Goal: Task Accomplishment & Management: Use online tool/utility

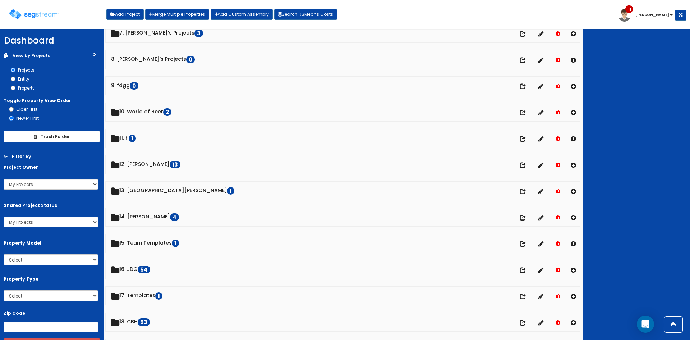
scroll to position [192, 0]
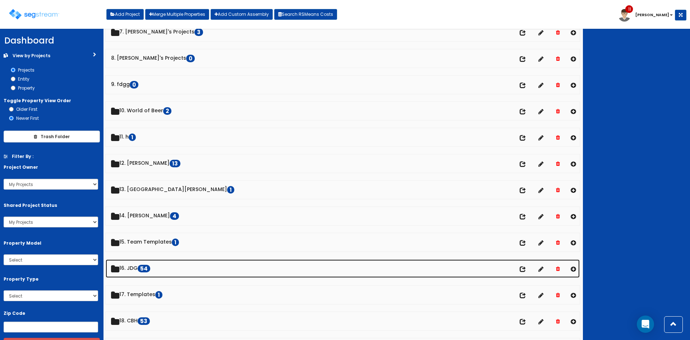
click at [136, 268] on link "16. JDG 54" at bounding box center [343, 268] width 474 height 18
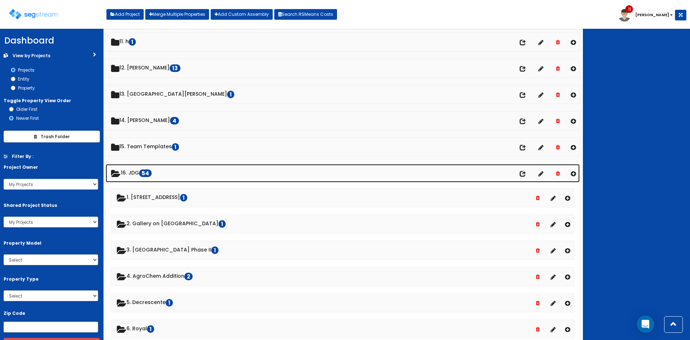
scroll to position [287, 0]
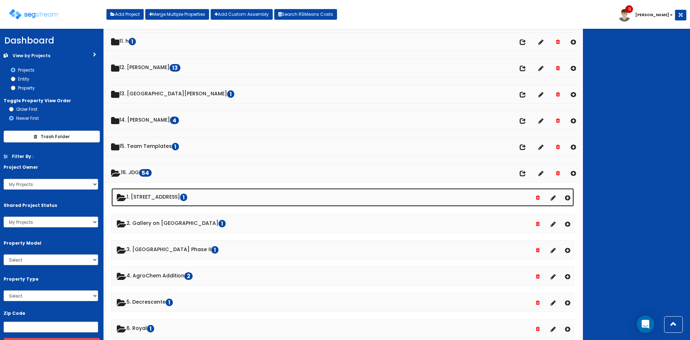
click at [154, 197] on link "1. 33 Granite Street 1" at bounding box center [342, 197] width 463 height 18
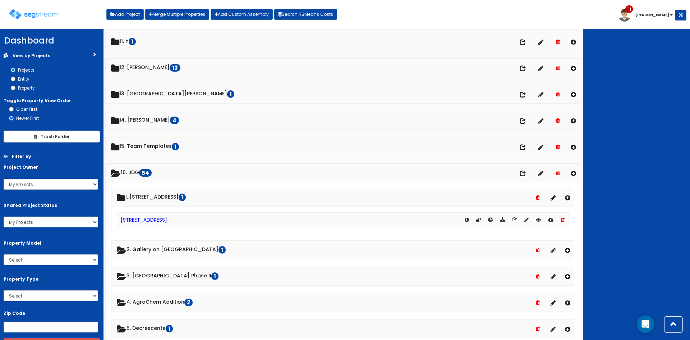
click at [342, 172] on div at bounding box center [636, 184] width 107 height 311
click at [342, 169] on div at bounding box center [636, 184] width 107 height 311
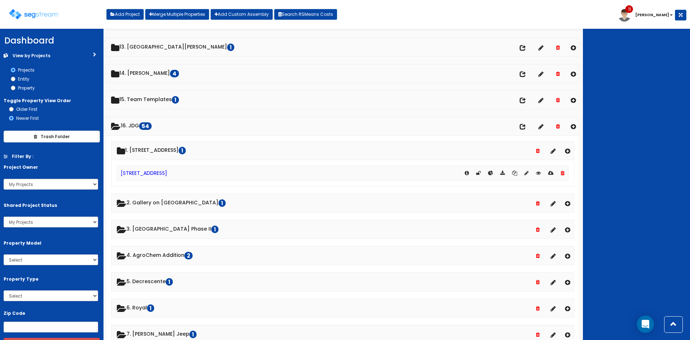
scroll to position [335, 0]
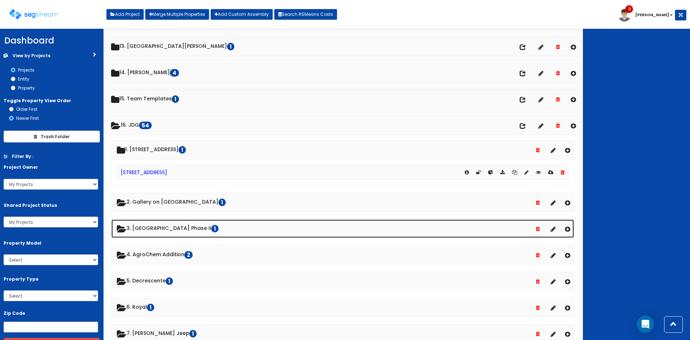
click at [176, 224] on link "3. Lexington Hills Phase II 1" at bounding box center [342, 228] width 463 height 18
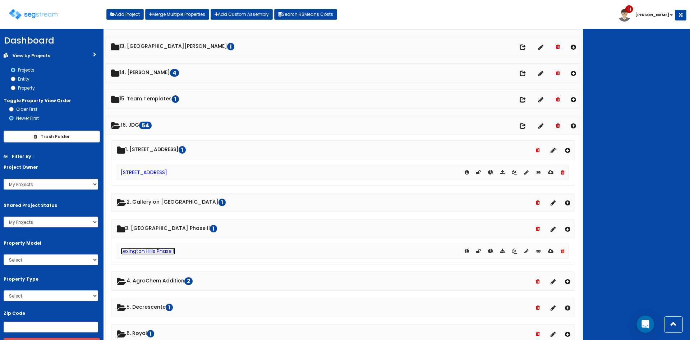
click at [169, 251] on link "Lexington Hills Phase II" at bounding box center [148, 250] width 55 height 7
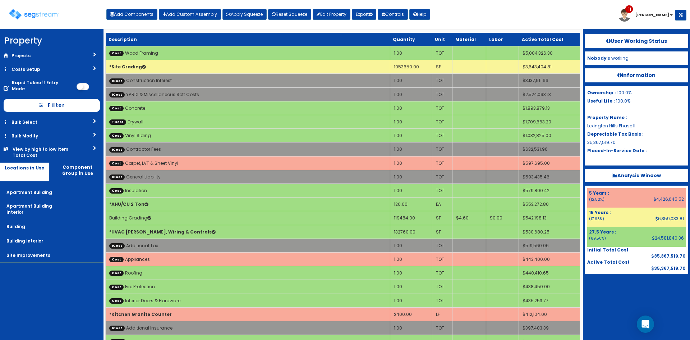
click at [561, 14] on div "Toggle navigation Add Components Add Custom Assembly Apply Squeeze Reset Squeez…" at bounding box center [345, 16] width 683 height 23
click at [38, 16] on img at bounding box center [34, 14] width 50 height 10
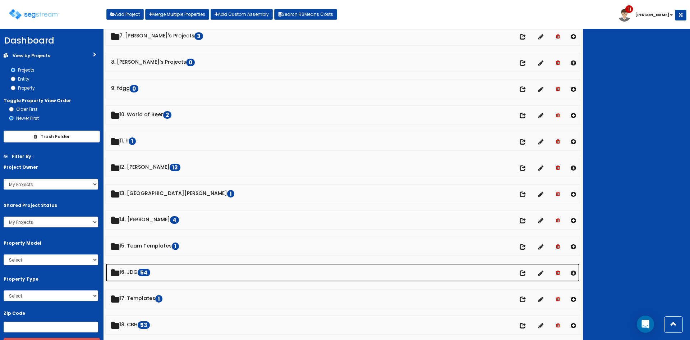
click at [138, 272] on link "16. JDG 54" at bounding box center [343, 272] width 474 height 18
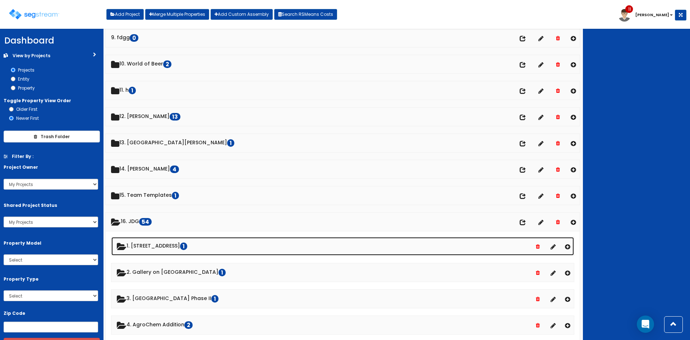
click at [155, 246] on link "1. [STREET_ADDRESS]" at bounding box center [342, 246] width 463 height 18
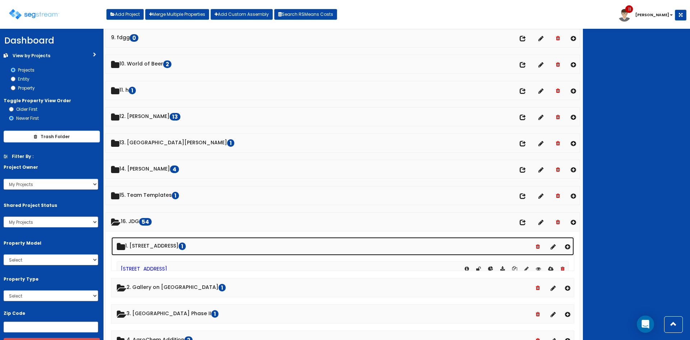
scroll to position [239, 0]
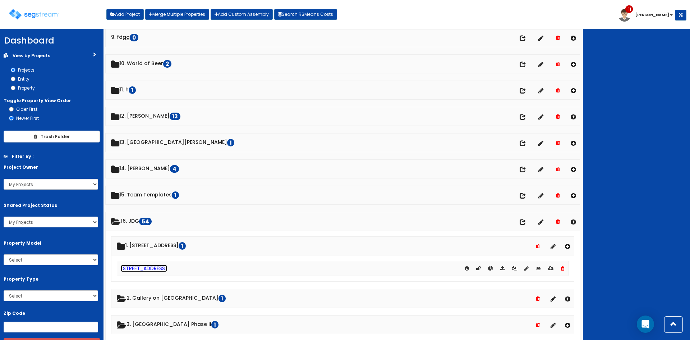
click at [148, 268] on link "[STREET_ADDRESS]" at bounding box center [144, 268] width 46 height 7
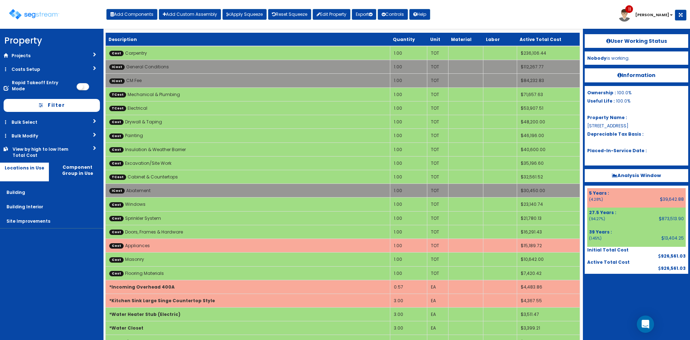
drag, startPoint x: 65, startPoint y: 276, endPoint x: 32, endPoint y: 254, distance: 39.2
click at [64, 275] on nav "Property DB Projects Recent Properties Lexington Hills Phase II Lab Machines - …" at bounding box center [52, 184] width 104 height 311
click at [60, 261] on nav "Property DB Projects Recent Properties Lexington Hills Phase II Lab Machines - …" at bounding box center [52, 184] width 104 height 311
click at [511, 10] on div "Toggle navigation Add Components Add Custom Assembly Apply Squeeze Reset Squeez…" at bounding box center [345, 16] width 683 height 23
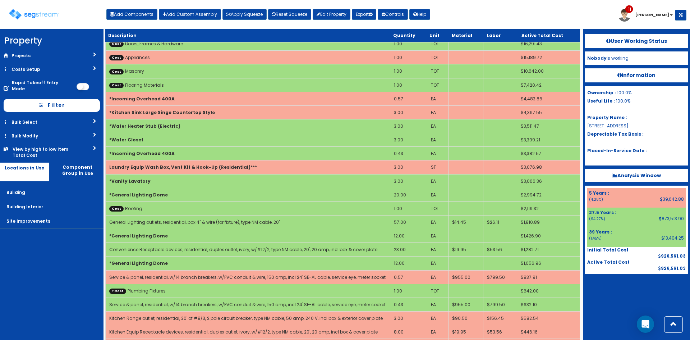
click at [83, 269] on nav "Property DB Projects Recent Properties Lexington Hills Phase II Lab Machines - …" at bounding box center [52, 184] width 104 height 311
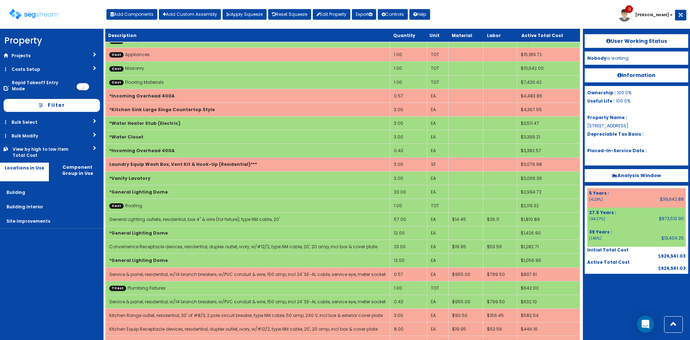
scroll to position [191, 0]
click at [79, 261] on nav "Property DB Projects Recent Properties Lexington Hills Phase II Lab Machines - …" at bounding box center [52, 184] width 104 height 311
click at [78, 259] on nav "Property DB Projects Recent Properties Lexington Hills Phase II Lab Machines - …" at bounding box center [52, 184] width 104 height 311
click at [76, 251] on nav "Property DB Projects Recent Properties Lexington Hills Phase II Lab Machines - …" at bounding box center [52, 184] width 104 height 311
click at [642, 306] on div at bounding box center [637, 292] width 104 height 36
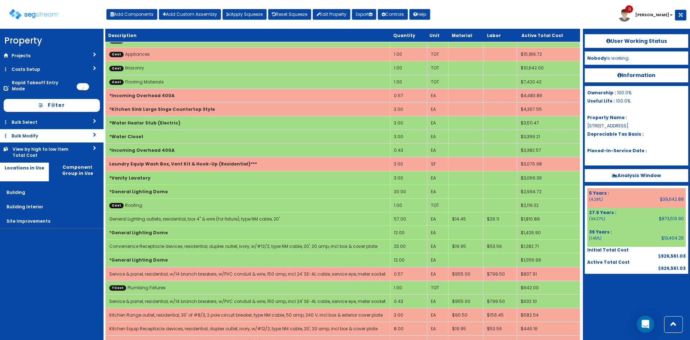
click at [70, 134] on link "Bulk Modify" at bounding box center [52, 135] width 104 height 13
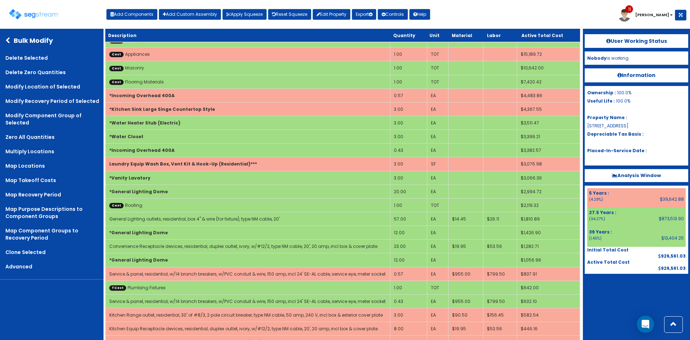
click at [10, 40] on icon at bounding box center [9, 40] width 8 height 6
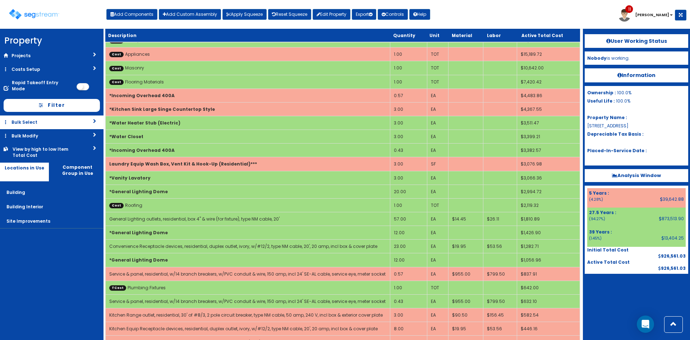
click at [48, 119] on link "Bulk Select" at bounding box center [52, 121] width 104 height 13
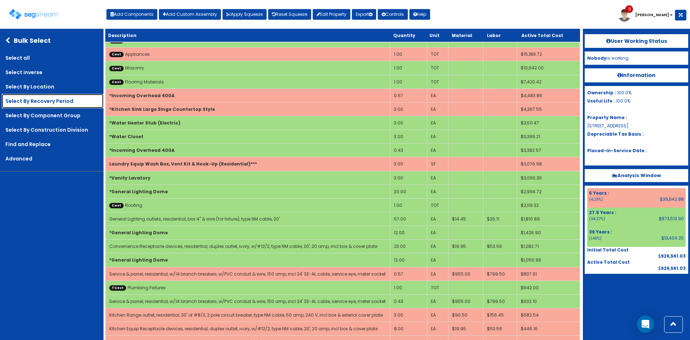
click at [49, 100] on link "Select By Recovery Period" at bounding box center [53, 101] width 102 height 14
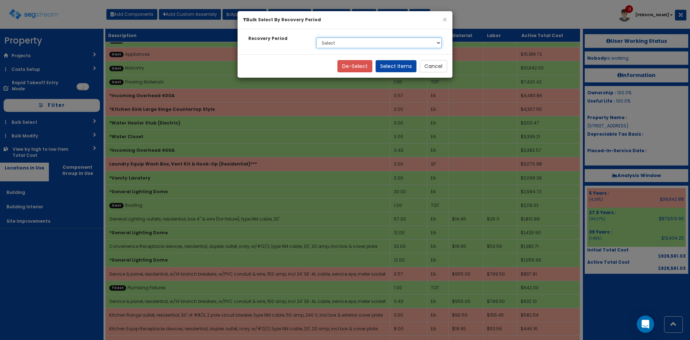
click at [429, 41] on select "Select 5 Years 27.5 Years 39 Years Soft Cost" at bounding box center [378, 42] width 125 height 11
select select "39Y"
click at [316, 37] on select "Select 5 Years 27.5 Years 39 Years Soft Cost" at bounding box center [378, 42] width 125 height 11
click at [402, 67] on button "Select Items" at bounding box center [396, 66] width 41 height 12
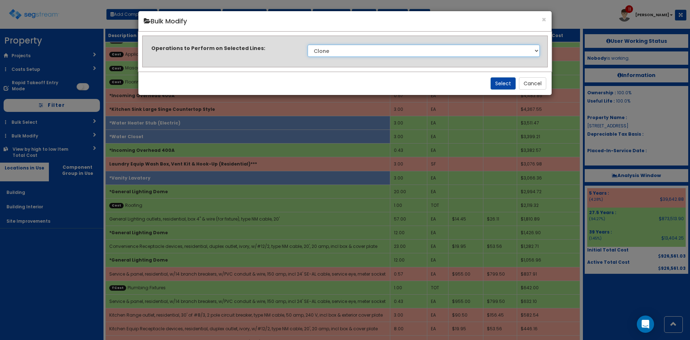
click at [377, 52] on select "Clone Delete Delete Zero Quantities Modify Component Group Modify Cost Sources …" at bounding box center [424, 51] width 232 height 12
select select "modifyRecoveryPeriod"
click at [308, 45] on select "Clone Delete Delete Zero Quantities Modify Component Group Modify Cost Sources …" at bounding box center [424, 51] width 232 height 12
click at [499, 82] on button "Select" at bounding box center [503, 83] width 25 height 12
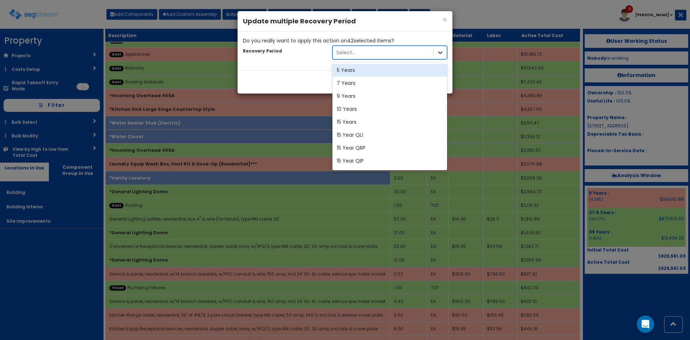
click at [441, 55] on icon at bounding box center [440, 52] width 7 height 7
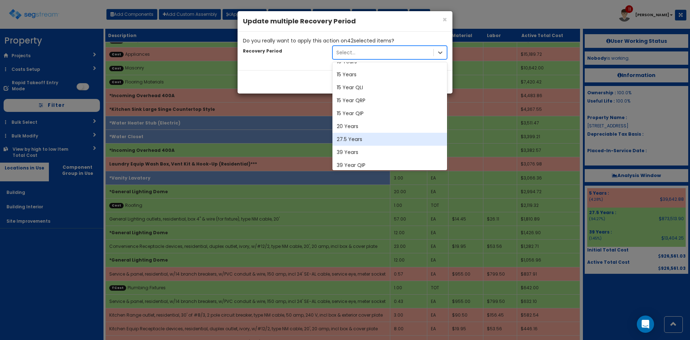
scroll to position [48, 0]
click at [360, 138] on div "27.5 Years" at bounding box center [390, 138] width 115 height 13
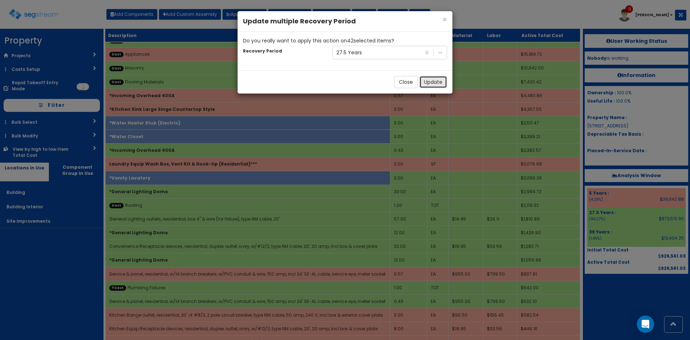
click at [433, 83] on button "Update" at bounding box center [434, 82] width 28 height 12
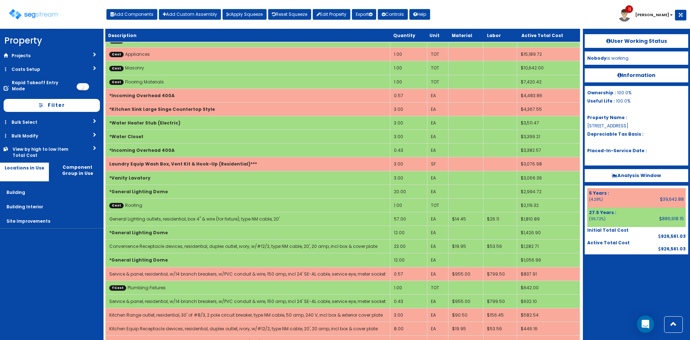
click at [60, 275] on nav "Property DB Projects Recent Properties Lexington Hills Phase II Lab Machines - …" at bounding box center [52, 184] width 104 height 311
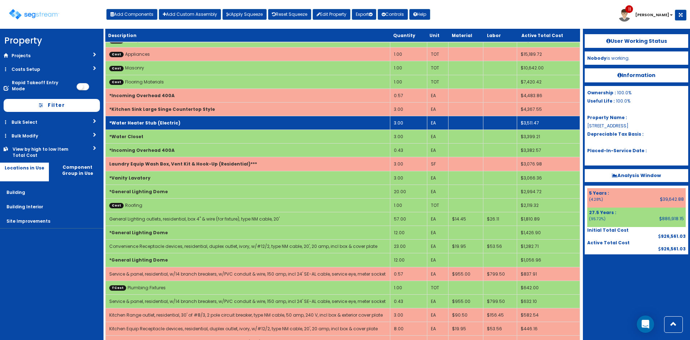
click at [139, 125] on b "*Water Heater Stub (Electric)" at bounding box center [144, 123] width 71 height 6
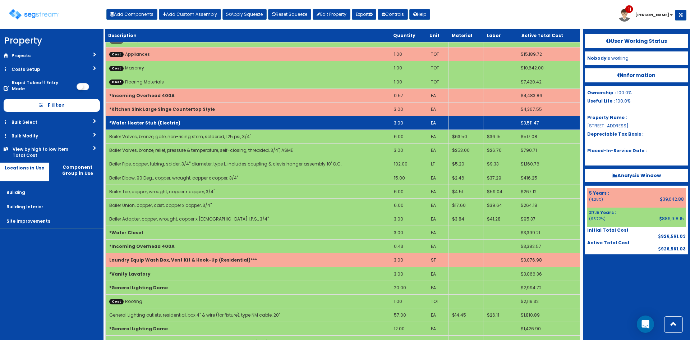
click at [139, 125] on b "*Water Heater Stub (Electric)" at bounding box center [144, 123] width 71 height 6
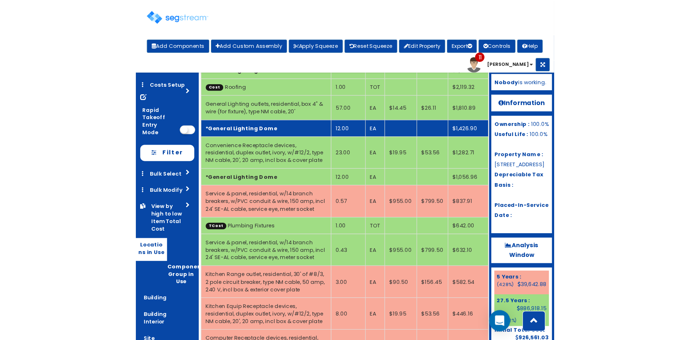
scroll to position [338, 0]
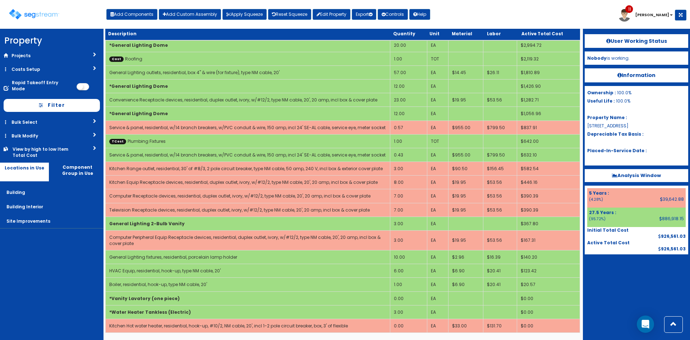
click at [546, 15] on div "Toggle navigation Add Components Add Custom Assembly Apply Squeeze Reset Squeez…" at bounding box center [345, 16] width 683 height 23
click at [584, 9] on div "Toggle navigation Add Components Add Custom Assembly Apply Squeeze Reset Squeez…" at bounding box center [345, 16] width 683 height 23
click at [539, 10] on div "Toggle navigation Add Components Add Custom Assembly Apply Squeeze Reset Squeez…" at bounding box center [345, 16] width 683 height 23
drag, startPoint x: 620, startPoint y: 270, endPoint x: 624, endPoint y: 270, distance: 4.0
click at [620, 270] on div at bounding box center [637, 272] width 104 height 36
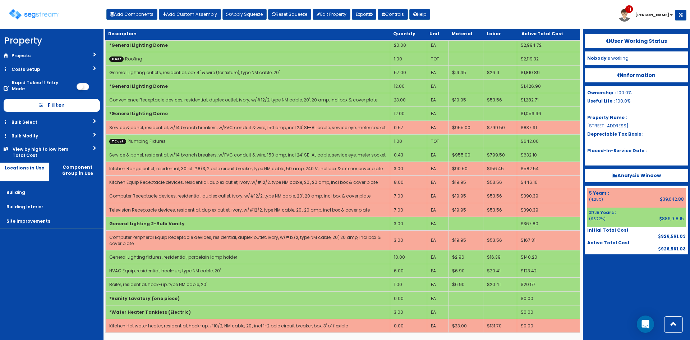
click at [60, 266] on nav "Property DB Projects Recent Properties Lexington Hills Phase II Lab Machines - …" at bounding box center [52, 184] width 104 height 311
click at [71, 285] on nav "Property DB Projects Recent Properties Lexington Hills Phase II Lab Machines - …" at bounding box center [52, 184] width 104 height 311
click at [628, 283] on div at bounding box center [637, 272] width 104 height 36
click at [614, 15] on div "Toggle navigation Add Components Add Custom Assembly Apply Squeeze Reset Squeez…" at bounding box center [345, 16] width 683 height 23
click at [619, 268] on div at bounding box center [637, 272] width 104 height 36
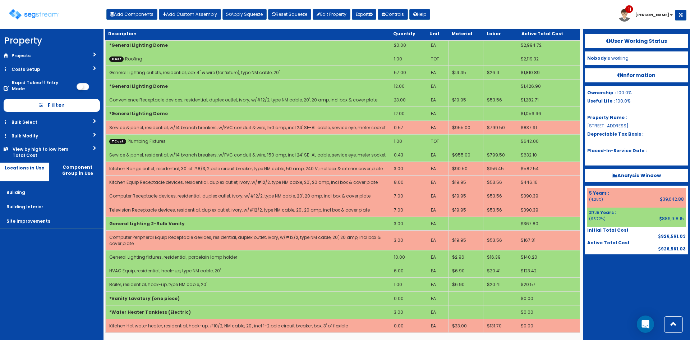
click at [567, 10] on div "Toggle navigation Add Components Add Custom Assembly Apply Squeeze Reset Squeez…" at bounding box center [345, 16] width 683 height 23
click at [123, 14] on button "Add Components" at bounding box center [131, 14] width 51 height 11
select select "26000000"
select select "275Y"
select select "default"
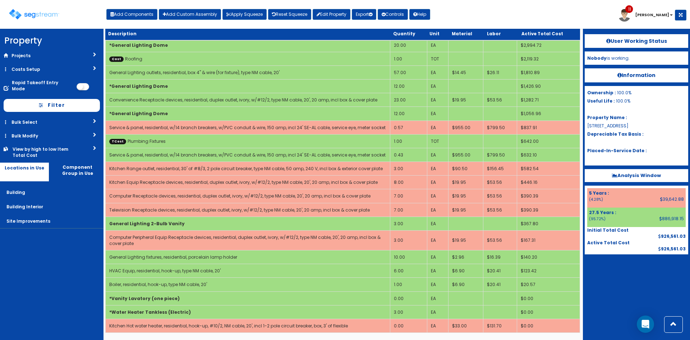
select select "6"
select select "5276171"
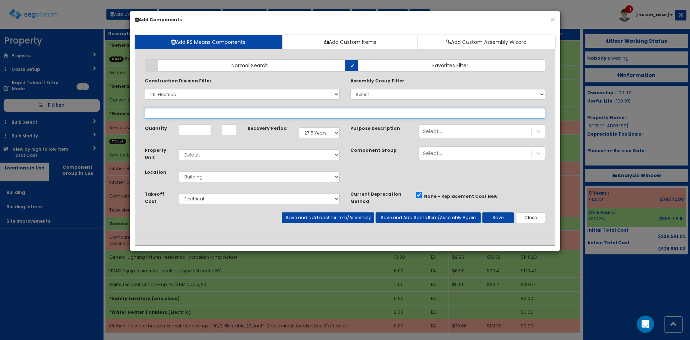
select select
select select "26059010"
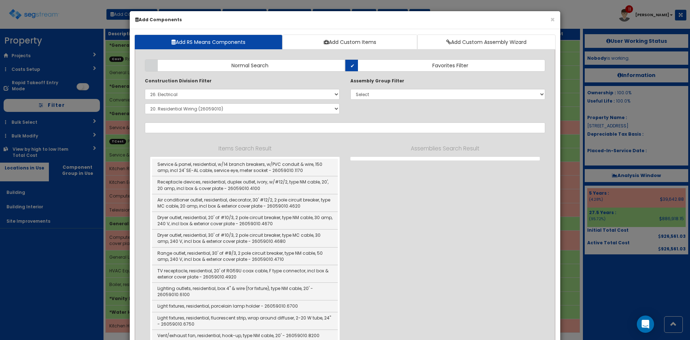
click at [401, 229] on div "Items Search Result Service & panel, residential, w/14 branch breakers, w/PVC c…" at bounding box center [345, 261] width 401 height 234
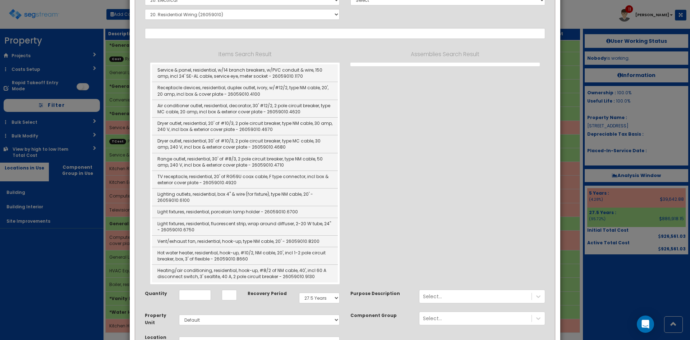
scroll to position [95, 0]
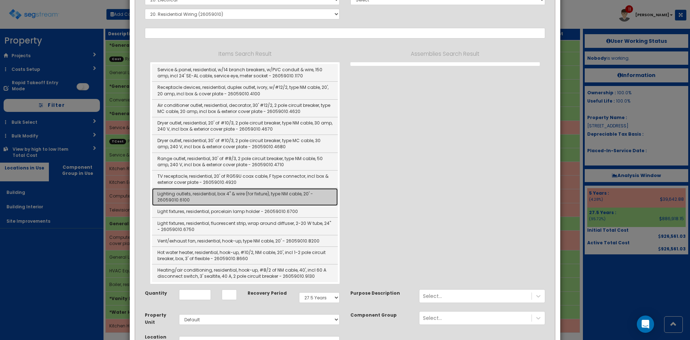
click at [258, 196] on link "Lighting outlets, residential, box 4" & wire (for fixture), type NM cable, 20' …" at bounding box center [245, 197] width 186 height 18
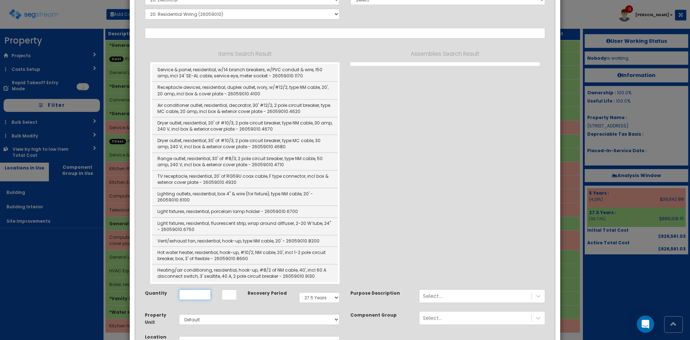
type input "Lighting outlets, residential, box 4" & wire (for fixture), type NM cable, 20' …"
type input "EA"
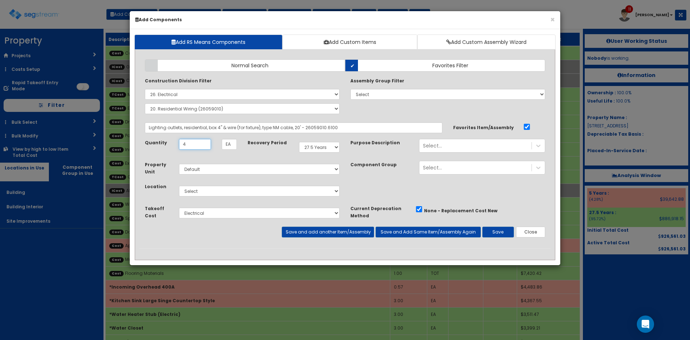
type input "4"
click at [319, 150] on select "Select 5 Years 7 Years 9 Years 10 Years 15 Years 15 Year QLI 15 Year QRP 15 Yea…" at bounding box center [319, 147] width 41 height 11
select select "5Y"
click at [299, 142] on select "Select 5 Years 7 Years 9 Years 10 Years 15 Years 15 Year QLI 15 Year QRP 15 Yea…" at bounding box center [319, 147] width 41 height 11
click at [255, 192] on select "Select Building Building Interior Site Improvements Add Additional Location" at bounding box center [259, 191] width 161 height 11
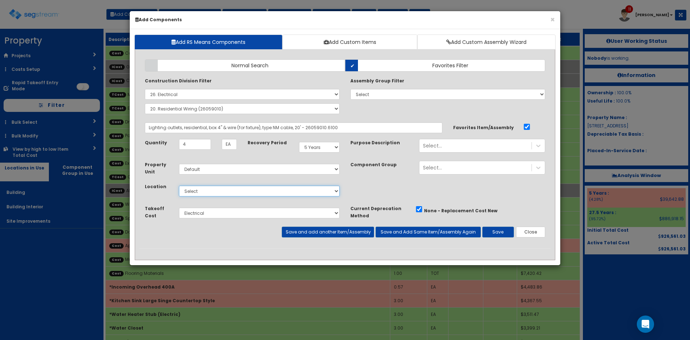
select select "6"
click at [179, 186] on select "Select Building Building Interior Site Improvements Add Additional Location" at bounding box center [259, 191] width 161 height 11
click at [225, 217] on select "Select Cabinet & Countertops Plumbing Fixtures Mechanical & Plumbing Electrical" at bounding box center [259, 212] width 161 height 11
click at [405, 197] on div "Property Unit Select Default Location Select Building" at bounding box center [344, 183] width 411 height 44
click at [450, 146] on div "Select..." at bounding box center [476, 146] width 112 height 12
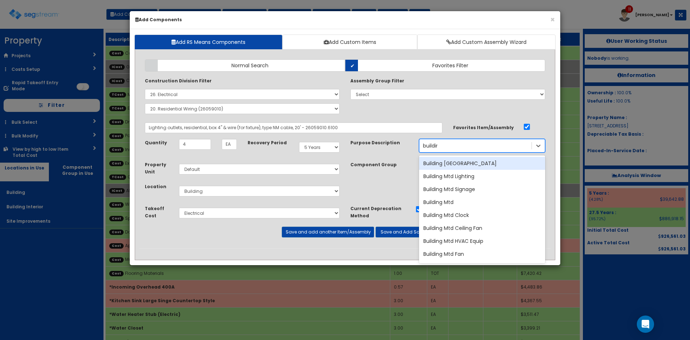
type input "building"
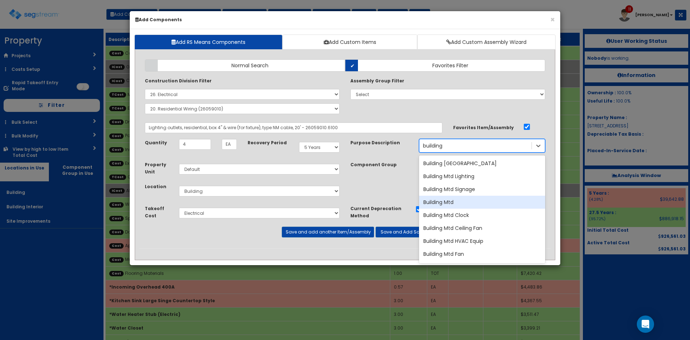
click at [451, 202] on div "Building Mtd" at bounding box center [482, 202] width 126 height 13
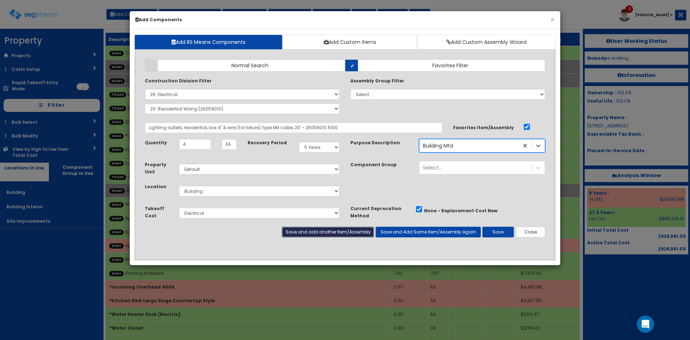
click at [353, 233] on button "Save and add another Item/Assembly" at bounding box center [328, 232] width 92 height 11
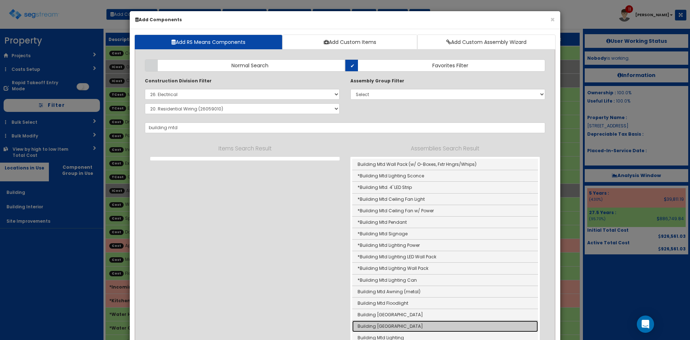
click at [406, 323] on link "Building Mtd Sconce" at bounding box center [445, 326] width 186 height 12
type input "Building Mtd Sconce"
type input "Ea"
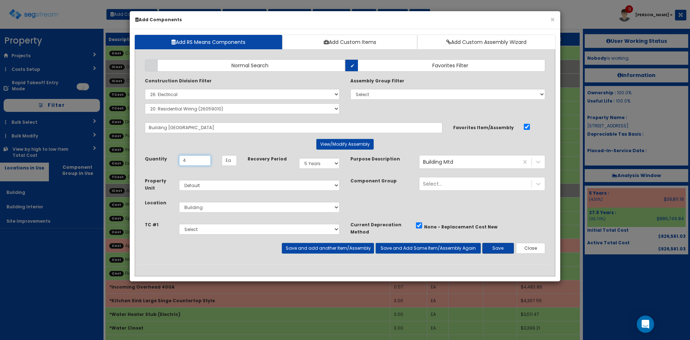
type input "4"
click at [505, 248] on button "Save" at bounding box center [498, 248] width 32 height 11
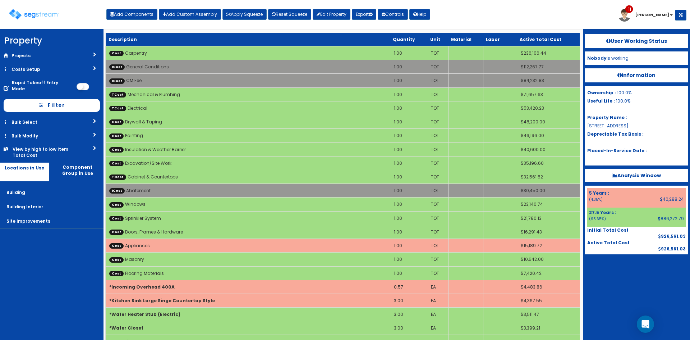
click at [595, 271] on div at bounding box center [637, 272] width 104 height 36
click at [655, 293] on div "User Working Status Nobody is working. Information Ownership : 100.0% Useful Li…" at bounding box center [636, 184] width 107 height 311
click at [499, 20] on div "Toggle navigation Add Components Add Custom Assembly Apply Squeeze Reset Squeez…" at bounding box center [345, 16] width 683 height 23
click at [140, 18] on button "Add Components" at bounding box center [131, 14] width 51 height 11
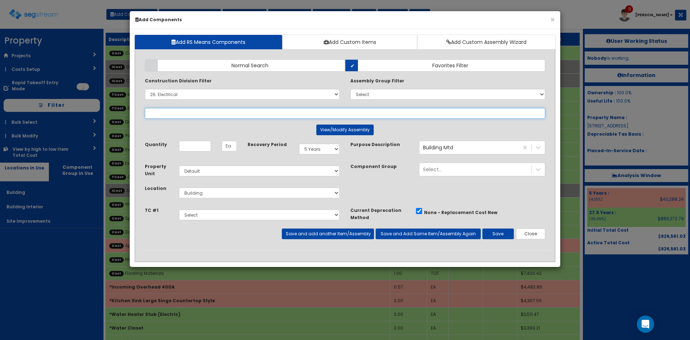
select select
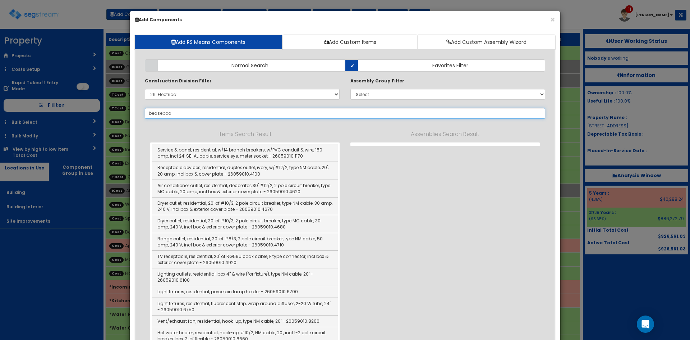
type input "beaseboar"
select select "26059010"
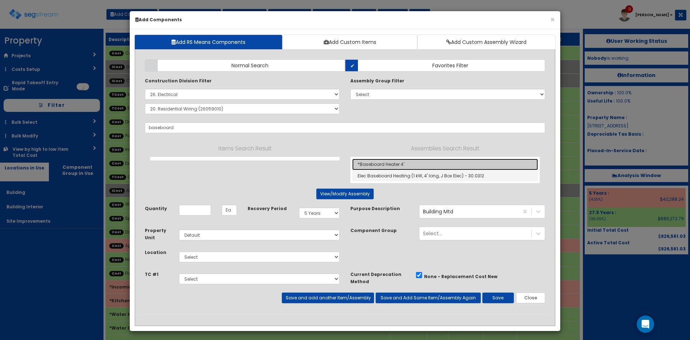
click at [407, 165] on link "*Baseboard Heater 4'" at bounding box center [445, 165] width 186 height 12
type input "*Baseboard Heater 4'"
type input "EA"
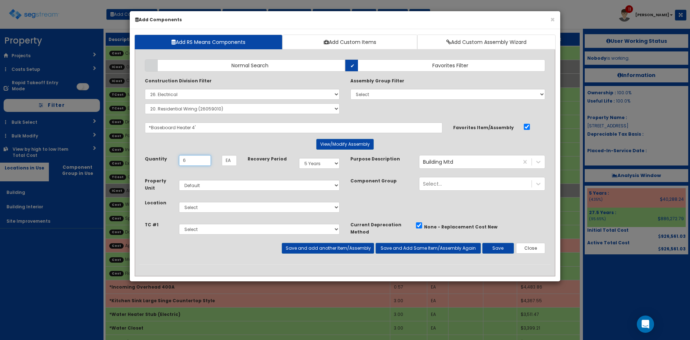
type input "6"
click at [334, 208] on select "Select Building Building Interior Site Improvements Add Additional Location" at bounding box center [259, 207] width 161 height 11
select select "7"
click at [179, 202] on select "Select Building Building Interior Site Improvements Add Additional Location" at bounding box center [259, 207] width 161 height 11
click at [327, 163] on select "Select 5 Years 7 Years 9 Years 10 Years 15 Years 15 Year QLI 15 Year QRP 15 Yea…" at bounding box center [319, 163] width 41 height 11
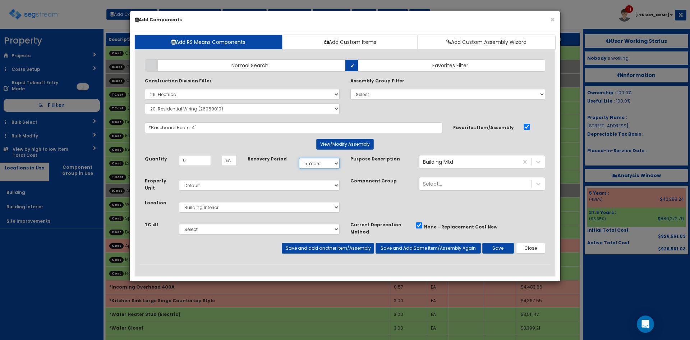
select select "275Y"
click at [299, 158] on select "Select 5 Years 7 Years 9 Years 10 Years 15 Years 15 Year QLI 15 Year QRP 15 Yea…" at bounding box center [319, 163] width 41 height 11
drag, startPoint x: 309, startPoint y: 224, endPoint x: 309, endPoint y: 228, distance: 4.3
click at [309, 224] on select "Select Cabinet & Countertops Plumbing Fixtures Mechanical & Plumbing Electrical" at bounding box center [259, 229] width 161 height 11
click at [309, 228] on select "Select Cabinet & Countertops Plumbing Fixtures Mechanical & Plumbing Electrical" at bounding box center [259, 229] width 161 height 11
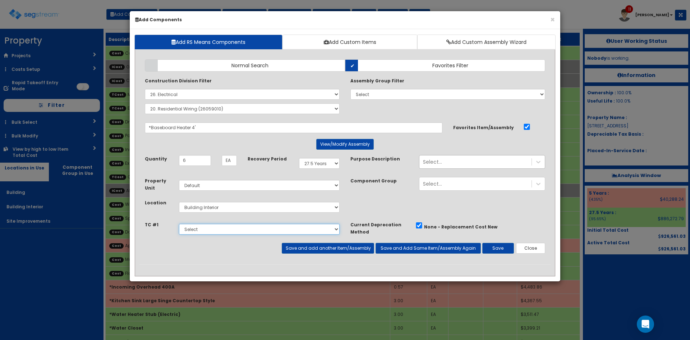
click at [309, 228] on select "Select Cabinet & Countertops Plumbing Fixtures Mechanical & Plumbing Electrical" at bounding box center [259, 229] width 161 height 11
select select "5276170"
click at [179, 224] on select "Select Cabinet & Countertops Plumbing Fixtures Mechanical & Plumbing Electrical" at bounding box center [259, 229] width 161 height 11
click at [337, 250] on button "Save and add another Item/Assembly" at bounding box center [328, 248] width 92 height 11
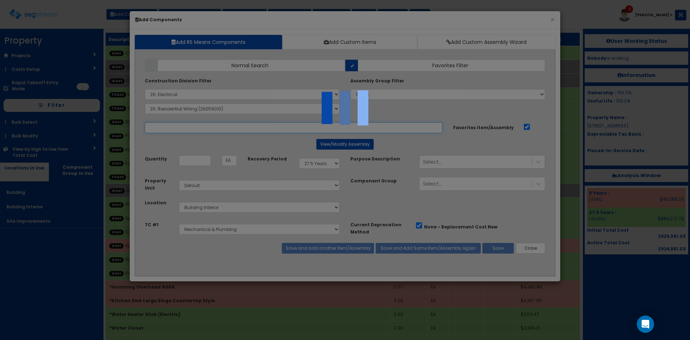
select select "5276170"
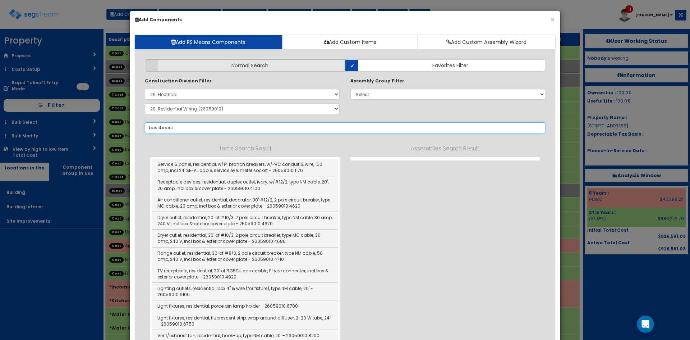
type input "baseboard"
click at [260, 68] on span "Normal Search" at bounding box center [250, 65] width 37 height 7
click at [0, 0] on input "Normal Search" at bounding box center [0, 0] width 0 height 0
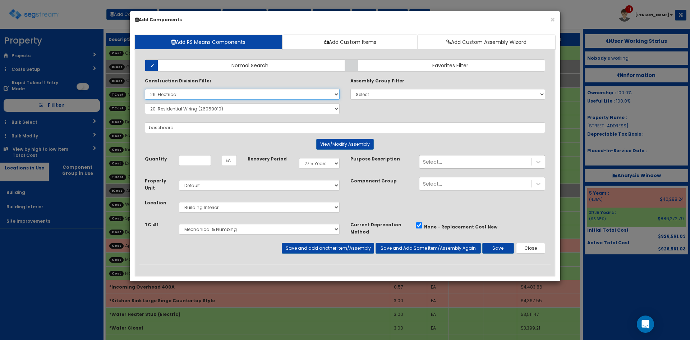
click at [238, 95] on select "Select 0. Custom Item 1. General Requirements 2. Existing Conditions 3. Concret…" at bounding box center [242, 94] width 195 height 11
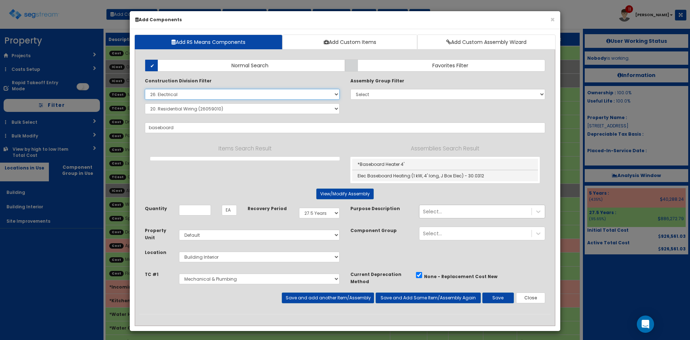
select select
click at [145, 89] on select "Select 0. Custom Item 1. General Requirements 2. Existing Conditions 3. Concret…" at bounding box center [242, 94] width 195 height 11
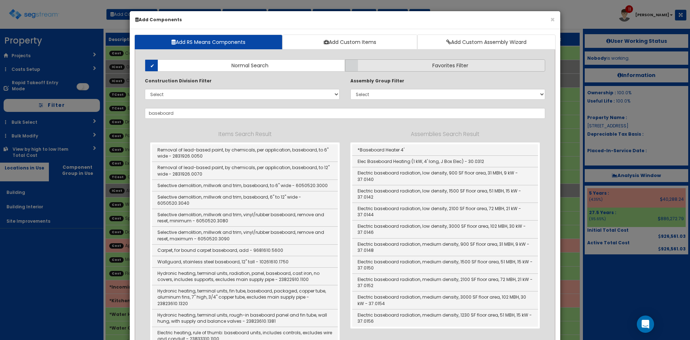
click at [390, 68] on label "Favorites Filter" at bounding box center [445, 65] width 200 height 12
click at [0, 0] on input "Favorites Filter" at bounding box center [0, 0] width 0 height 0
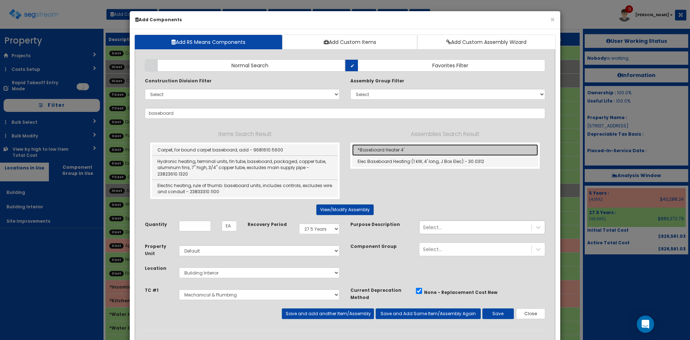
click at [388, 148] on link "*Baseboard Heater 4'" at bounding box center [445, 150] width 186 height 12
type input "*Baseboard Heater 4'"
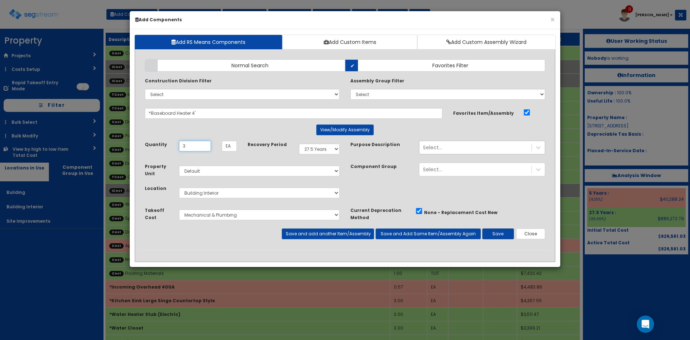
type input "3"
click at [502, 235] on button "Save" at bounding box center [498, 233] width 32 height 11
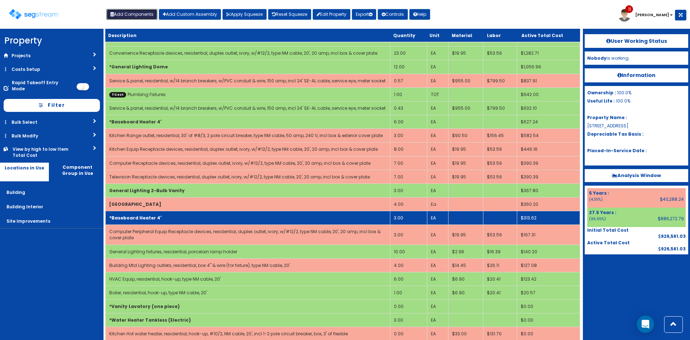
scroll to position [393, 0]
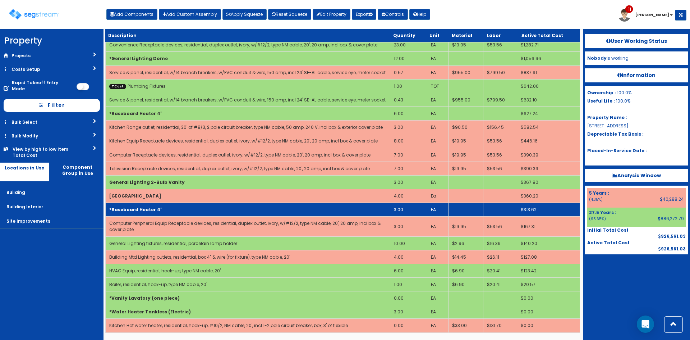
click at [189, 213] on td "*Baseboard Heater 4'" at bounding box center [248, 210] width 285 height 14
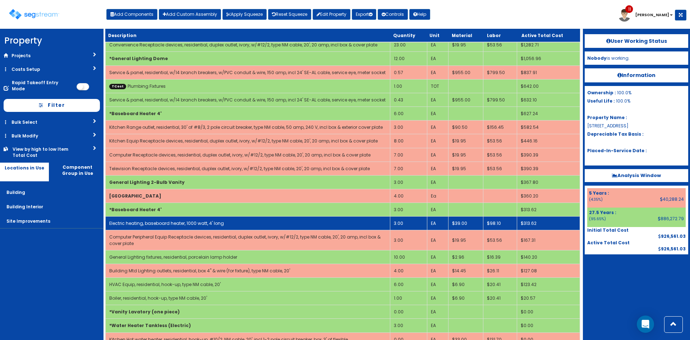
click at [205, 224] on link "Electric heating, baseboard heater, 1000 watt, 4' long" at bounding box center [166, 223] width 115 height 6
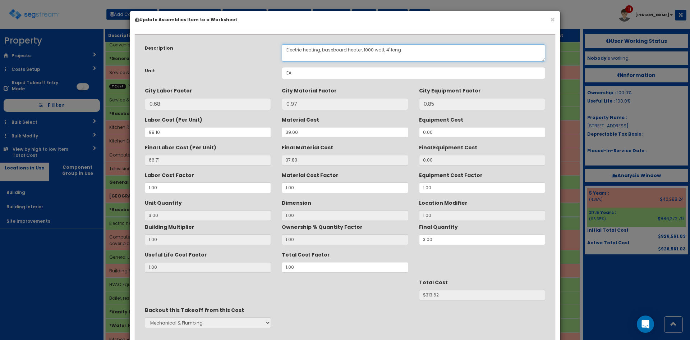
click at [387, 52] on textarea "Electric heating, baseboard heater, 1000 watt, 4' long" at bounding box center [414, 52] width 264 height 17
type textarea "Electric heating, baseboard heater, 1000 watt, 8' long"
drag, startPoint x: 363, startPoint y: 262, endPoint x: 240, endPoint y: 261, distance: 123.7
click at [240, 261] on div "Useful Life Cost Factor 1.00 Total Cost Factor 1.00" at bounding box center [344, 260] width 411 height 24
type input "1"
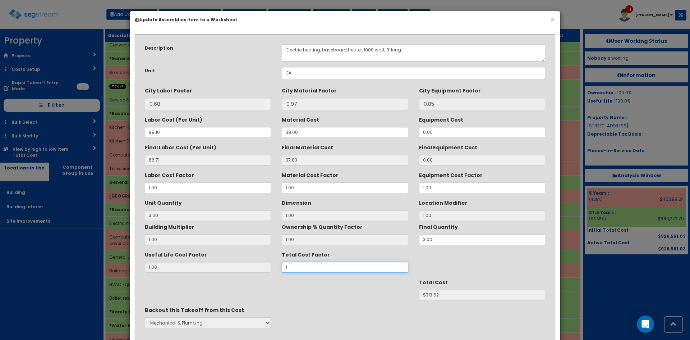
type input "3"
type input "1.9"
type input "$595.88"
type input "1.95"
type input "$611.56"
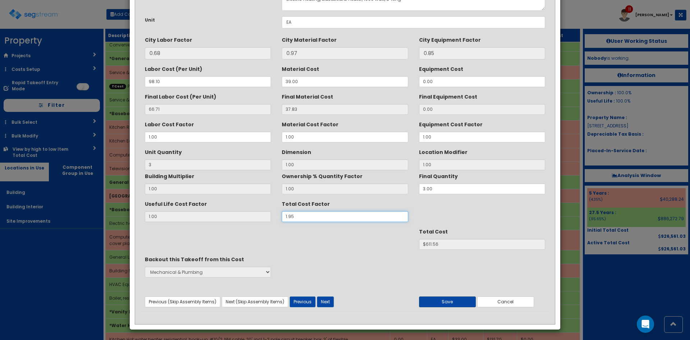
scroll to position [51, 0]
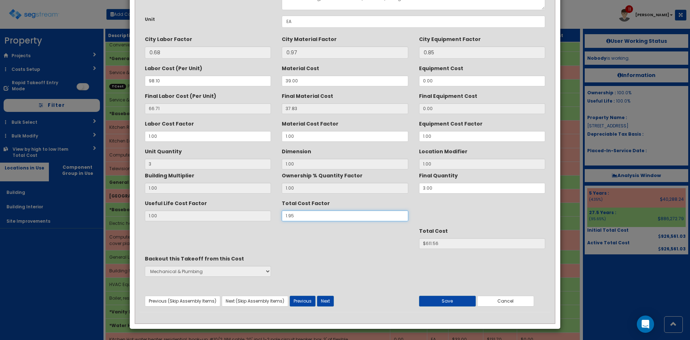
type input "1.95"
click at [459, 303] on button "Save" at bounding box center [447, 301] width 57 height 11
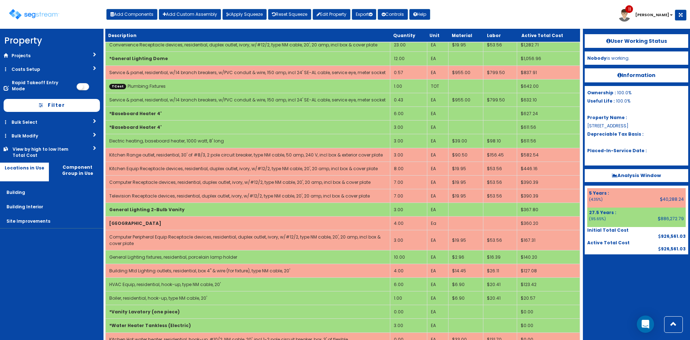
click at [616, 288] on div at bounding box center [637, 272] width 104 height 36
click at [67, 269] on nav "Property DB Projects Recent Properties [GEOGRAPHIC_DATA] Phase II Lab Machines …" at bounding box center [52, 184] width 104 height 311
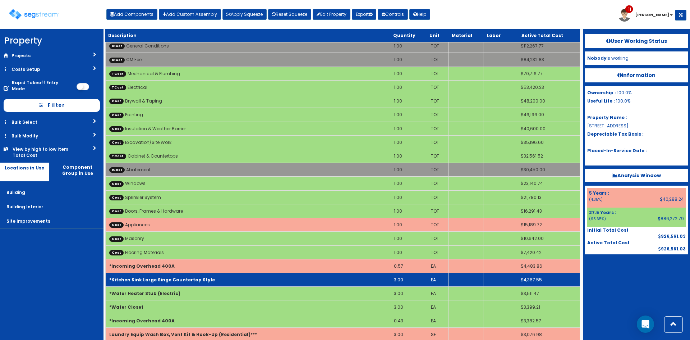
scroll to position [0, 0]
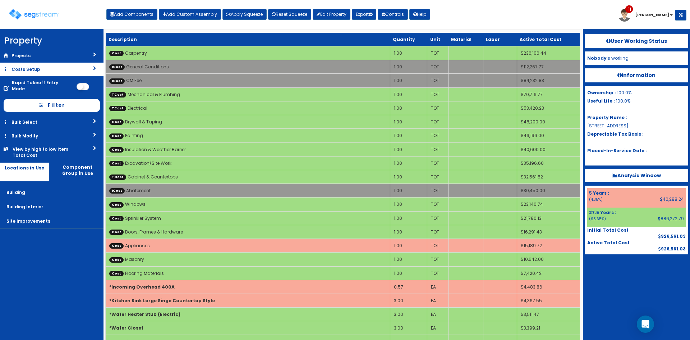
click at [58, 67] on link "Costs Setup" at bounding box center [52, 69] width 104 height 13
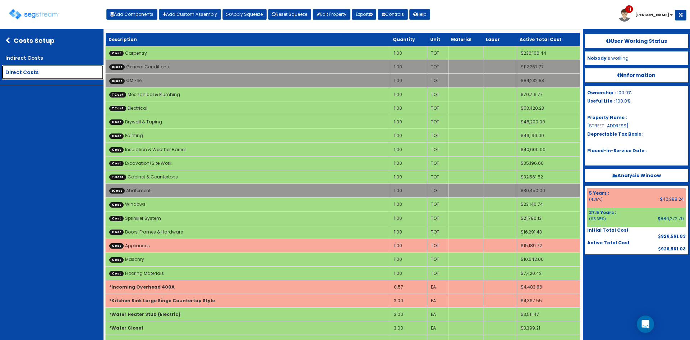
click at [45, 76] on link "Direct Costs" at bounding box center [53, 72] width 102 height 14
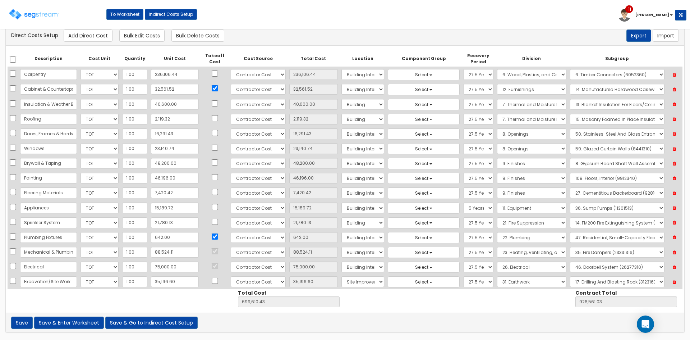
scroll to position [15, 0]
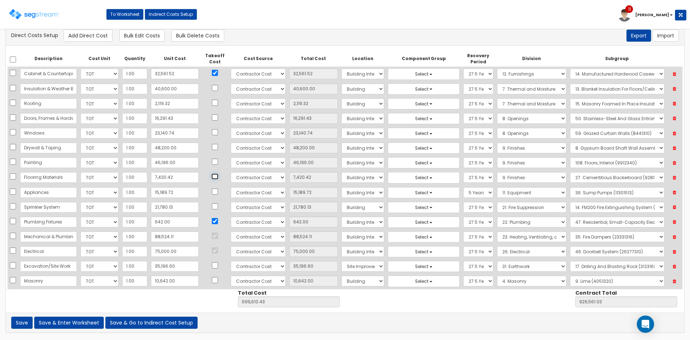
click at [211, 178] on input "checkbox" at bounding box center [214, 176] width 7 height 6
checkbox input "true"
click at [68, 322] on button "Save & Enter Worksheet" at bounding box center [69, 322] width 70 height 12
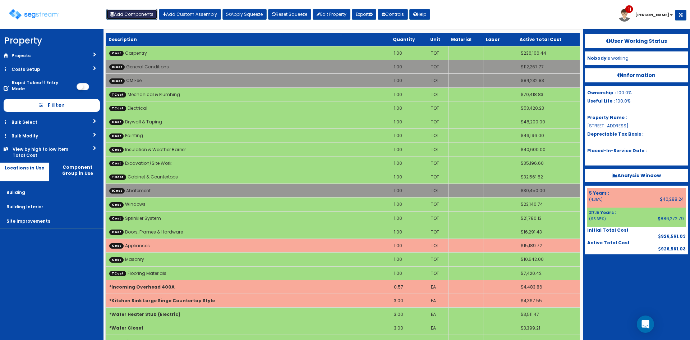
click at [143, 15] on button "Add Components" at bounding box center [131, 14] width 51 height 11
select select "275Y"
select select "default"
select select "7"
select select "5276170"
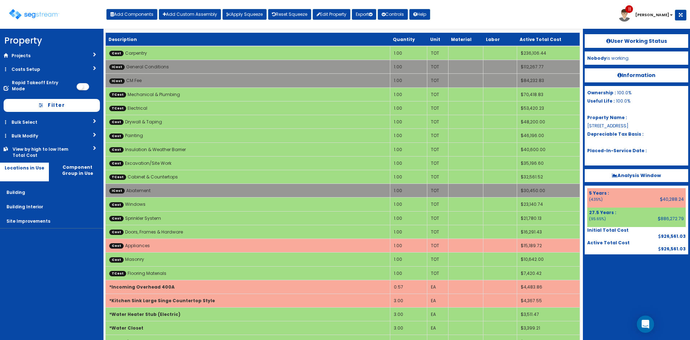
select select
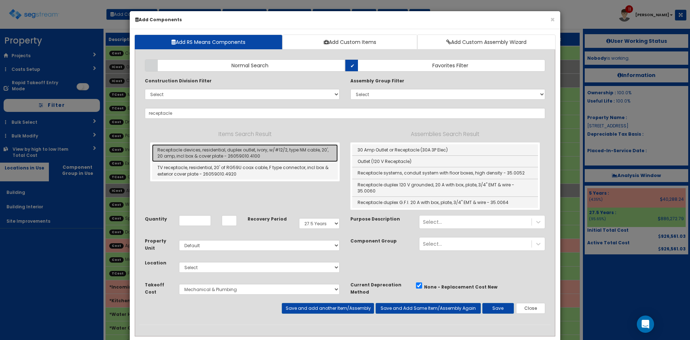
click at [194, 149] on link "Receptacle devices, residential, duplex outlet, ivory, w/#12/2, type NM cable, …" at bounding box center [245, 153] width 186 height 18
type input "Receptacle devices, residential, duplex outlet, ivory, w/#12/2, type NM cable, …"
type input "EA"
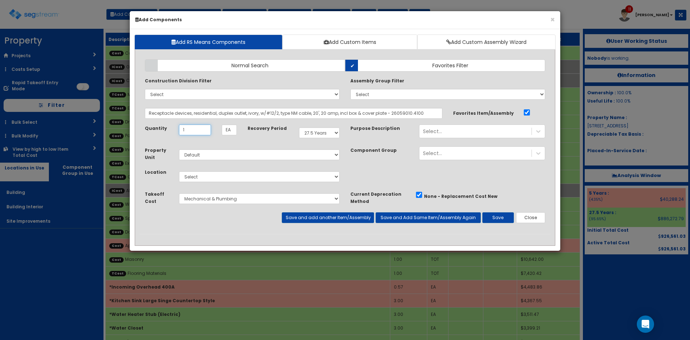
type input "1"
click at [225, 112] on input "Receptacle devices, residential, duplex outlet, ivory, w/#12/2, type NM cable, …" at bounding box center [294, 113] width 298 height 11
type input "n"
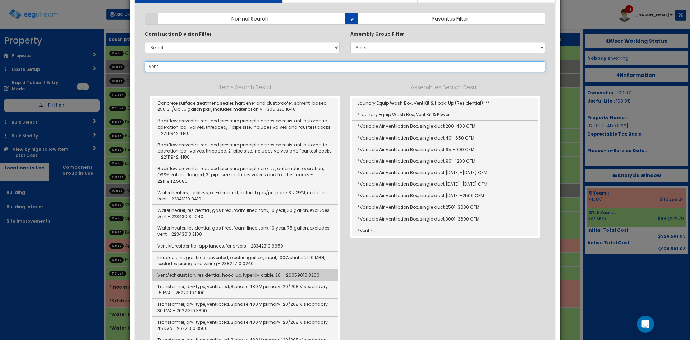
scroll to position [47, 0]
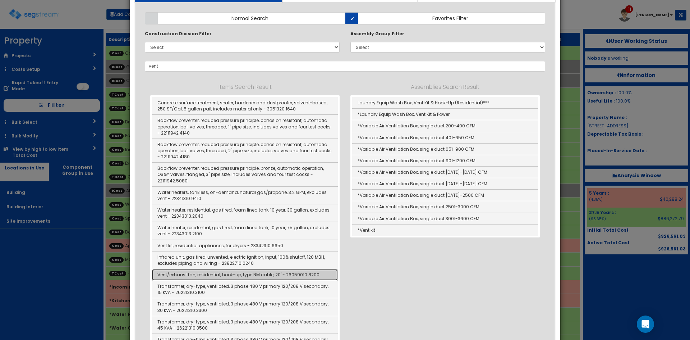
click at [207, 277] on link "Vent/exhaust fan, residential, hook-up, type NM cable, 20' - 26059010.8200" at bounding box center [245, 275] width 186 height 12
type input "Vent/exhaust fan, residential, hook-up, type NM cable, 20' - 26059010.8200"
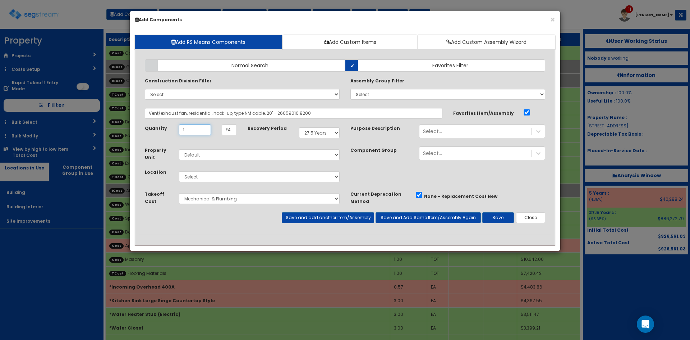
scroll to position [0, 0]
type input "1"
click at [303, 178] on select "Select Building Building Interior Site Improvements Add Additional Location" at bounding box center [259, 176] width 161 height 11
select select "6"
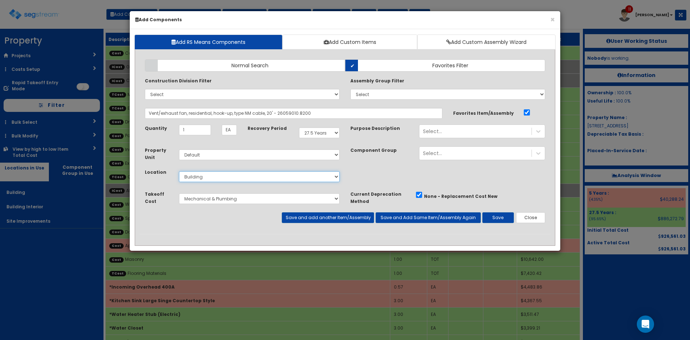
click at [179, 171] on select "Select Building Building Interior Site Improvements Add Additional Location" at bounding box center [259, 176] width 161 height 11
click at [315, 200] on select "Select Cabinet & Countertops Flooring Materials Plumbing Fixtures Mechanical & …" at bounding box center [259, 198] width 161 height 11
select select "5276171"
click at [179, 193] on select "Select Cabinet & Countertops Flooring Materials Plumbing Fixtures Mechanical & …" at bounding box center [259, 198] width 161 height 11
click at [502, 221] on button "Save" at bounding box center [498, 217] width 32 height 11
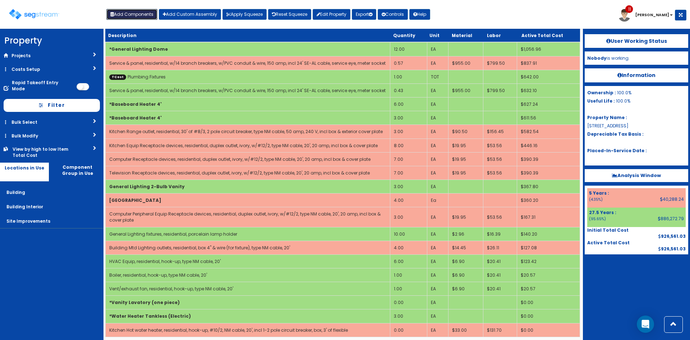
scroll to position [406, 0]
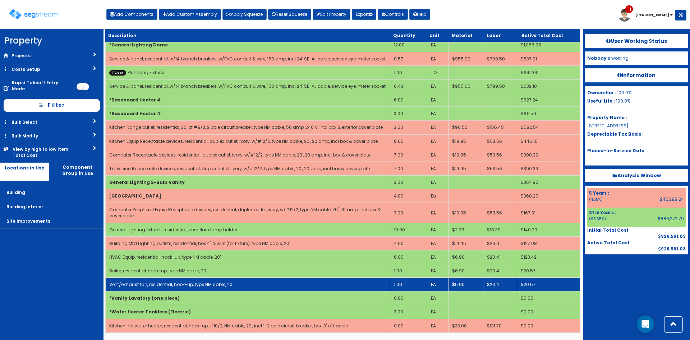
click at [174, 284] on link "Vent/exhaust fan, residential, hook-up, type NM cable, 20'" at bounding box center [171, 284] width 124 height 6
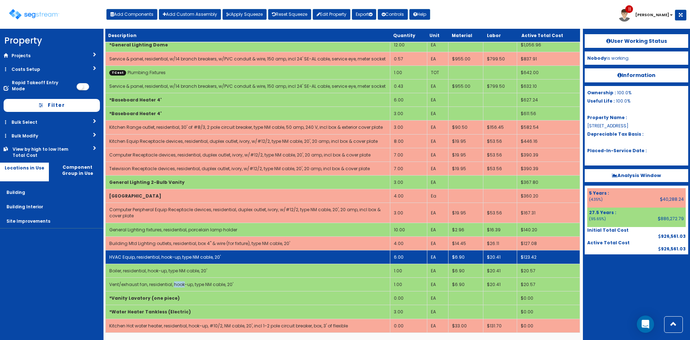
select select "5276171"
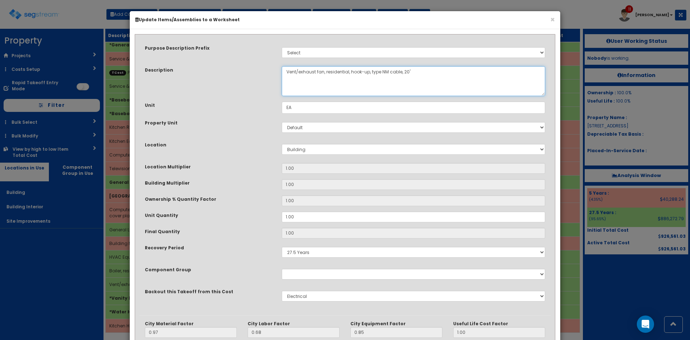
drag, startPoint x: 323, startPoint y: 70, endPoint x: 212, endPoint y: 68, distance: 111.1
click at [213, 68] on div "Description Vent/exhaust fan, residential, hook-up, type NM cable, 20'" at bounding box center [344, 81] width 411 height 30
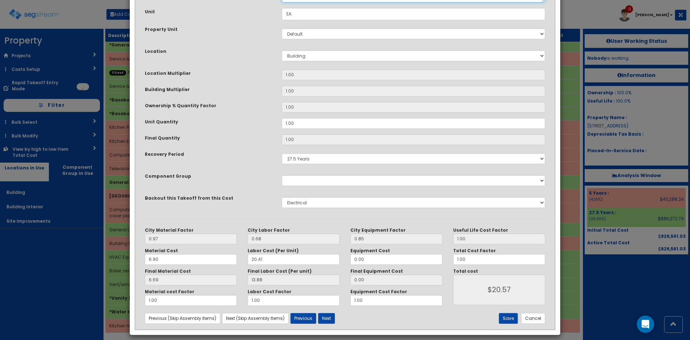
scroll to position [100, 0]
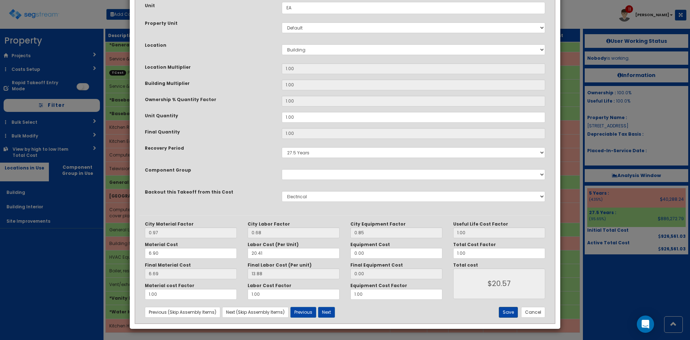
type textarea "Sprinkler System, residential, hook-up, type NM cable, 20'"
click at [504, 311] on button "Save" at bounding box center [508, 312] width 19 height 11
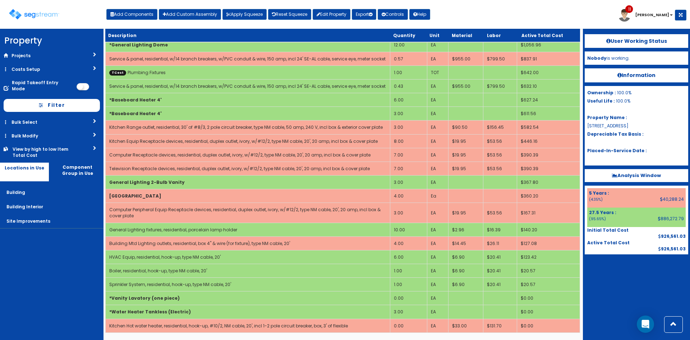
click at [601, 293] on div "User Working Status Nobody is working. Information Ownership : 100.0% Useful Li…" at bounding box center [636, 184] width 107 height 311
click at [52, 264] on nav "Property DB Projects Recent Properties [GEOGRAPHIC_DATA] Phase II Lab Machines …" at bounding box center [52, 184] width 104 height 311
click at [607, 281] on div at bounding box center [637, 272] width 104 height 36
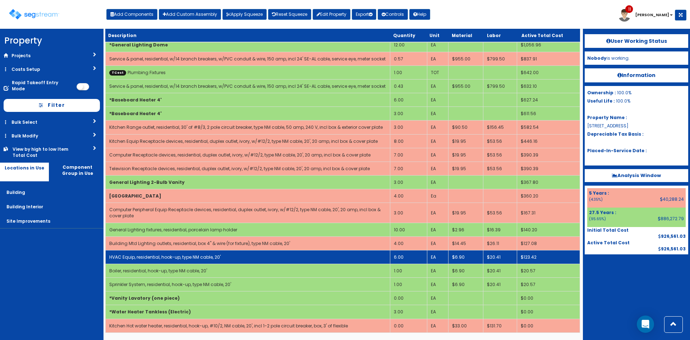
click at [397, 258] on td "6.00" at bounding box center [408, 257] width 37 height 14
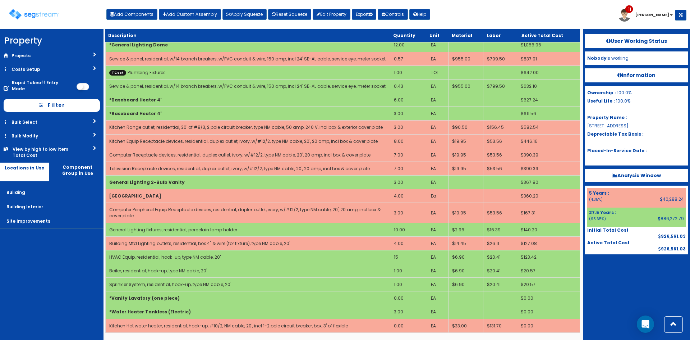
click at [38, 269] on nav "Property DB Projects Recent Properties [GEOGRAPHIC_DATA] Phase II Lab Machines …" at bounding box center [52, 184] width 104 height 311
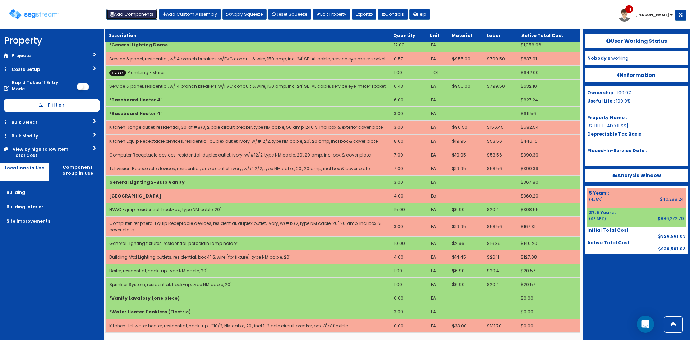
click at [148, 14] on button "Add Components" at bounding box center [131, 14] width 51 height 11
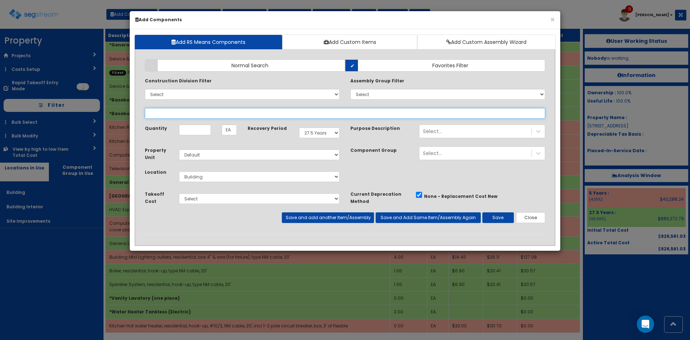
select select
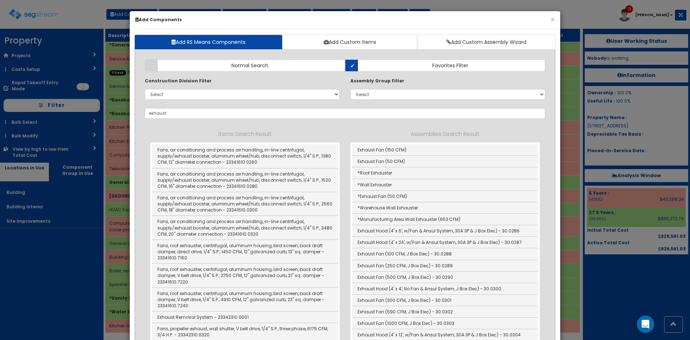
click at [248, 125] on div "Items Search Result Fans, air conditioning and process air handling, in-line ce…" at bounding box center [345, 277] width 390 height 306
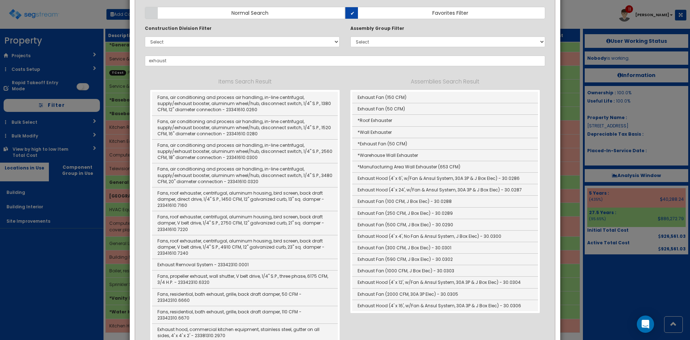
scroll to position [0, 0]
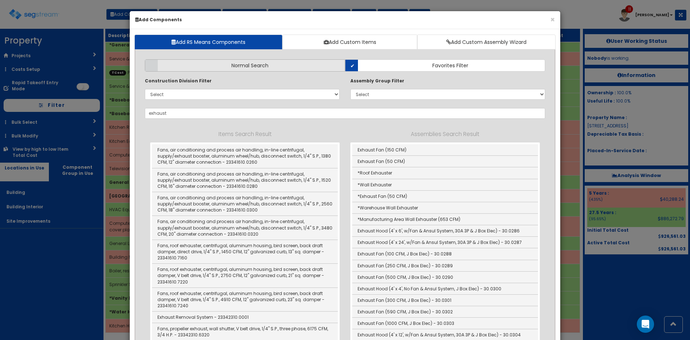
click at [217, 68] on label "Normal Search" at bounding box center [245, 65] width 200 height 12
click at [0, 0] on input "Normal Search" at bounding box center [0, 0] width 0 height 0
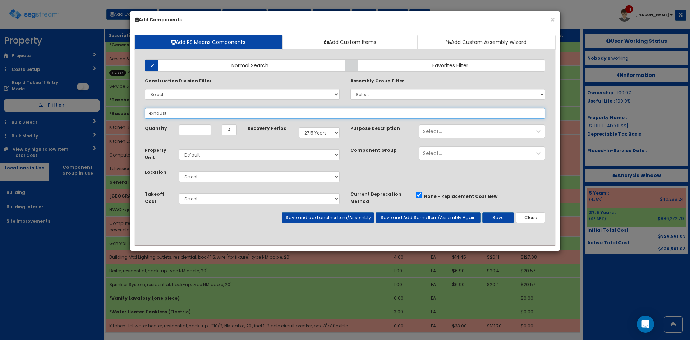
click at [197, 112] on input "exhaust" at bounding box center [345, 113] width 401 height 11
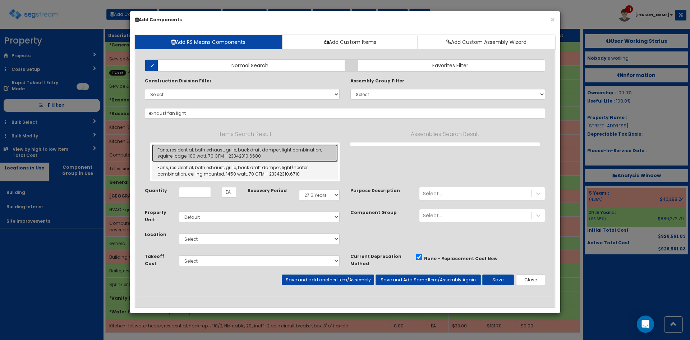
click at [232, 154] on link "Fans, residential, bath exhaust, grille, back draft damper, light combination, …" at bounding box center [245, 153] width 186 height 18
type input "Fans, residential, bath exhaust, grille, back draft damper, light combination, …"
checkbox input "false"
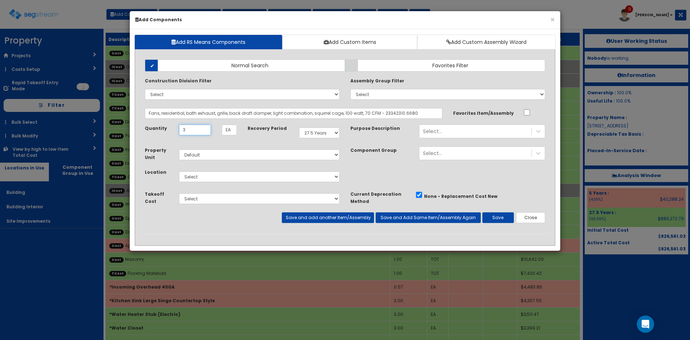
type input "3"
click at [231, 173] on select "Select Building Building Interior Site Improvements Add Additional Location" at bounding box center [259, 176] width 161 height 11
select select "7"
click at [179, 171] on select "Select Building Building Interior Site Improvements Add Additional Location" at bounding box center [259, 176] width 161 height 11
click at [218, 200] on select "Select Cabinet & Countertops Flooring Materials Plumbing Fixtures Mechanical & …" at bounding box center [259, 198] width 161 height 11
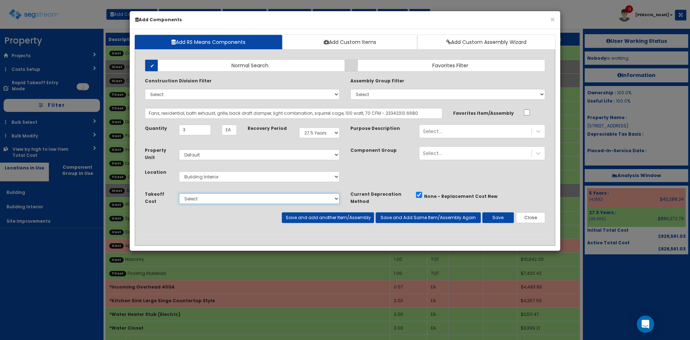
select select "5276170"
click at [179, 193] on select "Select Cabinet & Countertops Flooring Materials Plumbing Fixtures Mechanical & …" at bounding box center [259, 198] width 161 height 11
click at [492, 217] on button "Save" at bounding box center [498, 217] width 32 height 11
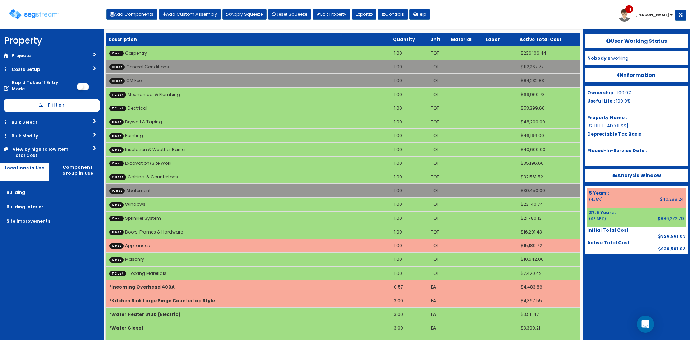
click at [475, 18] on div "Toggle navigation Add Components Add Custom Assembly Apply Squeeze Reset Squeez…" at bounding box center [345, 16] width 683 height 23
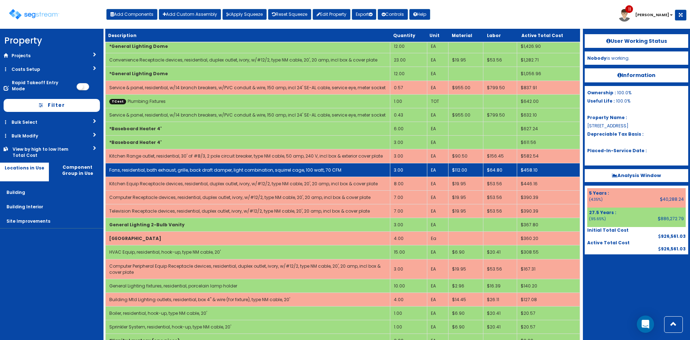
click at [230, 172] on link "Fans, residential, bath exhaust, grille, back draft damper, light combination, …" at bounding box center [225, 170] width 232 height 6
select select "5276170"
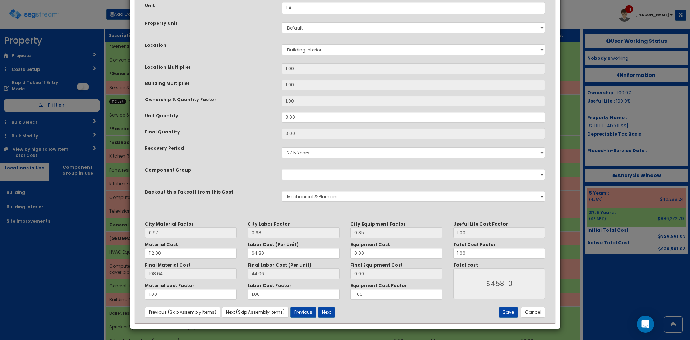
scroll to position [0, 0]
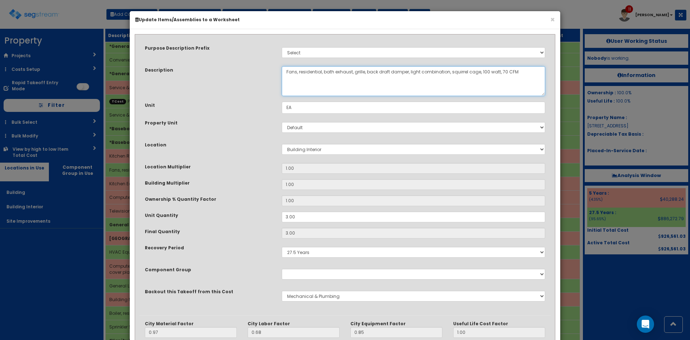
drag, startPoint x: 479, startPoint y: 72, endPoint x: 450, endPoint y: 71, distance: 28.4
click at [450, 71] on textarea "Fans, residential, bath exhaust, grille, back draft damper, light combination, …" at bounding box center [414, 81] width 264 height 30
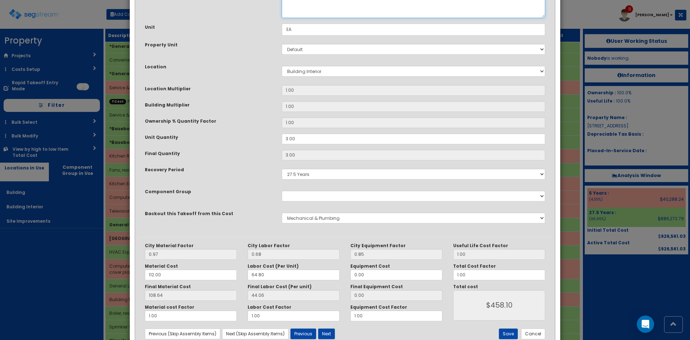
scroll to position [100, 0]
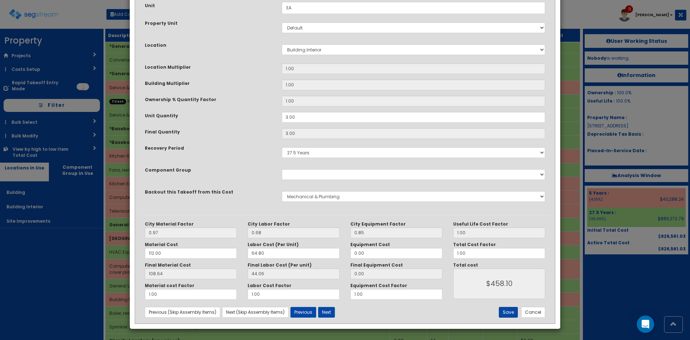
type textarea "Fans, residential, bath exhaust, grille, back draft damper, light combination, …"
click at [517, 314] on button "Save" at bounding box center [508, 312] width 19 height 11
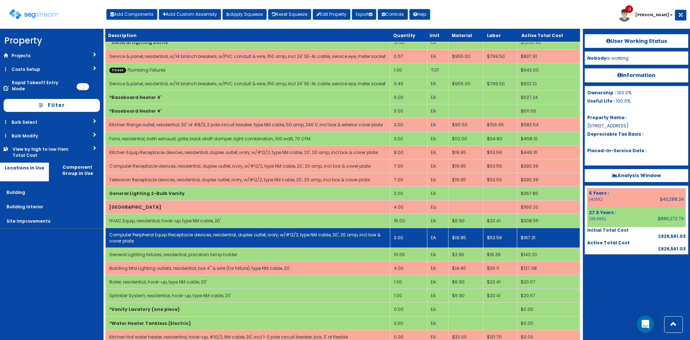
scroll to position [420, 0]
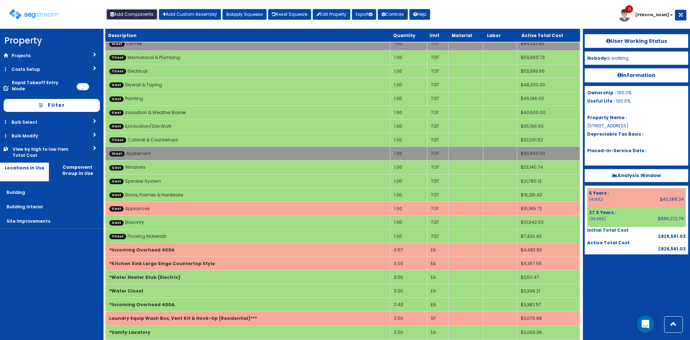
click at [135, 11] on button "Add Components" at bounding box center [131, 14] width 51 height 11
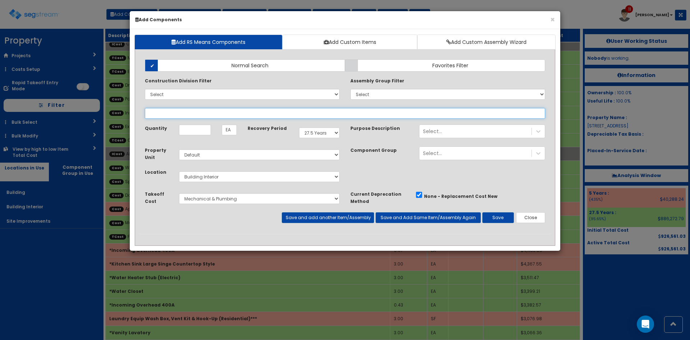
select select
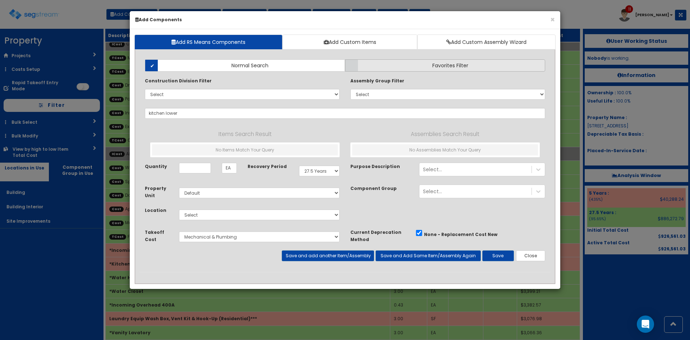
click at [383, 65] on label "Favorites Filter" at bounding box center [445, 65] width 200 height 12
click at [0, 0] on input "Favorites Filter" at bounding box center [0, 0] width 0 height 0
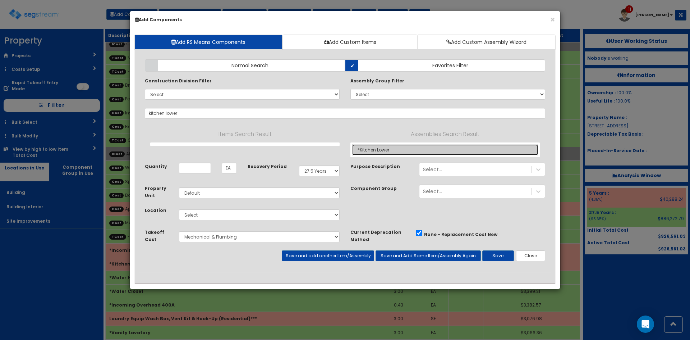
click at [379, 150] on link "*Kitchen Lower" at bounding box center [445, 149] width 186 height 11
type input "*Kitchen Lower"
checkbox input "true"
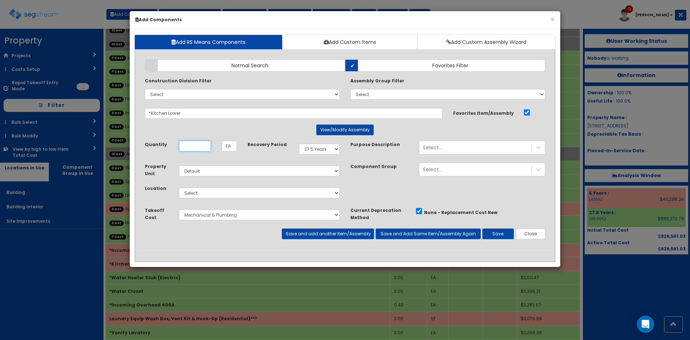
scroll to position [0, 0]
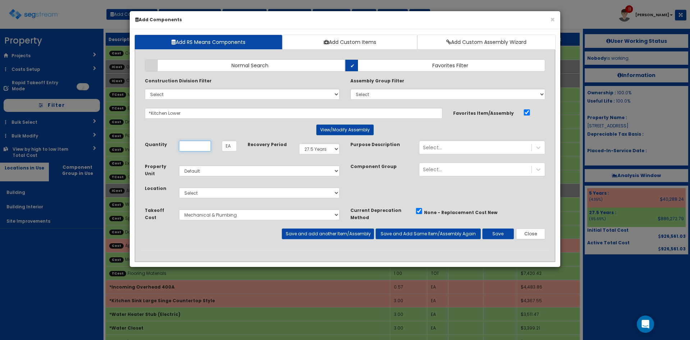
click at [202, 145] on input "Unit Quantity" at bounding box center [195, 146] width 32 height 11
type input "30"
click at [327, 150] on select "Select 5 Years 7 Years 9 Years 10 Years 15 Years 15 Year QLI 15 Year QRP 15 Yea…" at bounding box center [319, 148] width 41 height 11
select select "5Y"
click at [299, 143] on select "Select 5 Years 7 Years 9 Years 10 Years 15 Years 15 Year QLI 15 Year QRP 15 Yea…" at bounding box center [319, 148] width 41 height 11
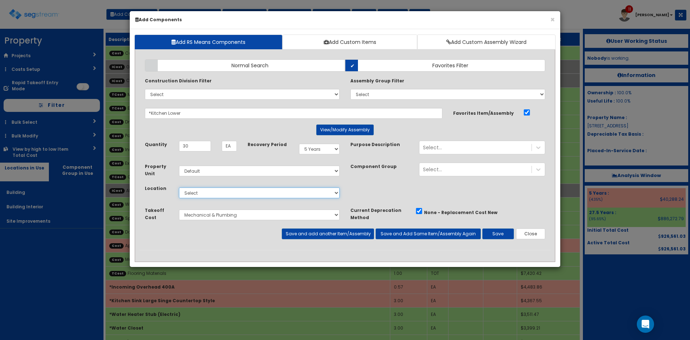
click at [261, 192] on select "Select Building Building Interior Site Improvements Add Additional Location" at bounding box center [259, 192] width 161 height 11
select select "7"
click at [179, 187] on select "Select Building Building Interior Site Improvements Add Additional Location" at bounding box center [259, 192] width 161 height 11
click at [231, 215] on select "Select Cabinet & Countertops Flooring Materials Plumbing Fixtures Mechanical & …" at bounding box center [259, 214] width 161 height 11
select select "5276159"
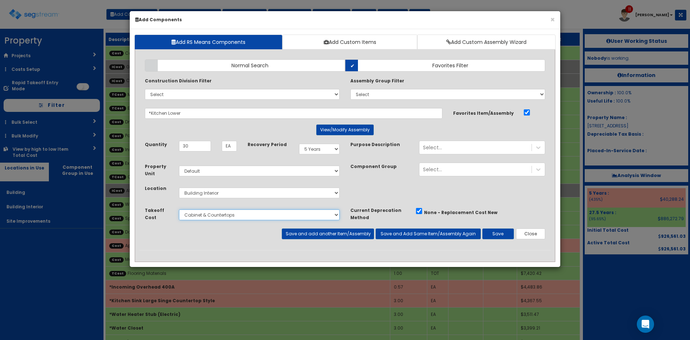
click at [179, 209] on select "Select Cabinet & Countertops Flooring Materials Plumbing Fixtures Mechanical & …" at bounding box center [259, 214] width 161 height 11
click at [350, 237] on button "Save and add another Item/Assembly" at bounding box center [328, 233] width 92 height 11
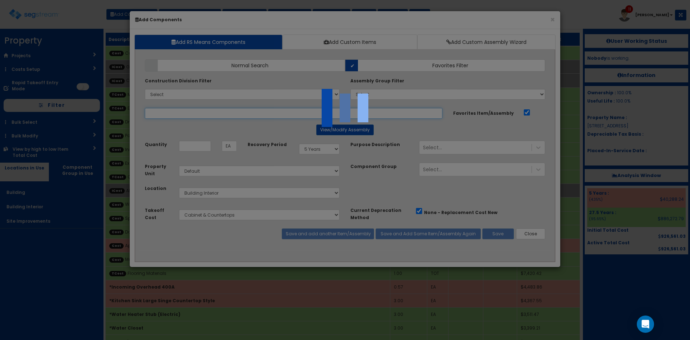
select select "5276159"
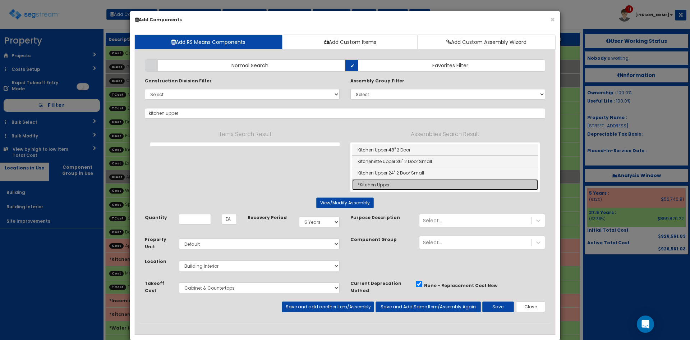
click at [379, 184] on link "*Kitchen Upper" at bounding box center [445, 184] width 186 height 11
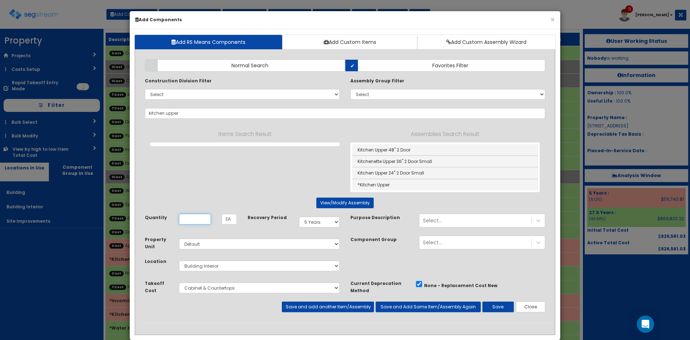
type input "*Kitchen Upper"
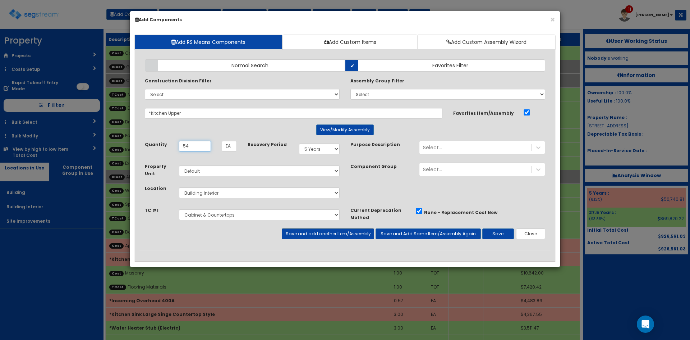
type input "54"
click at [334, 234] on button "Save and add another Item/Assembly" at bounding box center [328, 233] width 92 height 11
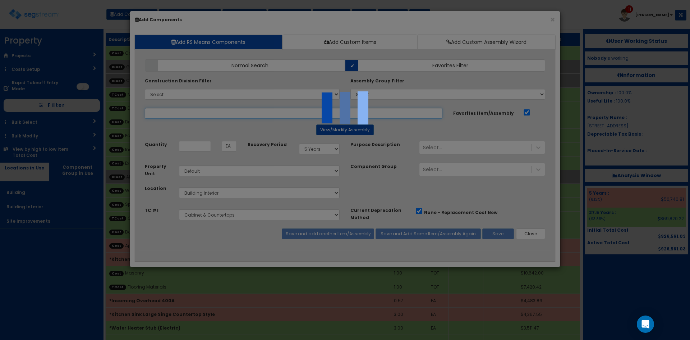
select select "5276159"
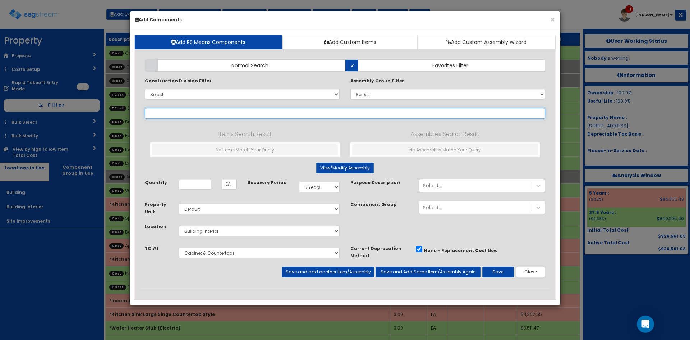
click at [244, 115] on input "text" at bounding box center [345, 113] width 401 height 11
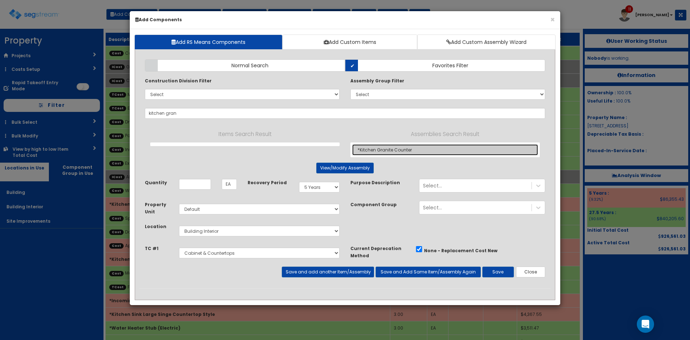
click at [390, 149] on link "*Kitchen Granite Counter" at bounding box center [445, 149] width 186 height 11
type input "*Kitchen Granite Counter"
type input "LF"
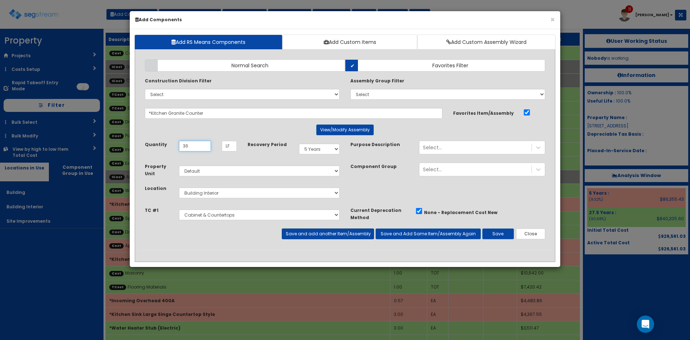
type input "36"
click at [317, 232] on button "Save and add another Item/Assembly" at bounding box center [328, 233] width 92 height 11
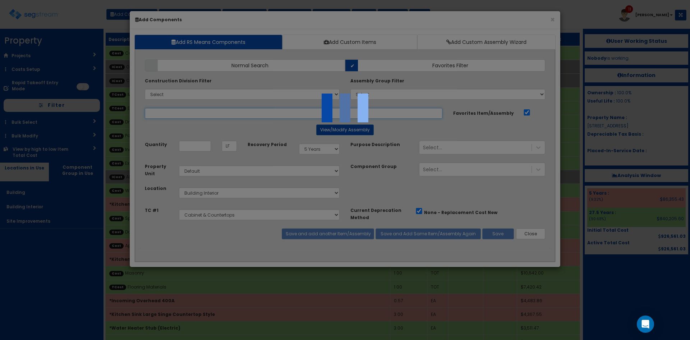
select select "5276159"
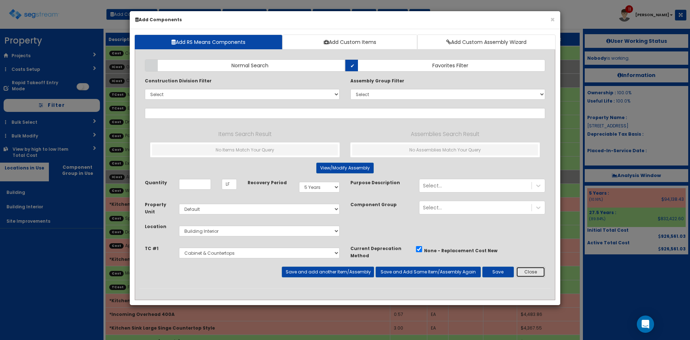
click at [531, 269] on button "Close" at bounding box center [530, 271] width 29 height 11
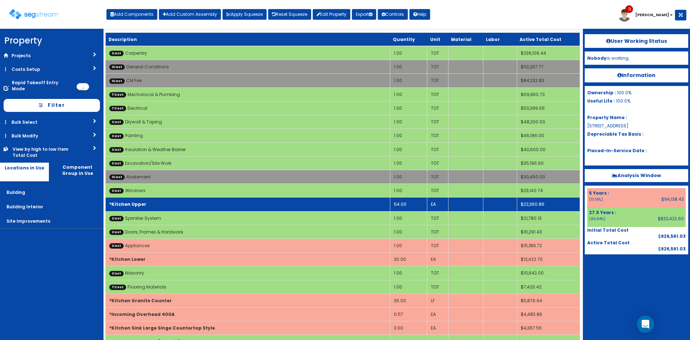
click at [296, 207] on td "*Kitchen Upper" at bounding box center [248, 204] width 285 height 14
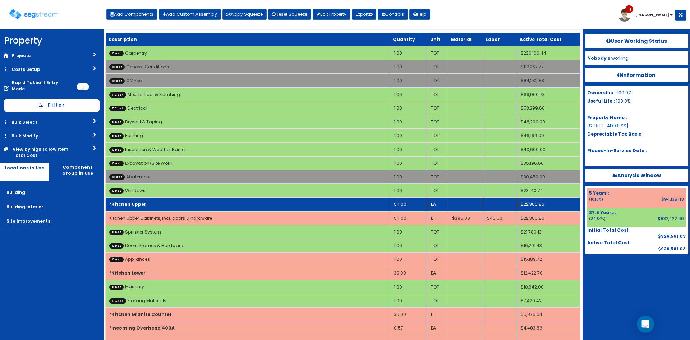
click at [296, 207] on td "*Kitchen Upper" at bounding box center [248, 204] width 285 height 14
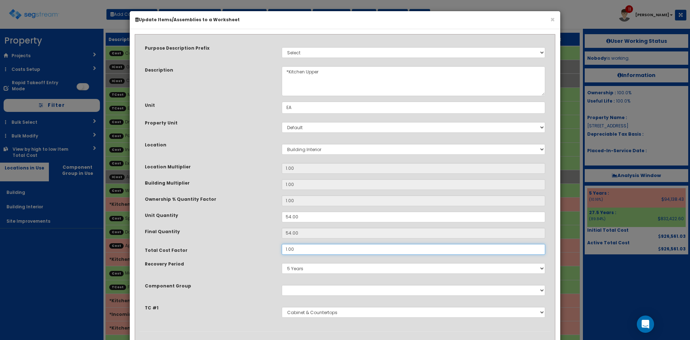
drag, startPoint x: 298, startPoint y: 251, endPoint x: 255, endPoint y: 250, distance: 42.8
click at [257, 250] on div "Total Cost Factor 1.00" at bounding box center [344, 249] width 411 height 11
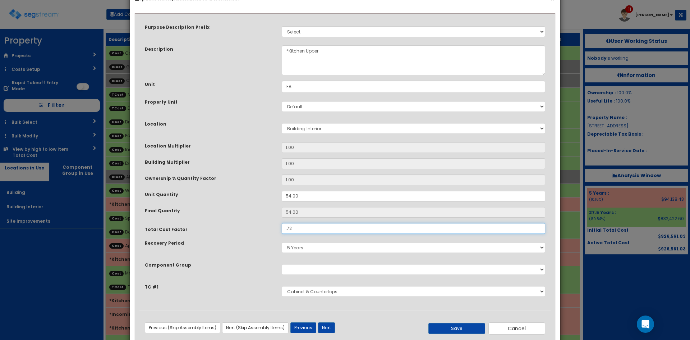
scroll to position [38, 0]
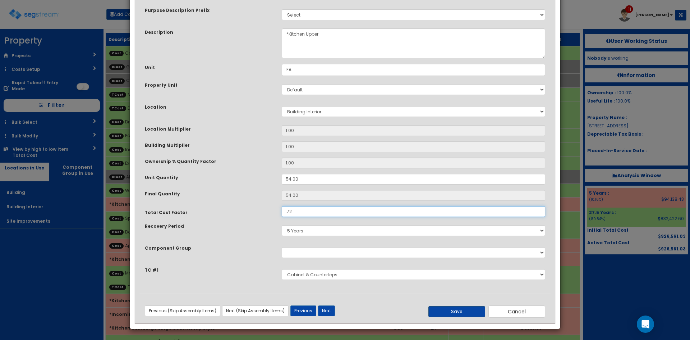
type input ".72"
click at [466, 312] on button "Save" at bounding box center [457, 311] width 57 height 11
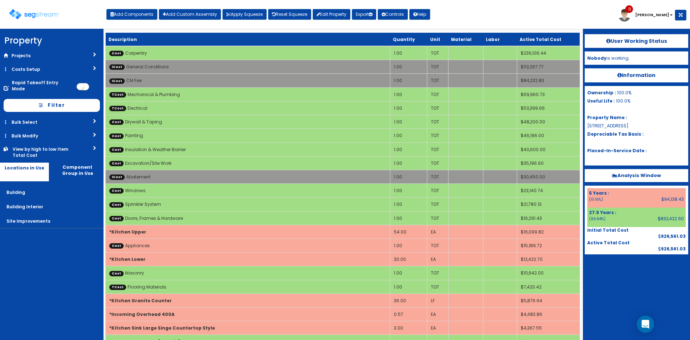
click at [616, 294] on div "User Working Status Nobody is working. Information Ownership : 100.0% Useful Li…" at bounding box center [636, 184] width 107 height 311
click at [628, 287] on div at bounding box center [637, 272] width 104 height 36
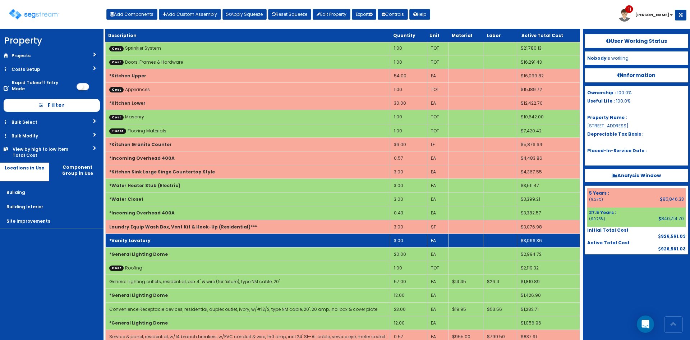
scroll to position [192, 0]
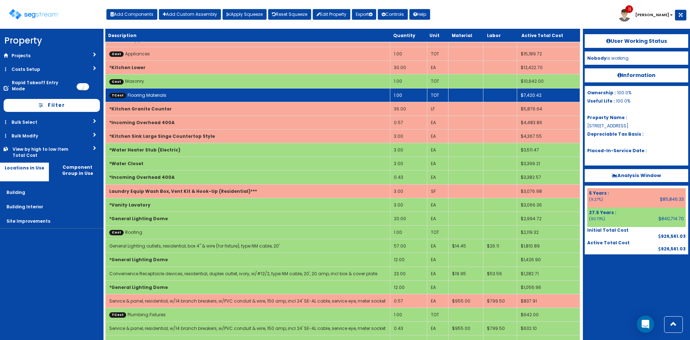
click at [214, 95] on td "TCost Flooring Materials" at bounding box center [248, 95] width 285 height 14
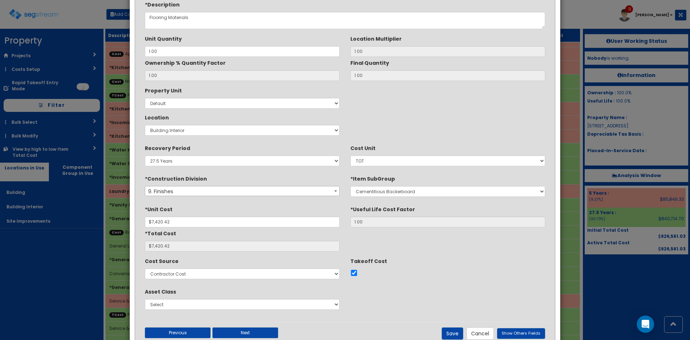
scroll to position [0, 0]
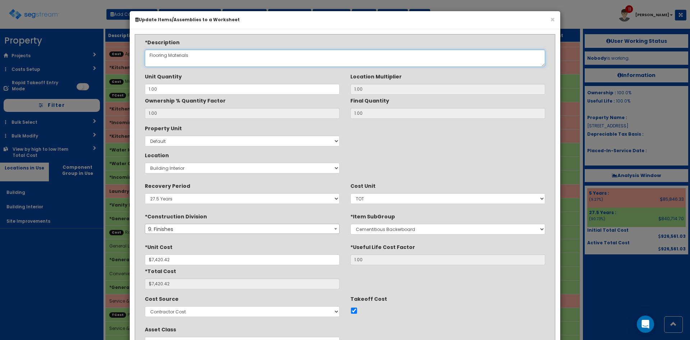
drag, startPoint x: 212, startPoint y: 52, endPoint x: 123, endPoint y: 52, distance: 88.8
click at [123, 52] on div "× Update Items/Assemblies to a Worksheet *Description Flooring Materials 1.00 1…" at bounding box center [345, 170] width 690 height 340
click at [188, 56] on textarea "Flooring Materials" at bounding box center [345, 58] width 401 height 17
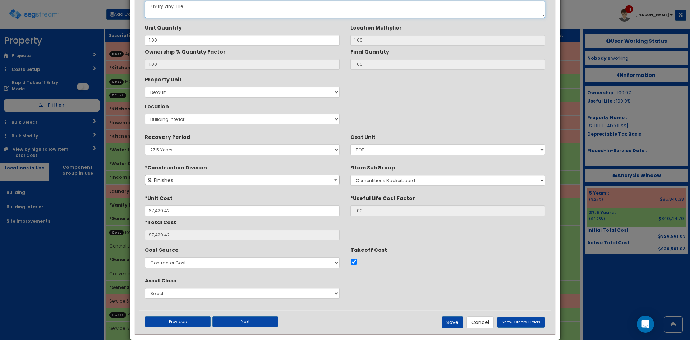
scroll to position [60, 0]
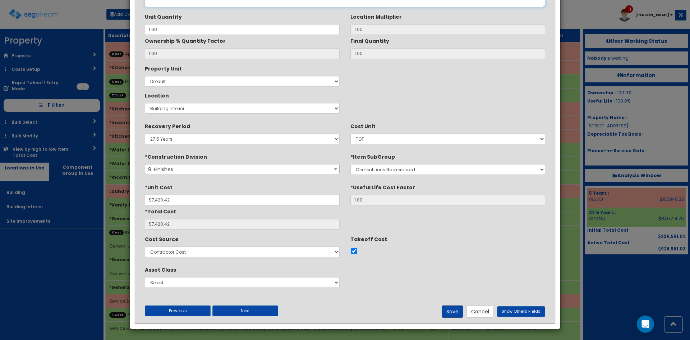
type textarea "Luxury Vinyl Tile"
drag, startPoint x: 447, startPoint y: 310, endPoint x: 572, endPoint y: 282, distance: 128.6
click at [447, 310] on button "Save" at bounding box center [453, 311] width 22 height 12
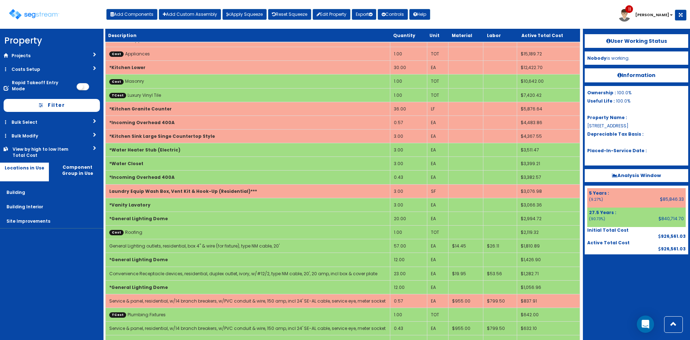
click at [594, 286] on div at bounding box center [637, 272] width 104 height 36
click at [41, 273] on nav "Property DB Projects Recent Properties [GEOGRAPHIC_DATA] Phase II Lab Machines …" at bounding box center [52, 184] width 104 height 311
click at [33, 265] on nav "Property DB Projects Recent Properties [GEOGRAPHIC_DATA] Phase II Lab Machines …" at bounding box center [52, 184] width 104 height 311
click at [618, 287] on div at bounding box center [637, 272] width 104 height 36
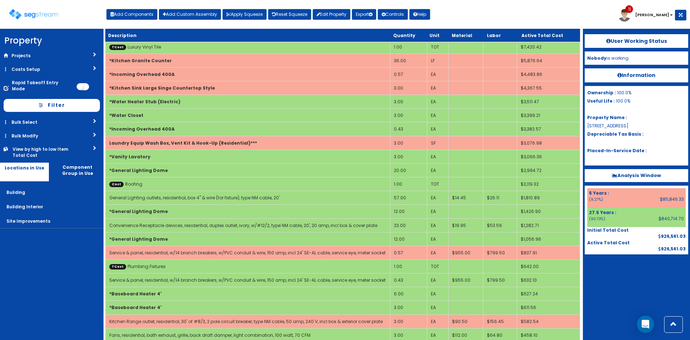
scroll to position [0, 0]
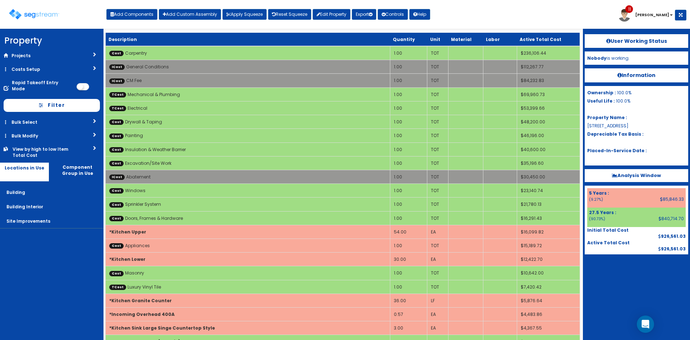
click at [72, 271] on nav "Property DB Projects Recent Properties [GEOGRAPHIC_DATA] Phase II Lab Machines …" at bounding box center [52, 184] width 104 height 311
click at [621, 277] on div at bounding box center [637, 272] width 104 height 36
click at [636, 281] on div at bounding box center [637, 272] width 104 height 36
click at [148, 17] on button "Add Components" at bounding box center [131, 14] width 51 height 11
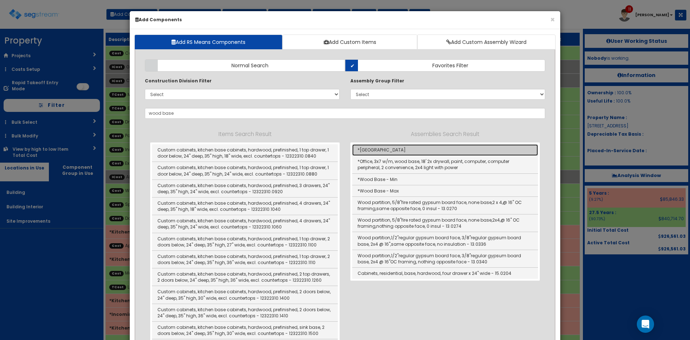
click at [393, 148] on link "*[GEOGRAPHIC_DATA]" at bounding box center [445, 150] width 186 height 12
type input "*[GEOGRAPHIC_DATA]"
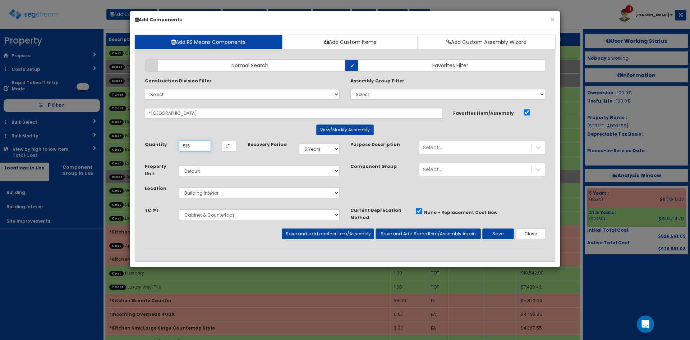
type input "516"
click at [297, 218] on select "Select Cabinet & Countertops Flooring Materials Plumbing Fixtures Mechanical & …" at bounding box center [259, 214] width 161 height 11
drag, startPoint x: 192, startPoint y: 114, endPoint x: 108, endPoint y: 116, distance: 83.8
click at [108, 116] on div "× Add Components Add RS Means Components Add Custom Items Add Custom Assembly W…" at bounding box center [345, 170] width 690 height 340
click at [532, 237] on button "Close" at bounding box center [530, 233] width 29 height 11
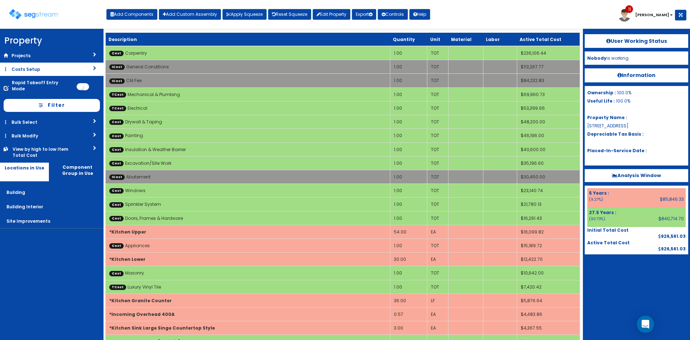
click at [54, 69] on link "Costs Setup" at bounding box center [52, 69] width 104 height 13
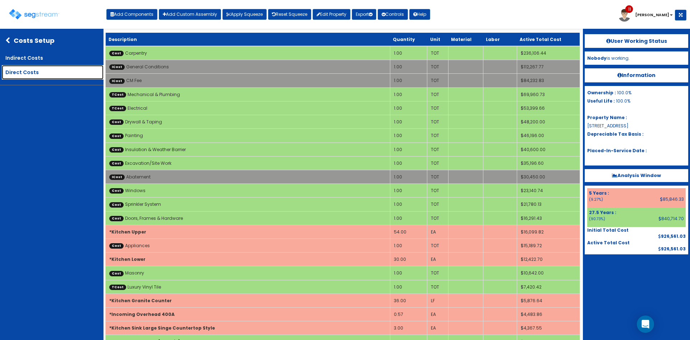
click at [44, 76] on link "Direct Costs" at bounding box center [53, 72] width 102 height 14
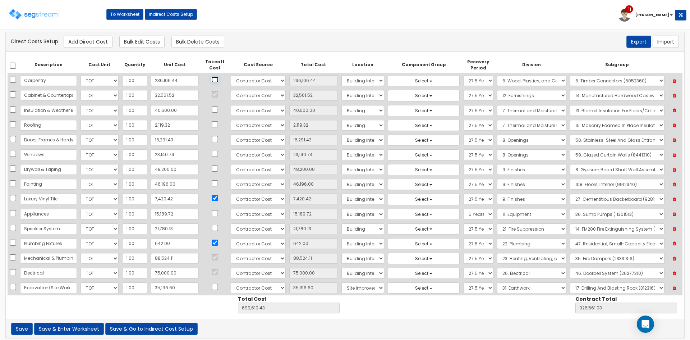
click at [211, 80] on input "checkbox" at bounding box center [214, 80] width 7 height 6
checkbox input "true"
click at [68, 332] on button "Save & Enter Worksheet" at bounding box center [69, 328] width 70 height 12
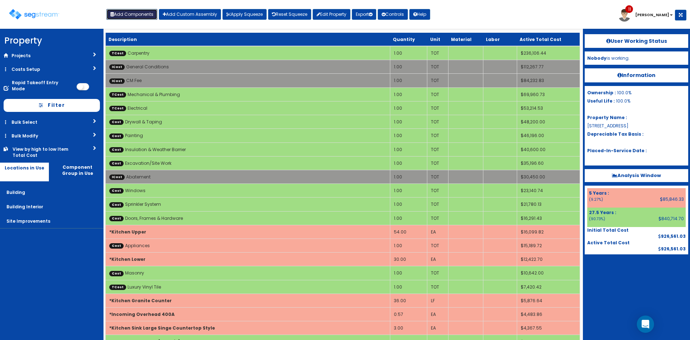
click at [127, 15] on button "Add Components" at bounding box center [131, 14] width 51 height 11
checkbox input "true"
select select "5Y"
select select "default"
select select "7"
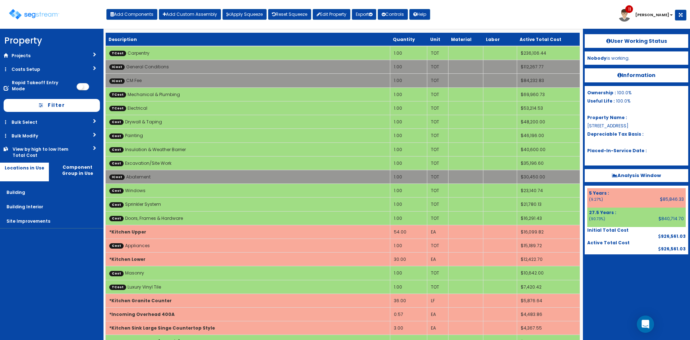
select select "5276159"
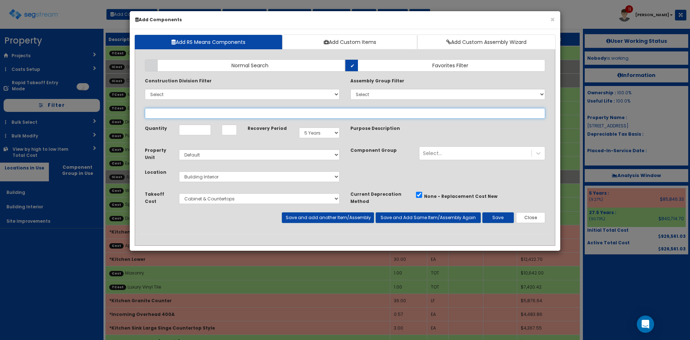
select select
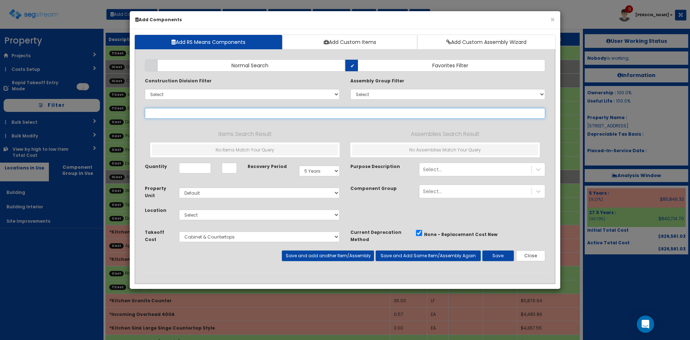
paste input "*[GEOGRAPHIC_DATA]"
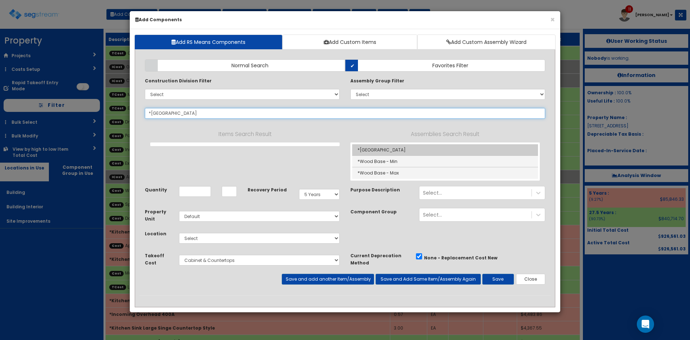
type input "*[GEOGRAPHIC_DATA]"
click at [375, 150] on link "*[GEOGRAPHIC_DATA]" at bounding box center [445, 150] width 186 height 12
type input "LF"
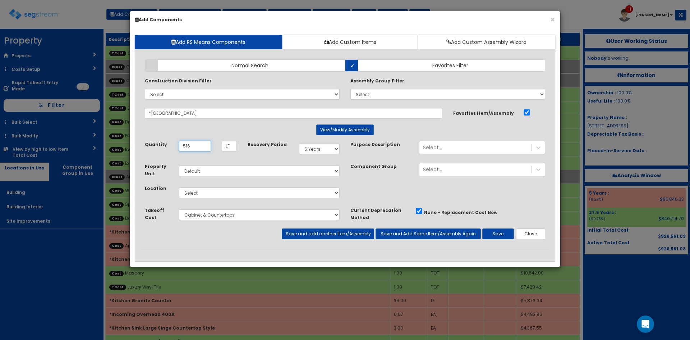
type input "516"
click at [248, 215] on select "Select Carpentry Cabinet & Countertops Luxury Vinyl Tile Plumbing Fixtures Mech…" at bounding box center [259, 214] width 161 height 11
select select "5276158"
click at [179, 209] on select "Select Carpentry Cabinet & Countertops Luxury Vinyl Tile Plumbing Fixtures Mech…" at bounding box center [259, 214] width 161 height 11
click at [499, 234] on button "Save" at bounding box center [498, 233] width 32 height 11
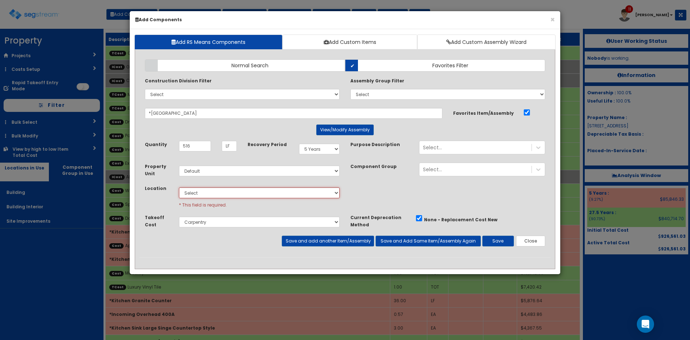
drag, startPoint x: 227, startPoint y: 193, endPoint x: 227, endPoint y: 197, distance: 4.0
click at [227, 193] on select "Select Building Building Interior Site Improvements Add Additional Location" at bounding box center [259, 192] width 161 height 11
select select "7"
click at [179, 187] on select "Select Building Building Interior Site Improvements Add Additional Location" at bounding box center [259, 192] width 161 height 11
click at [504, 242] on button "Save" at bounding box center [498, 240] width 32 height 11
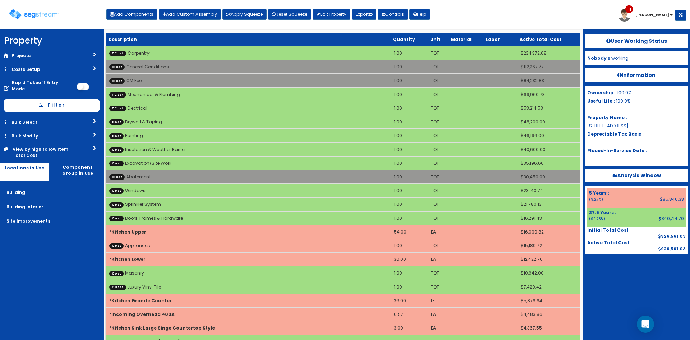
click at [635, 274] on div at bounding box center [637, 272] width 104 height 36
click at [661, 290] on div at bounding box center [637, 272] width 104 height 36
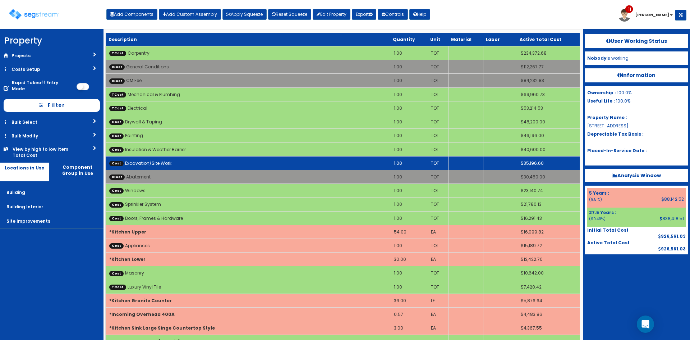
click at [172, 168] on td "Cost Excavation/Site Work" at bounding box center [248, 163] width 285 height 14
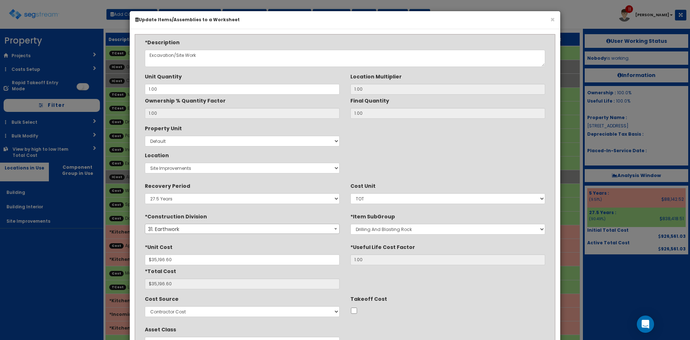
click at [430, 135] on div "Property Unit Select Default Location Select Building Building Interior Site Im…" at bounding box center [344, 149] width 411 height 54
click at [620, 268] on div "× Update Items/Assemblies to a Worksheet *Description Excavation/Site Work 1.00…" at bounding box center [345, 170] width 690 height 340
click at [461, 159] on div "Property Unit Select Default Location Select Building Building Interior Site Im…" at bounding box center [344, 149] width 411 height 54
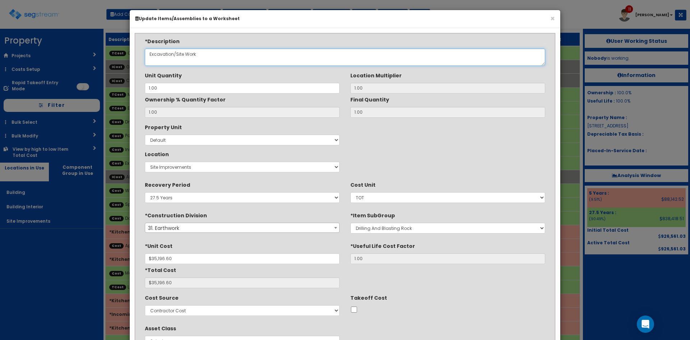
click at [199, 55] on textarea "Excavation/Site Work" at bounding box center [345, 57] width 401 height 17
drag, startPoint x: 208, startPoint y: 51, endPoint x: 128, endPoint y: 51, distance: 80.2
click at [128, 51] on div "× Update Items/Assemblies to a Worksheet *Description Excavation/Site Work 1.00…" at bounding box center [345, 170] width 690 height 340
click at [421, 169] on div "Property Unit Select Default Location Select Building Building Interior Site Im…" at bounding box center [344, 148] width 411 height 54
click at [160, 54] on textarea "Excavation/Site Work" at bounding box center [345, 56] width 401 height 17
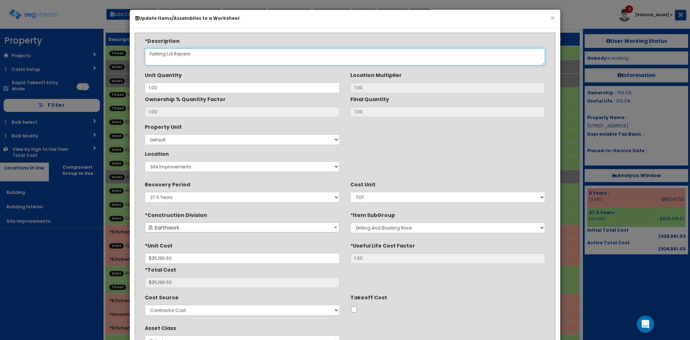
click at [151, 53] on textarea "Excavation/Site Work" at bounding box center [345, 56] width 401 height 17
click at [201, 55] on textarea "Excavation/Site Work" at bounding box center [345, 56] width 401 height 17
type textarea "Site & Parking Lot Repairs"
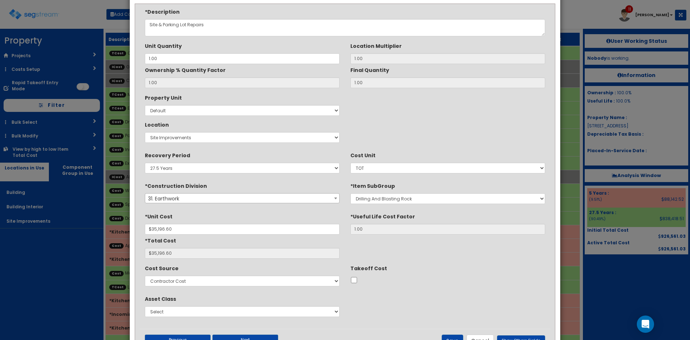
scroll to position [48, 0]
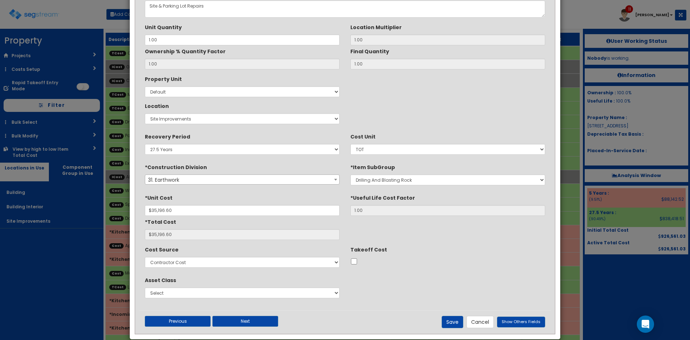
click at [420, 114] on div "Property Unit Select Default Location Select Building Building Interior Site Im…" at bounding box center [344, 100] width 411 height 54
click at [455, 319] on button "Save" at bounding box center [453, 322] width 22 height 12
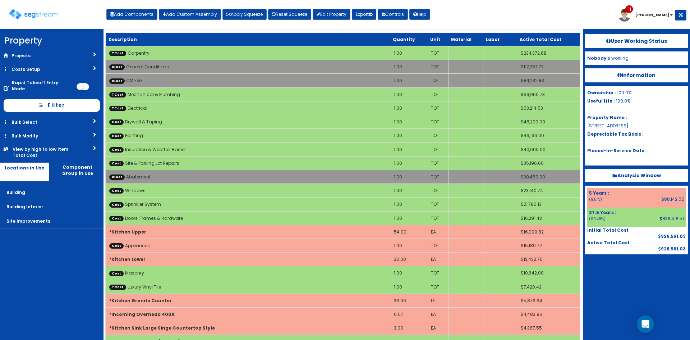
click at [609, 276] on div at bounding box center [637, 272] width 104 height 36
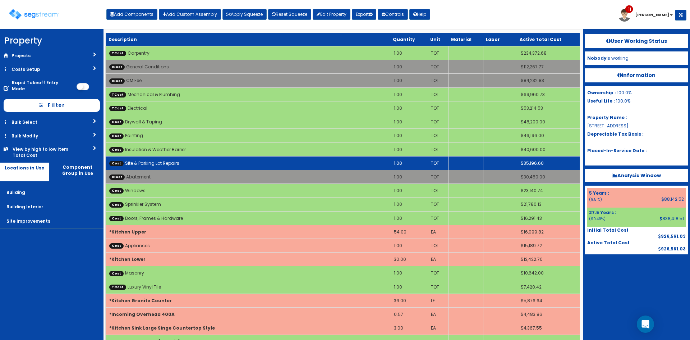
click at [177, 165] on link "Cost Site & Parking Lot Repairs" at bounding box center [144, 163] width 70 height 6
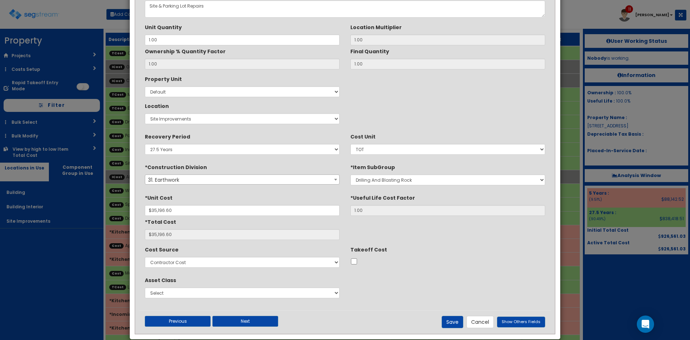
scroll to position [0, 0]
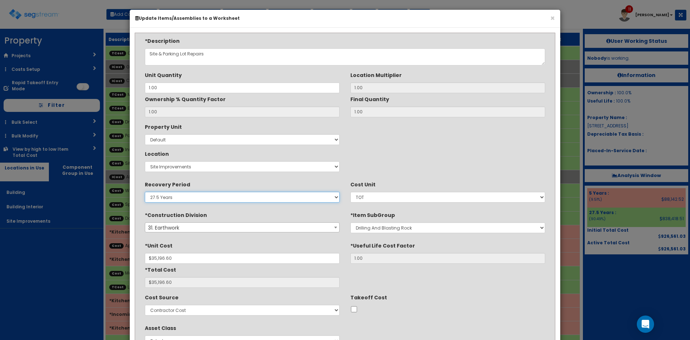
click at [215, 197] on select "5 Years 7 Years 9 Years 10 Years 15 Years 15 Year QLI 15 Year QRP 15 Year QIP 2…" at bounding box center [242, 197] width 195 height 11
select select "15Y"
click at [145, 192] on select "5 Years 7 Years 9 Years 10 Years 15 Years 15 Year QLI 15 Year QRP 15 Year QIP 2…" at bounding box center [242, 197] width 195 height 11
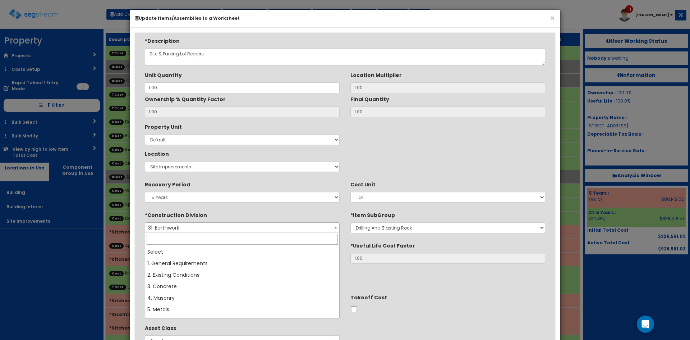
click at [222, 226] on span "31. Earthwork" at bounding box center [242, 228] width 194 height 10
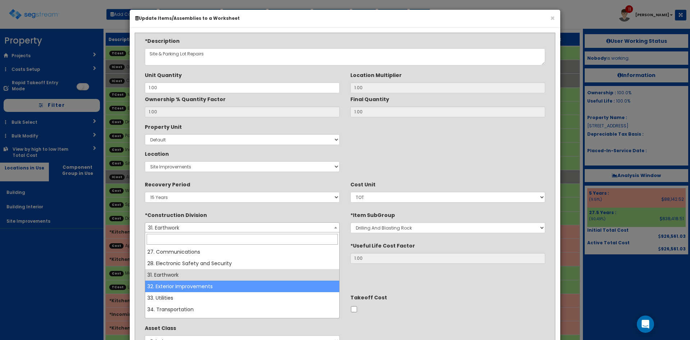
select select "32"
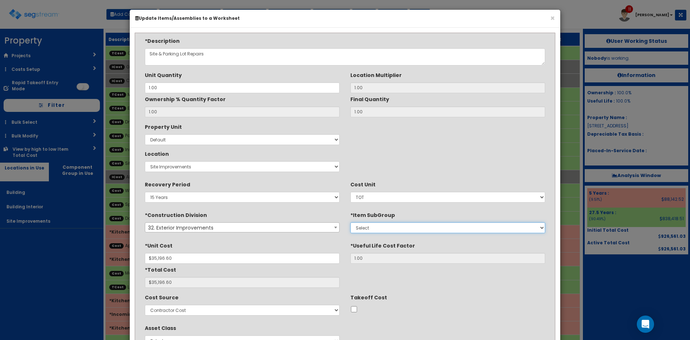
click at [384, 228] on select "Select 1. Slurry Seal (Latex Modified) (32011361) 2. Sand Seal (32011364) 3. Fo…" at bounding box center [448, 227] width 195 height 11
select select "32182353"
click at [351, 222] on select "Select 1. Slurry Seal (Latex Modified) (32011361) 2. Sand Seal (32011364) 3. Fo…" at bounding box center [448, 227] width 195 height 11
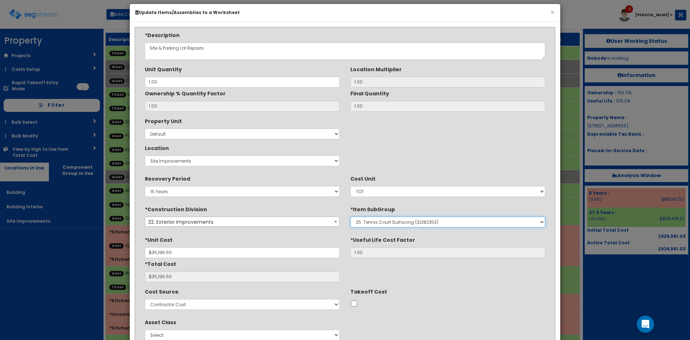
scroll to position [6, 0]
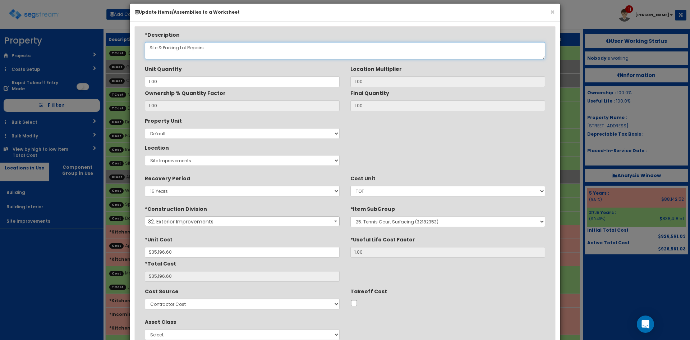
click at [189, 50] on textarea "Site & Parking Lot Repairs" at bounding box center [345, 50] width 401 height 17
click at [257, 49] on textarea "Site & Parking Lot Repairs" at bounding box center [345, 50] width 401 height 17
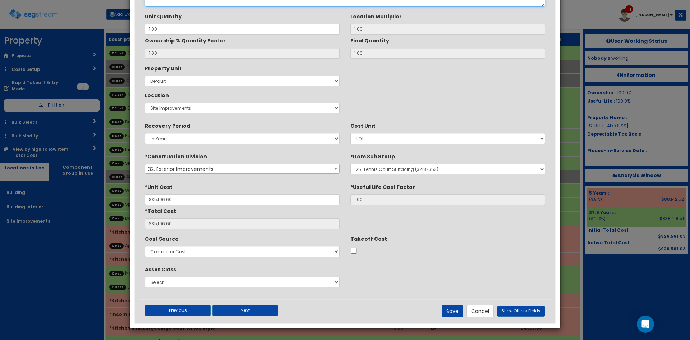
scroll to position [60, 0]
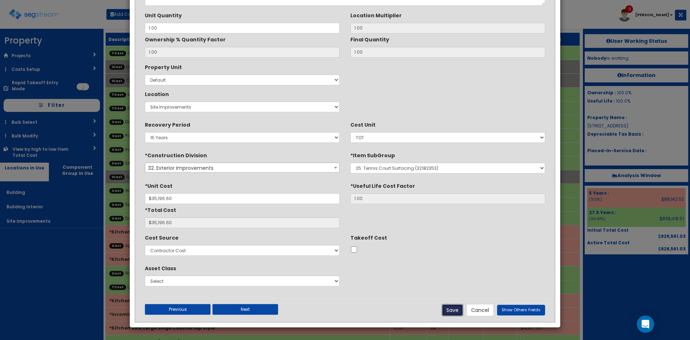
click at [457, 311] on button "Save" at bounding box center [453, 310] width 22 height 12
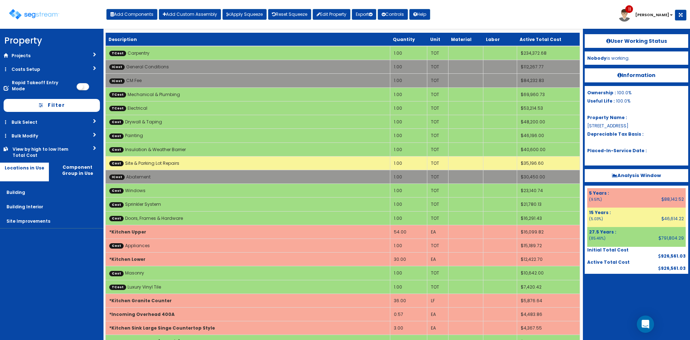
click at [565, 19] on div "Toggle navigation Add Components Add Custom Assembly Apply Squeeze Reset Squeez…" at bounding box center [345, 16] width 683 height 23
click at [134, 15] on button "Add Components" at bounding box center [131, 14] width 51 height 11
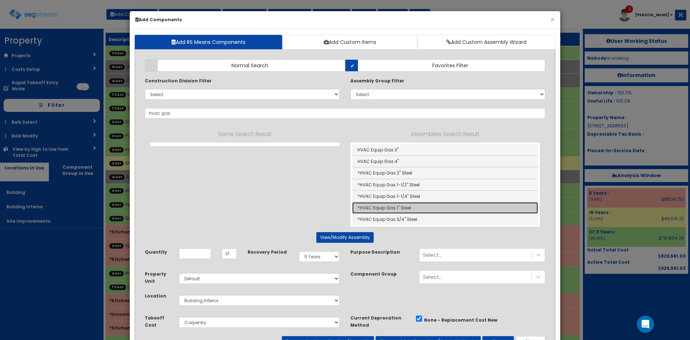
click at [390, 209] on link "*HVAC Equip Gas 1" Steel" at bounding box center [445, 208] width 186 height 12
type input "*HVAC Equip Gas 1" Steel"
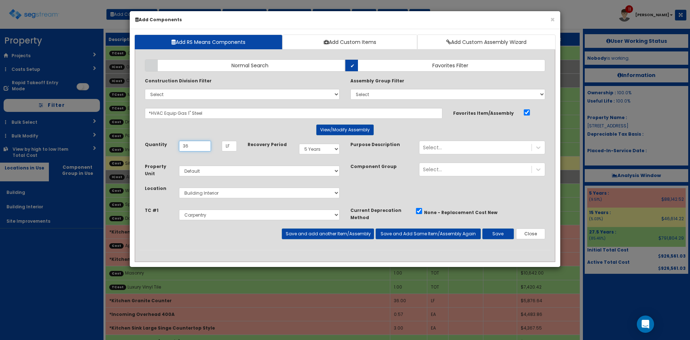
type input "36"
click at [316, 147] on select "Select 5 Years 7 Years 9 Years 10 Years 15 Years 15 Year QLI 15 Year QRP 15 Yea…" at bounding box center [319, 148] width 41 height 11
select select "275Y"
click at [299, 143] on select "Select 5 Years 7 Years 9 Years 10 Years 15 Years 15 Year QLI 15 Year QRP 15 Yea…" at bounding box center [319, 148] width 41 height 11
click at [239, 216] on select "Select Carpentry Cabinet & Countertops Luxury Vinyl Tile Plumbing Fixtures Mech…" at bounding box center [259, 214] width 161 height 11
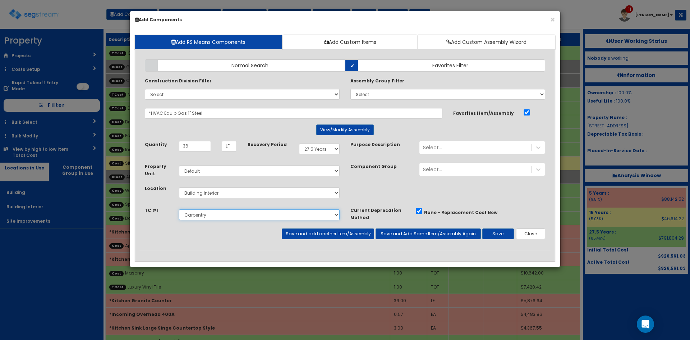
select select "5276170"
click at [179, 209] on select "Select Carpentry Cabinet & Countertops Luxury Vinyl Tile Plumbing Fixtures Mech…" at bounding box center [259, 214] width 161 height 11
click at [328, 235] on button "Save and add another Item/Assembly" at bounding box center [328, 233] width 92 height 11
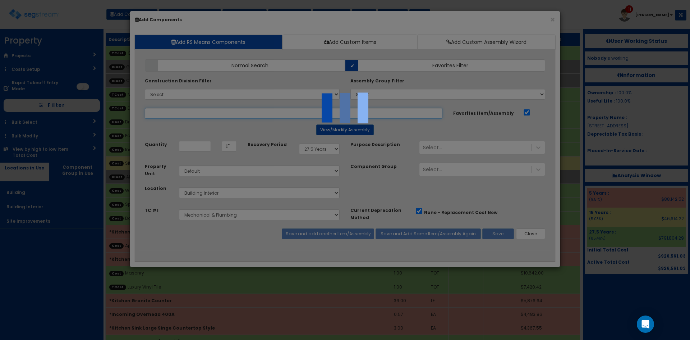
select select "5276170"
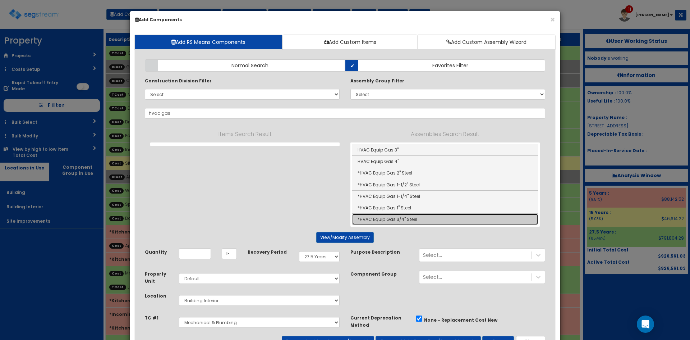
click at [422, 221] on link "*HVAC Equip Gas 3/4" Steel" at bounding box center [445, 219] width 186 height 11
type input "*HVAC Equip Gas 3/4" Steel"
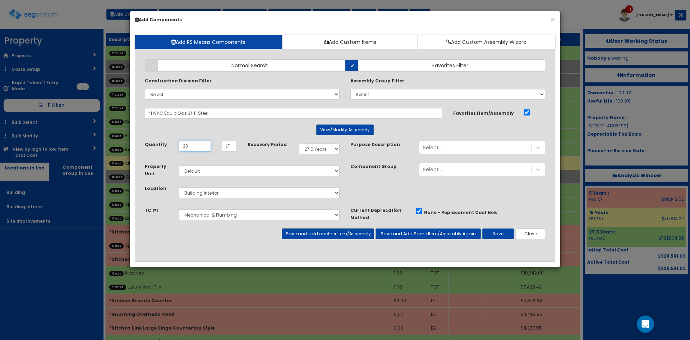
type input "23"
click at [345, 236] on button "Save and add another Item/Assembly" at bounding box center [328, 233] width 92 height 11
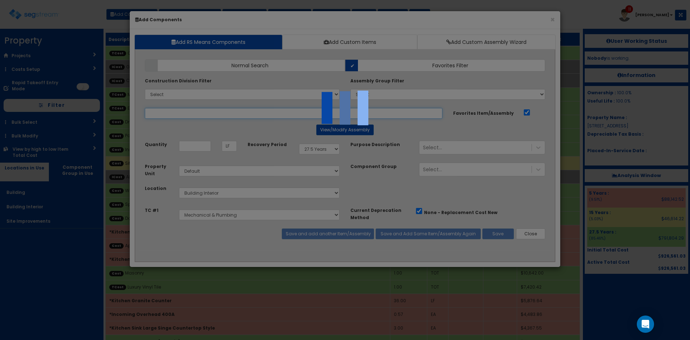
select select "5276170"
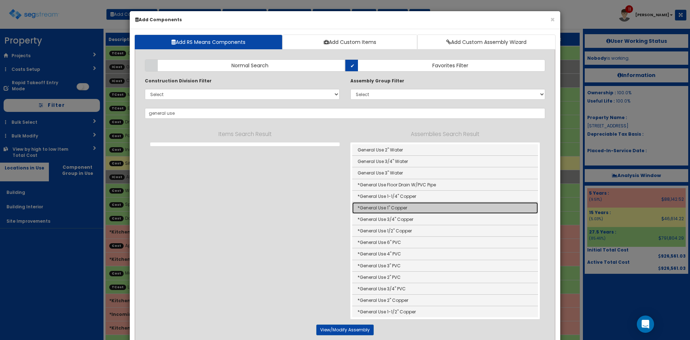
click at [412, 207] on link "*General Use 1" Copper" at bounding box center [445, 208] width 186 height 12
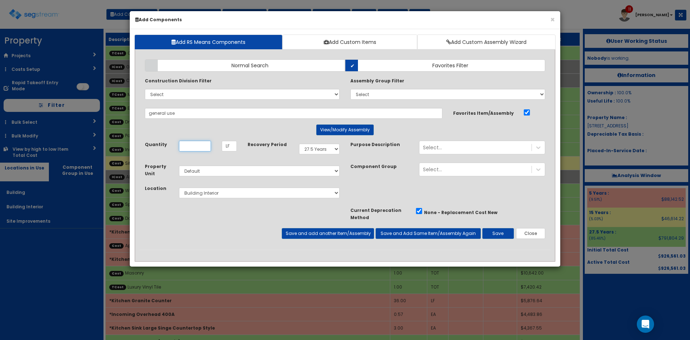
type input "*General Use 1" Copper"
type input "72"
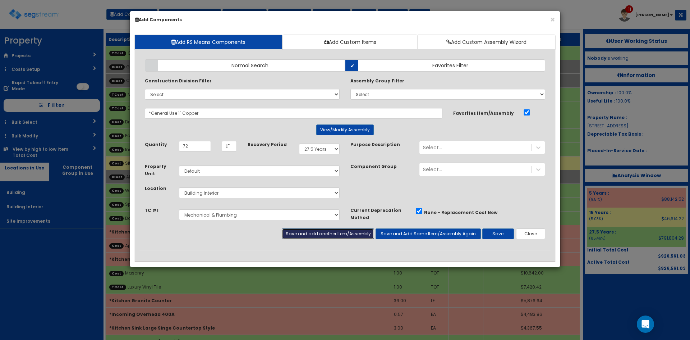
click at [325, 234] on button "Save and add another Item/Assembly" at bounding box center [328, 233] width 92 height 11
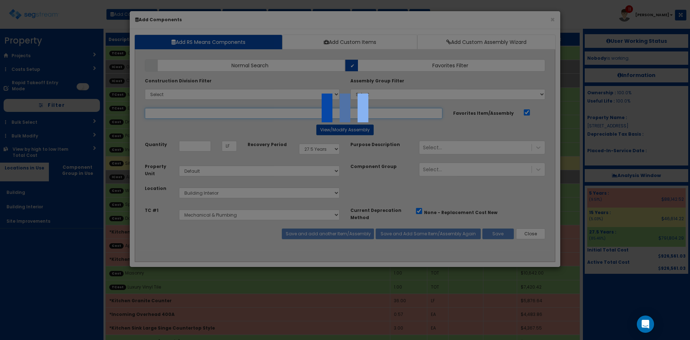
select select "5276170"
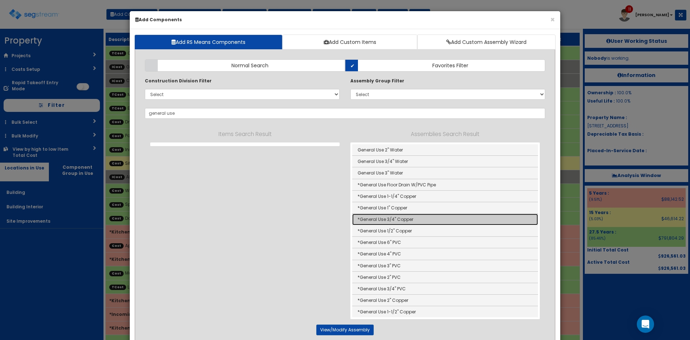
click at [404, 219] on link "*General Use 3/4" Copper" at bounding box center [445, 220] width 186 height 12
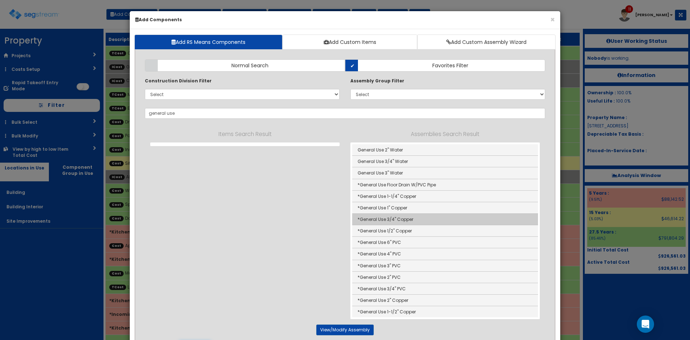
type input "*General Use 3/4" Copper"
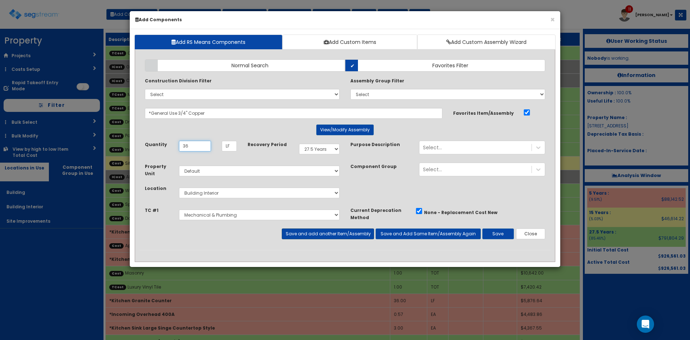
type input "36"
click at [352, 237] on button "Save and add another Item/Assembly" at bounding box center [328, 233] width 92 height 11
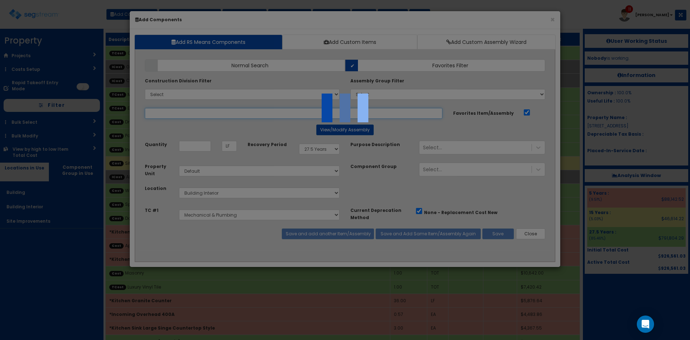
select select "5276170"
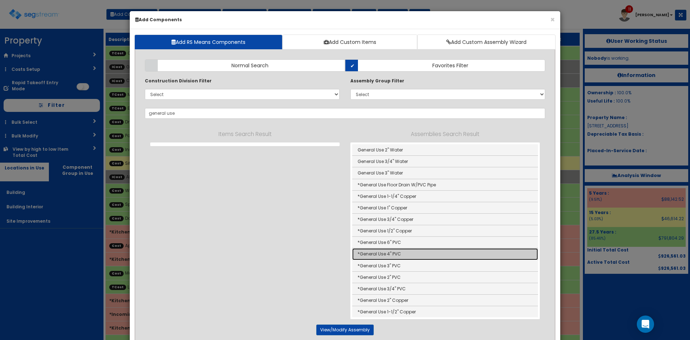
click at [402, 254] on link "*General Use 4" PVC" at bounding box center [445, 254] width 186 height 12
type input "*General Use 4" PVC"
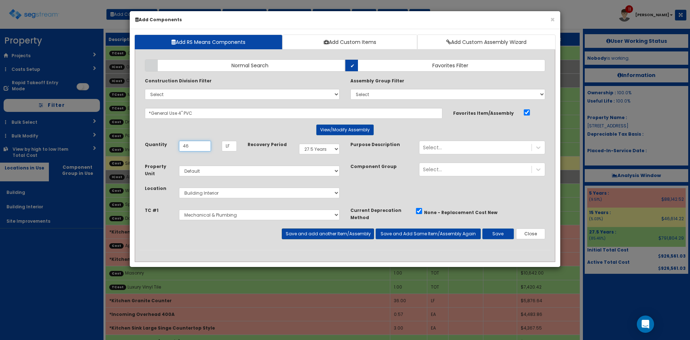
type input "46"
click at [334, 238] on button "Save and add another Item/Assembly" at bounding box center [328, 233] width 92 height 11
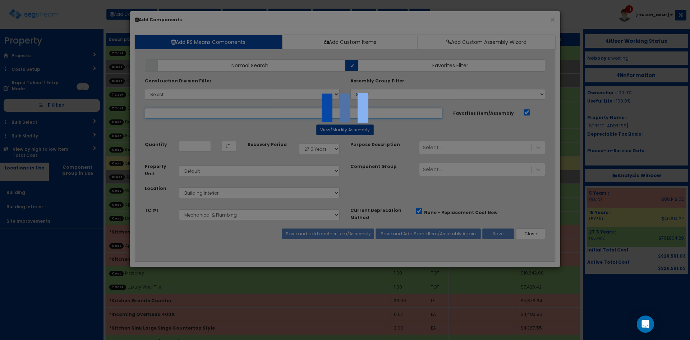
select select "5276170"
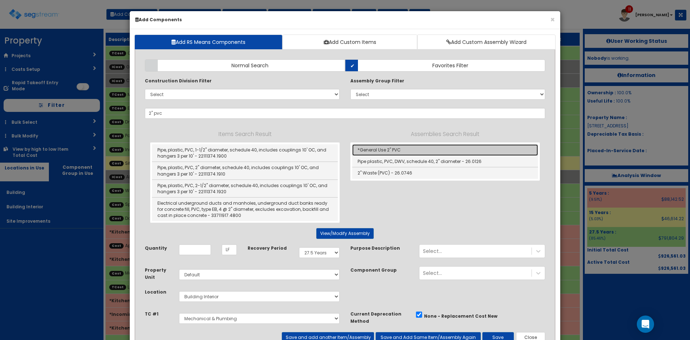
click at [368, 149] on link "*General Use 2" PVC" at bounding box center [445, 150] width 186 height 12
type input "*General Use 2" PVC"
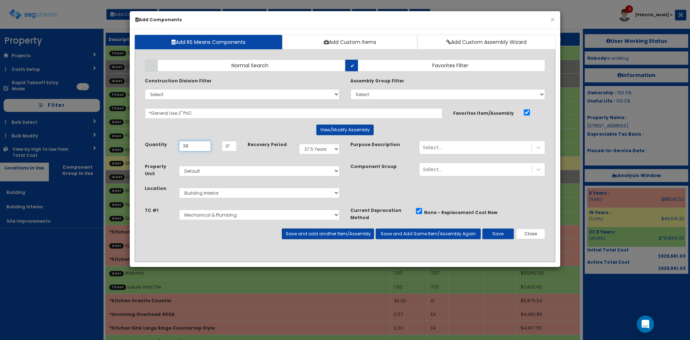
type input "38"
click at [330, 235] on button "Save and add another Item/Assembly" at bounding box center [328, 233] width 92 height 11
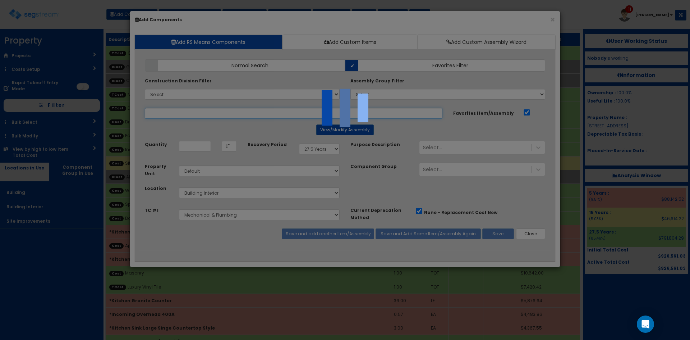
select select "5276170"
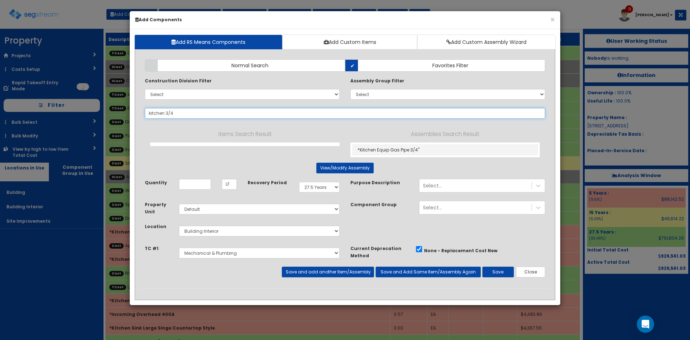
drag, startPoint x: 202, startPoint y: 116, endPoint x: 144, endPoint y: 114, distance: 58.3
click at [144, 114] on div "kitchen 3/4 242825" at bounding box center [344, 113] width 411 height 11
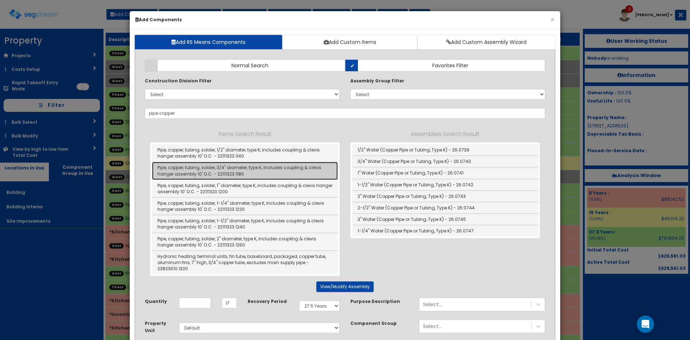
click at [269, 174] on link "Pipe, copper, tubing, solder, 3/4" diameter, type K, includes coupling & clevis…" at bounding box center [245, 171] width 186 height 18
type input "Pipe, copper, tubing, solder, 3/4" diameter, type K, includes coupling & clevis…"
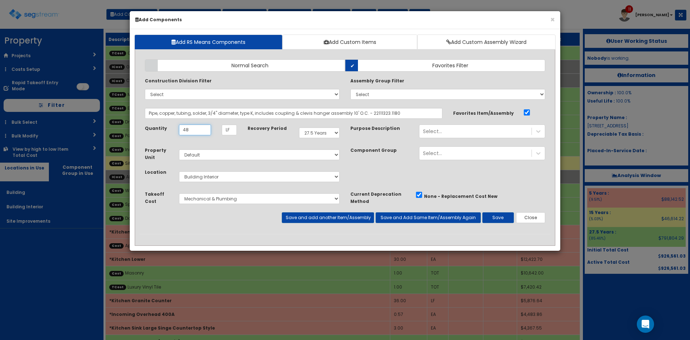
type input "48"
click at [320, 134] on select "Select 5 Years 7 Years 9 Years 10 Years 15 Years 15 Year QLI 15 Year QRP 15 Yea…" at bounding box center [319, 132] width 41 height 11
select select "5Y"
click at [299, 127] on select "Select 5 Years 7 Years 9 Years 10 Years 15 Years 15 Year QLI 15 Year QRP 15 Yea…" at bounding box center [319, 132] width 41 height 11
click at [329, 218] on button "Save and add another Item/Assembly" at bounding box center [328, 217] width 92 height 11
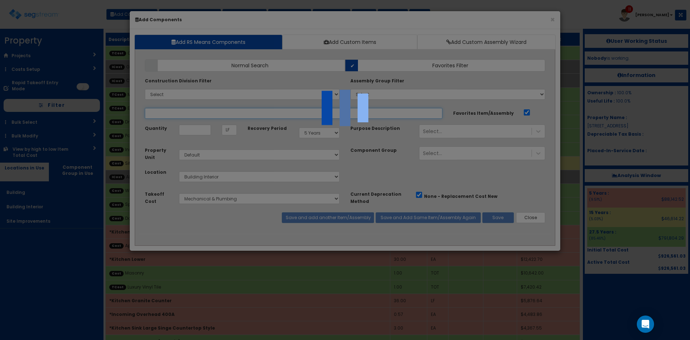
select select "5276170"
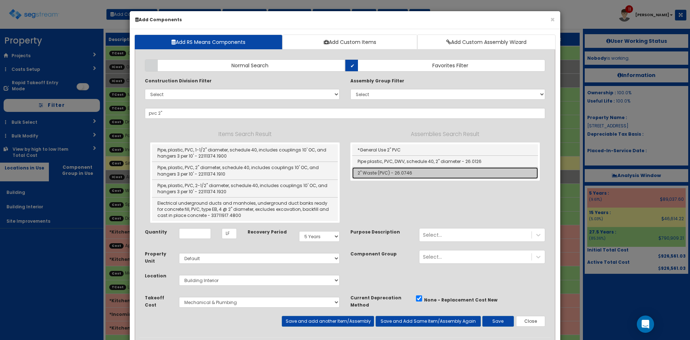
click at [379, 173] on link "2" Waste (PVC) - 26.0746" at bounding box center [445, 172] width 186 height 11
type input "2" Waste (PVC) - 26.0746"
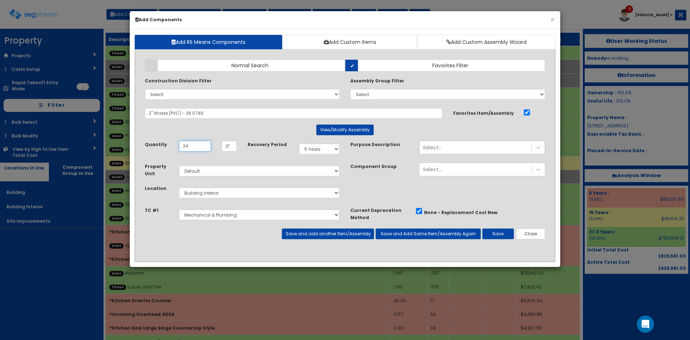
type input "24"
click at [491, 147] on div "Select..." at bounding box center [476, 148] width 112 height 12
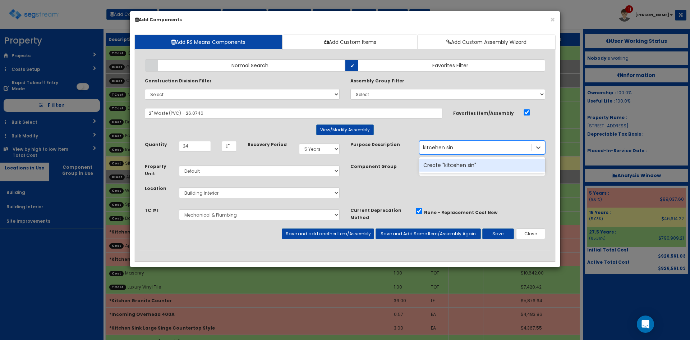
click at [434, 147] on input "kitcehen sin" at bounding box center [438, 147] width 31 height 7
type input "kitchen sin"
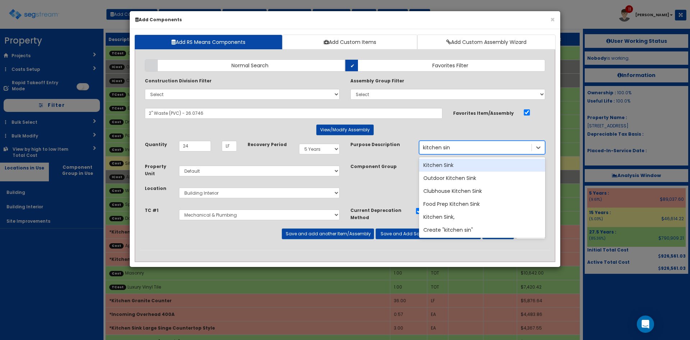
click at [449, 167] on div "Kitchen Sink" at bounding box center [482, 165] width 126 height 13
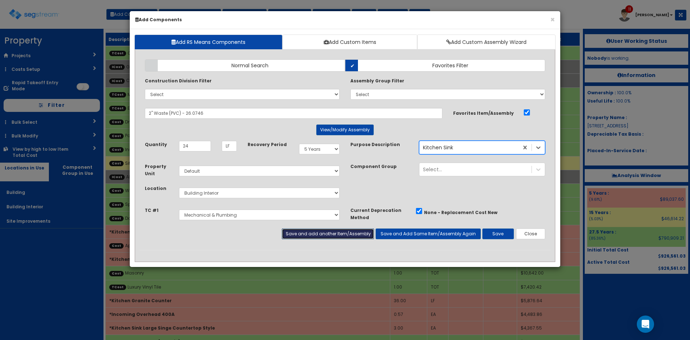
click at [321, 231] on button "Save and add another Item/Assembly" at bounding box center [328, 233] width 92 height 11
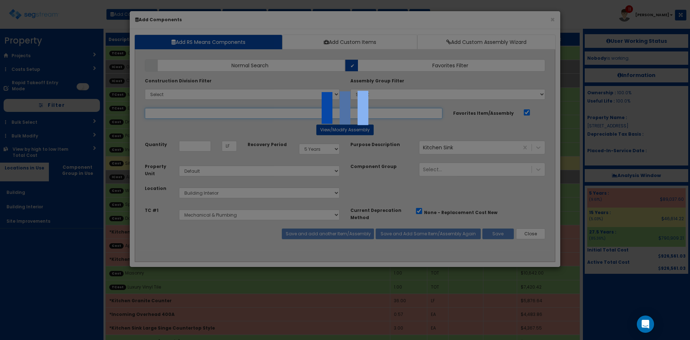
select select "5276170"
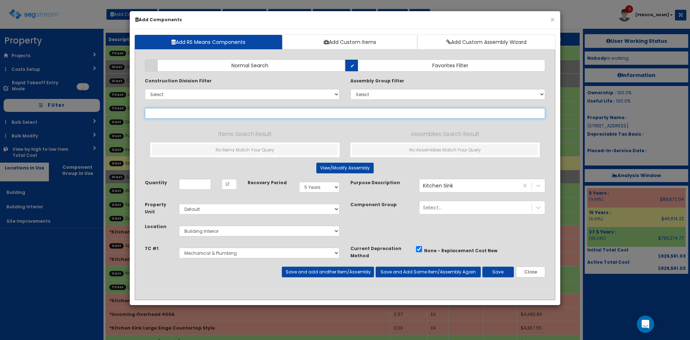
click at [224, 111] on input "text" at bounding box center [345, 113] width 401 height 11
click at [225, 111] on input "text" at bounding box center [345, 113] width 401 height 11
type input "l"
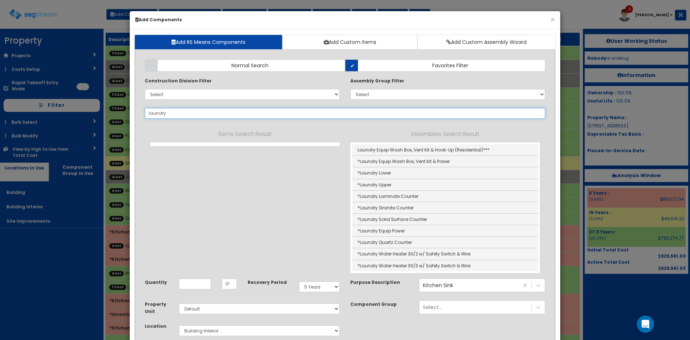
click at [207, 114] on input "laundry" at bounding box center [345, 113] width 401 height 11
click at [553, 20] on button "×" at bounding box center [552, 20] width 5 height 8
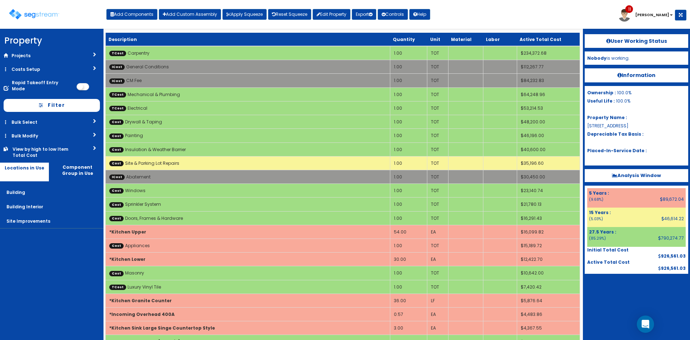
click at [558, 20] on div "Toggle navigation Add Components Add Custom Assembly Apply Squeeze Reset Squeez…" at bounding box center [345, 16] width 683 height 23
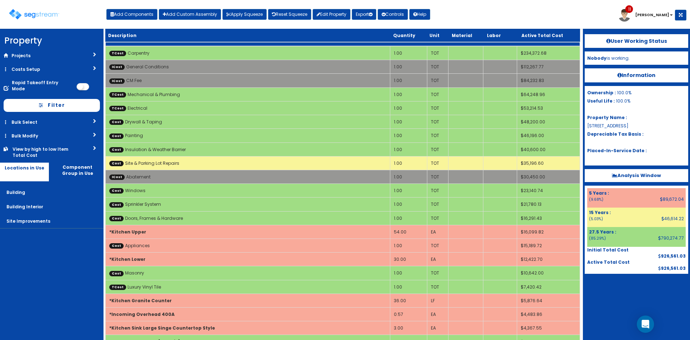
scroll to position [213, 0]
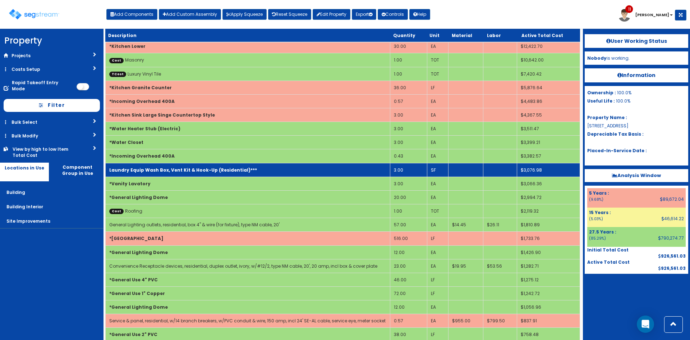
click at [261, 173] on td "Laundry Equip Wash Box, Vent Kit & Hook-Up (Residential)***" at bounding box center [248, 170] width 285 height 14
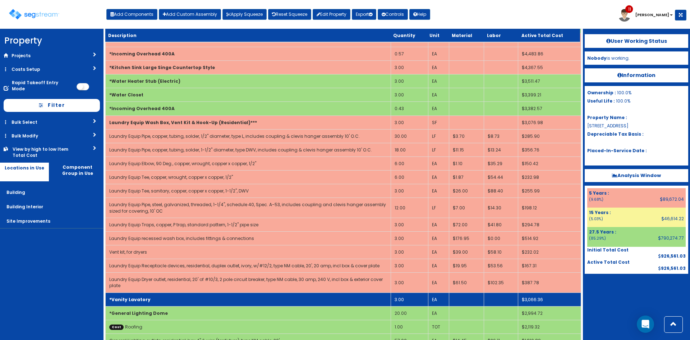
scroll to position [261, 0]
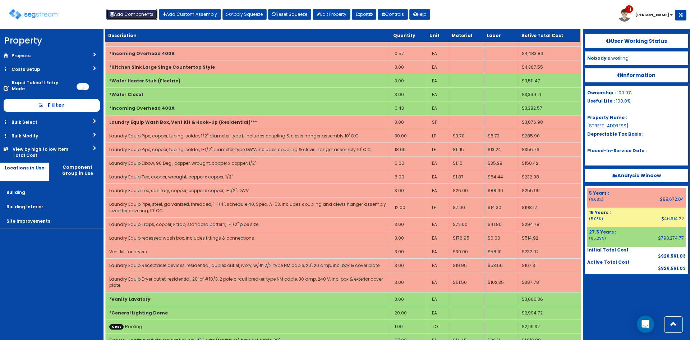
click at [126, 10] on button "Add Components" at bounding box center [131, 14] width 51 height 11
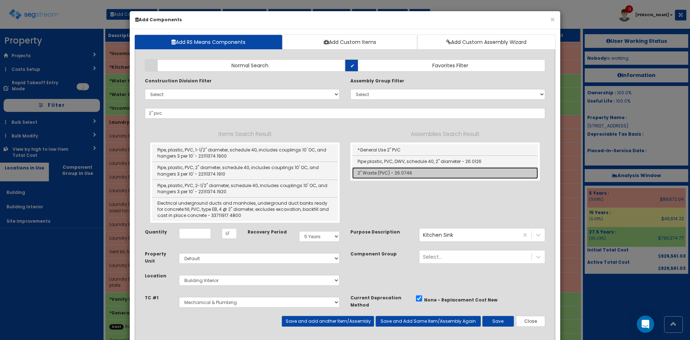
click at [387, 175] on link "2" Waste (PVC) - 26.0746" at bounding box center [445, 172] width 186 height 11
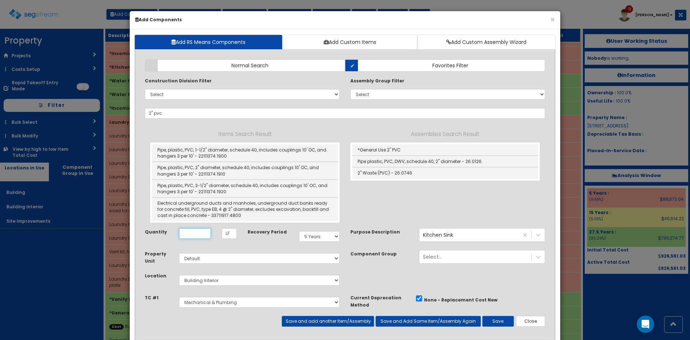
type input "2" Waste (PVC) - 26.0746"
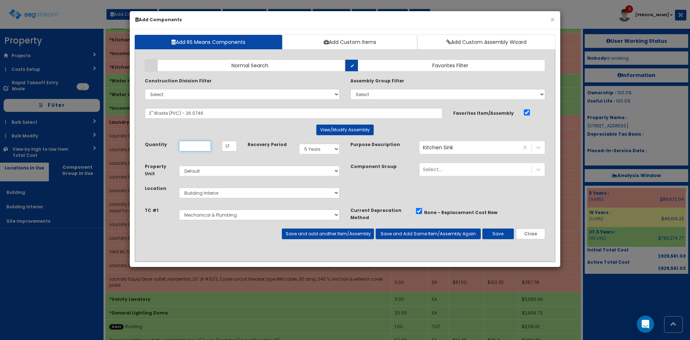
scroll to position [0, 0]
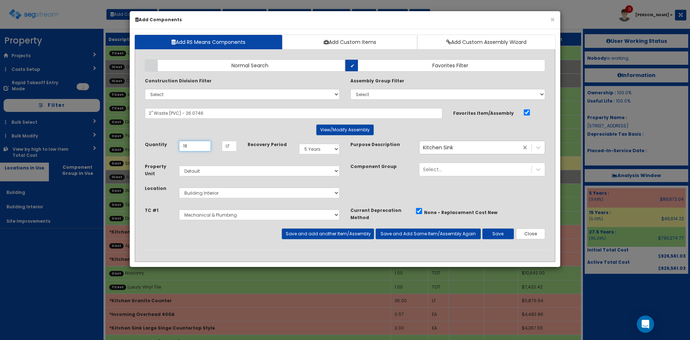
type input "18"
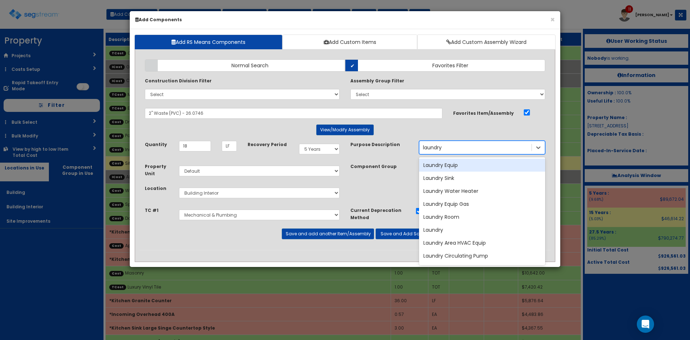
type input "laundry"
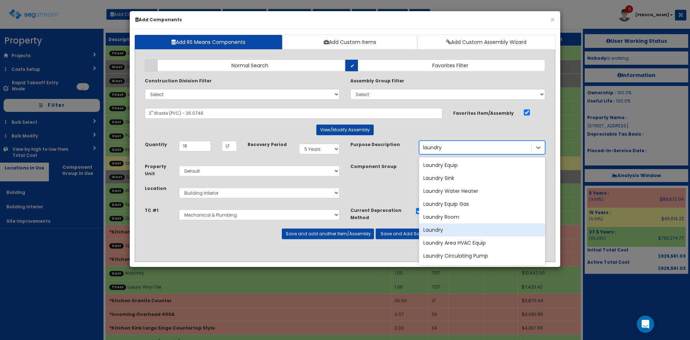
click at [451, 230] on div "Laundry" at bounding box center [482, 229] width 126 height 13
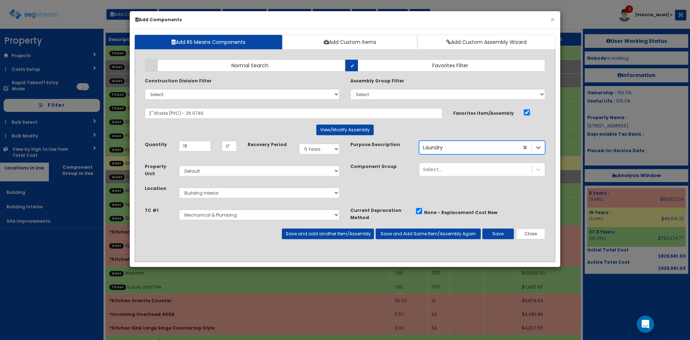
click at [486, 148] on div "Laundry" at bounding box center [469, 148] width 99 height 12
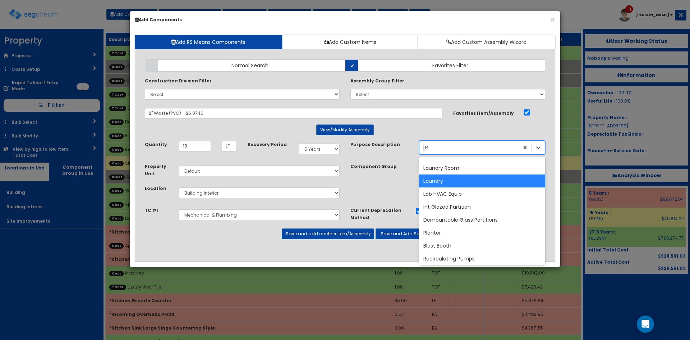
scroll to position [49, 0]
type input "laundry e"
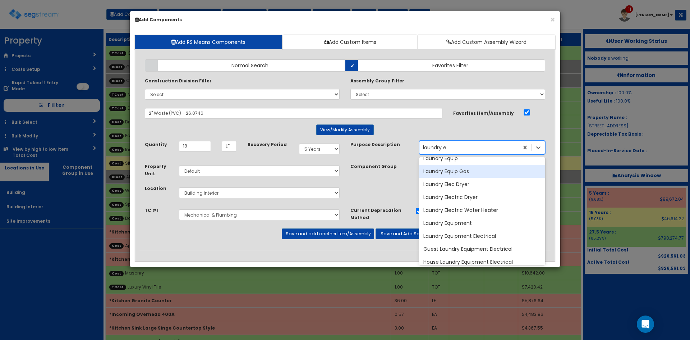
scroll to position [0, 0]
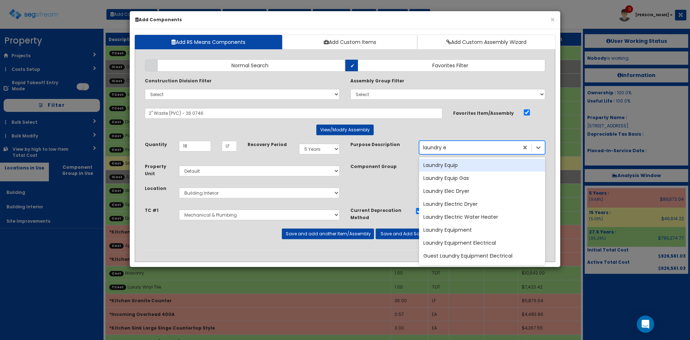
click at [466, 169] on div "Laundry Equip" at bounding box center [482, 165] width 126 height 13
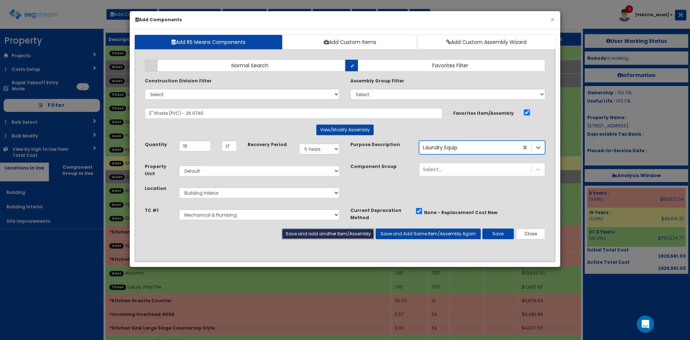
click at [342, 235] on button "Save and add another Item/Assembly" at bounding box center [328, 233] width 92 height 11
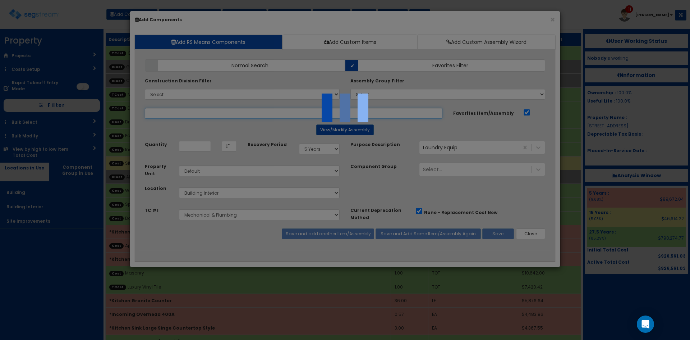
select select "5276170"
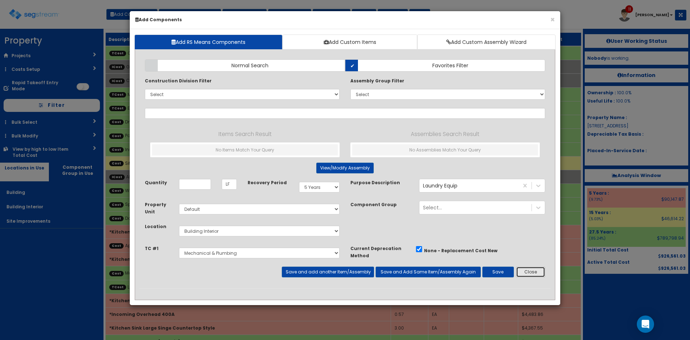
click at [537, 275] on button "Close" at bounding box center [530, 271] width 29 height 11
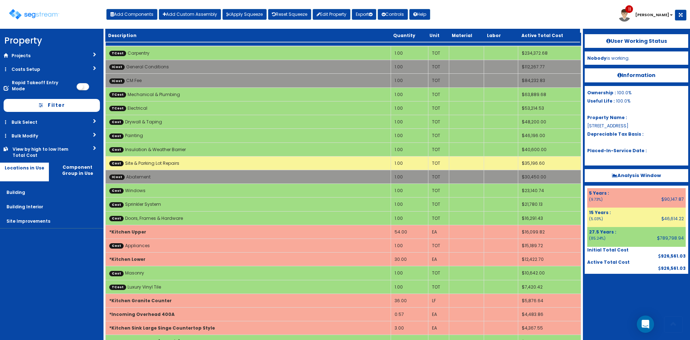
scroll to position [227, 0]
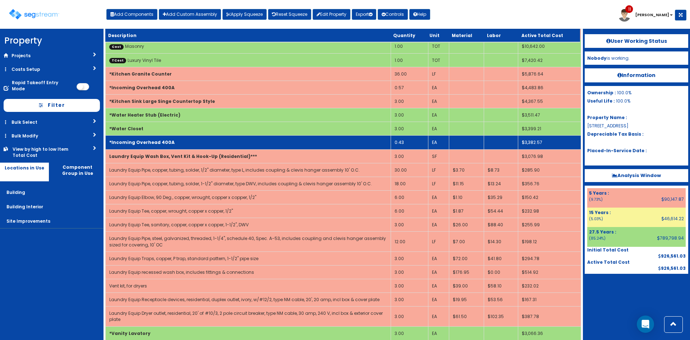
click at [170, 141] on td "*Incoming Overhead 400A" at bounding box center [248, 143] width 285 height 14
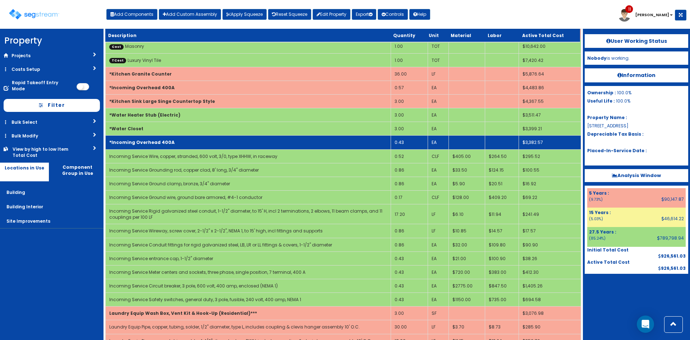
scroll to position [384, 0]
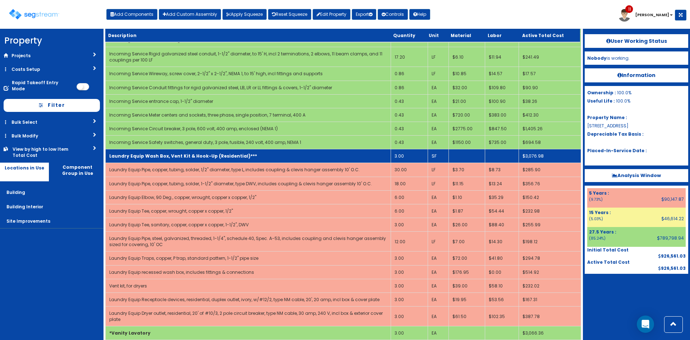
click at [176, 150] on td "Laundry Equip Wash Box, Vent Kit & Hook-Up (Residential)***" at bounding box center [248, 156] width 285 height 14
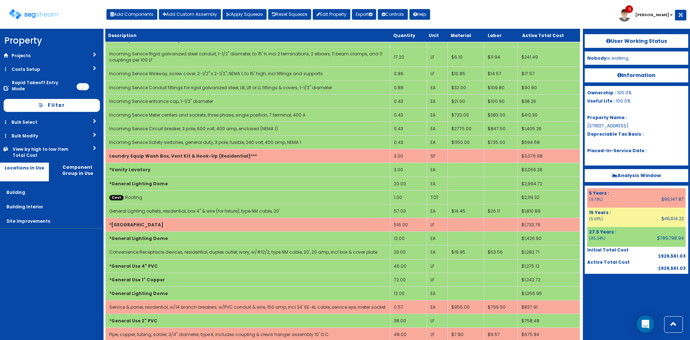
scroll to position [754, 0]
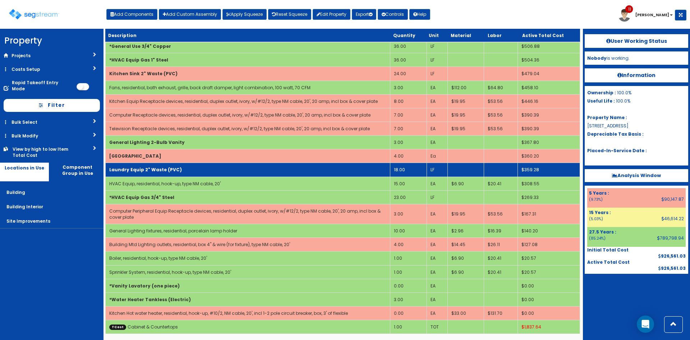
click at [220, 171] on td "Laundry Equip 2" Waste (PVC)" at bounding box center [248, 170] width 285 height 14
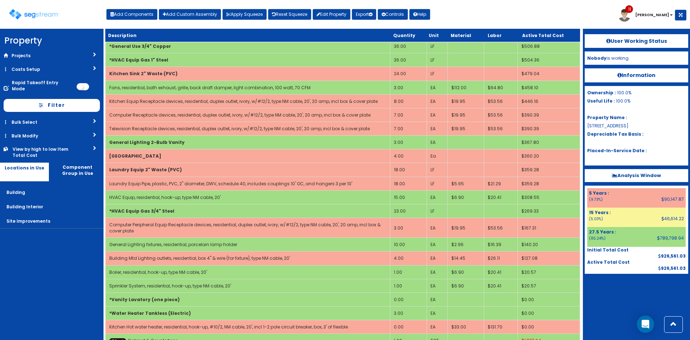
drag, startPoint x: 46, startPoint y: 265, endPoint x: 65, endPoint y: 253, distance: 22.3
click at [47, 265] on nav "Property DB Projects Recent Properties Lexington Hills Phase II Lab Machines - …" at bounding box center [52, 184] width 104 height 311
click at [603, 291] on div at bounding box center [637, 292] width 104 height 36
click at [147, 14] on button "Add Components" at bounding box center [131, 14] width 51 height 11
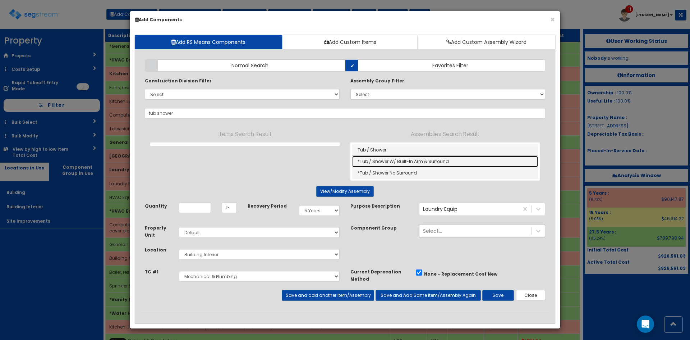
click at [424, 165] on link "*Tub / Shower W/ Built-In Arm & Surround" at bounding box center [445, 162] width 186 height 12
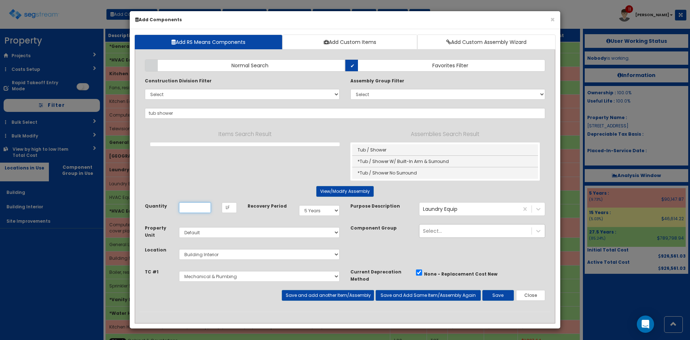
type input "*Tub / Shower W/ Built-In Arm & Surround"
type input "EA"
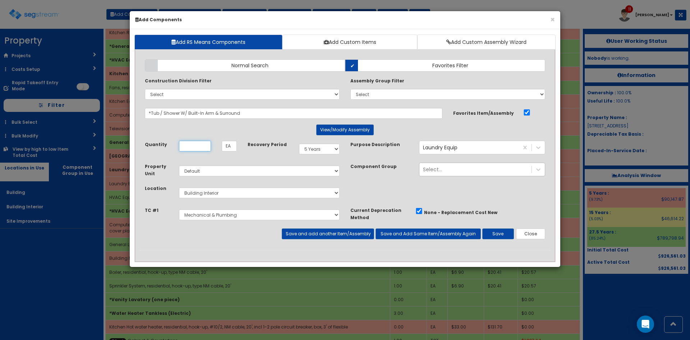
scroll to position [0, 0]
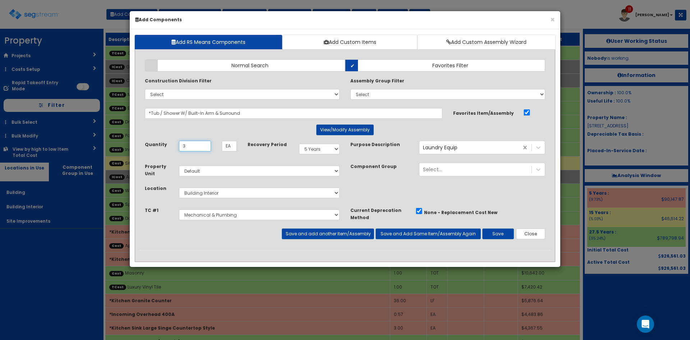
type input "3"
click at [329, 148] on select "Select 5 Years 7 Years 9 Years 10 Years 15 Years 15 Year QLI 15 Year QRP 15 Yea…" at bounding box center [319, 148] width 41 height 11
click at [299, 143] on select "Select 5 Years 7 Years 9 Years 10 Years 15 Years 15 Year QLI 15 Year QRP 15 Yea…" at bounding box center [319, 148] width 41 height 11
click at [334, 148] on select "Select 5 Years 7 Years 9 Years 10 Years 15 Years 15 Year QLI 15 Year QRP 15 Yea…" at bounding box center [319, 148] width 41 height 11
select select "275Y"
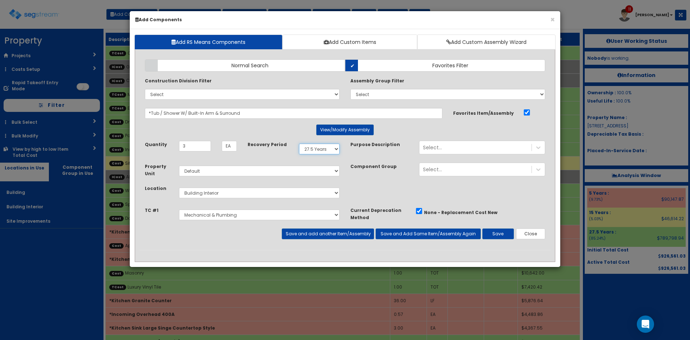
click at [299, 143] on select "Select 5 Years 7 Years 9 Years 10 Years 15 Years 15 Year QLI 15 Year QRP 15 Yea…" at bounding box center [319, 148] width 41 height 11
click at [315, 234] on button "Save and add another Item/Assembly" at bounding box center [328, 233] width 92 height 11
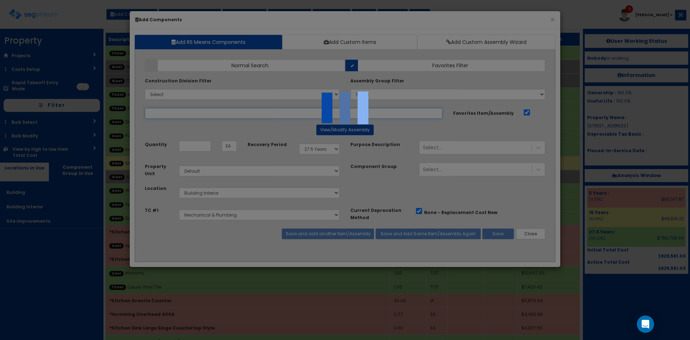
select select "5276170"
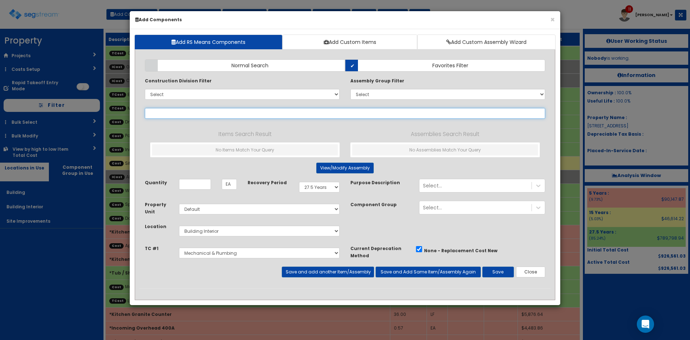
click at [251, 114] on input "text" at bounding box center [345, 113] width 401 height 11
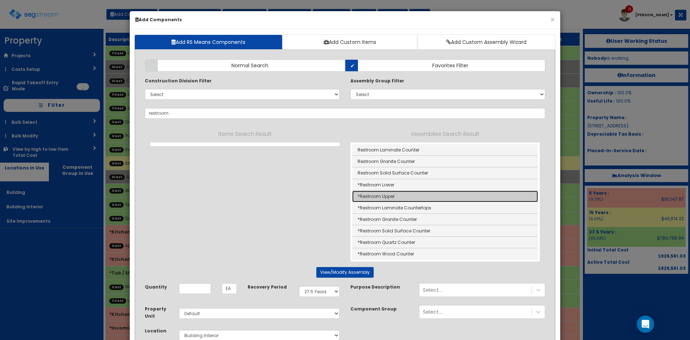
click at [395, 199] on link "*Restroom Upper" at bounding box center [445, 197] width 186 height 12
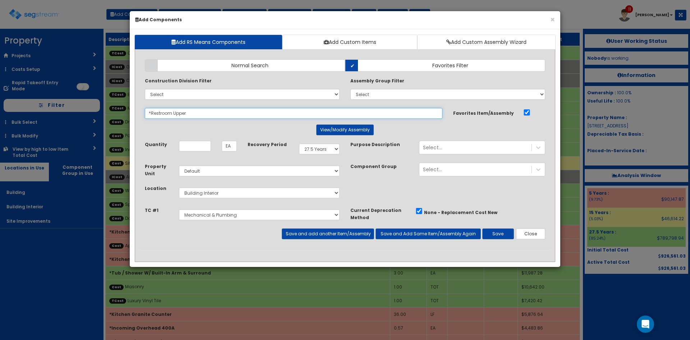
click at [179, 114] on input "*Restroom Upper" at bounding box center [294, 113] width 298 height 11
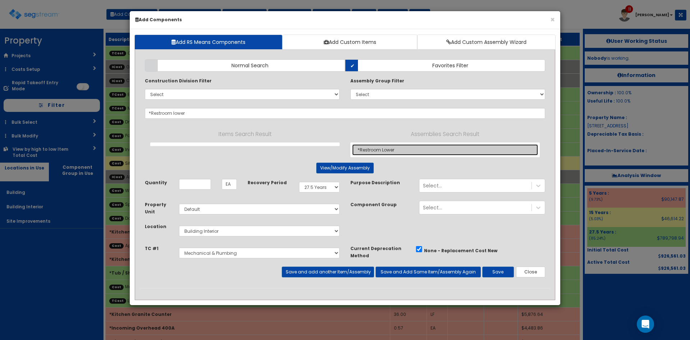
click at [403, 152] on link "*Restroom Lower" at bounding box center [445, 149] width 186 height 11
type input "*Restroom Lower"
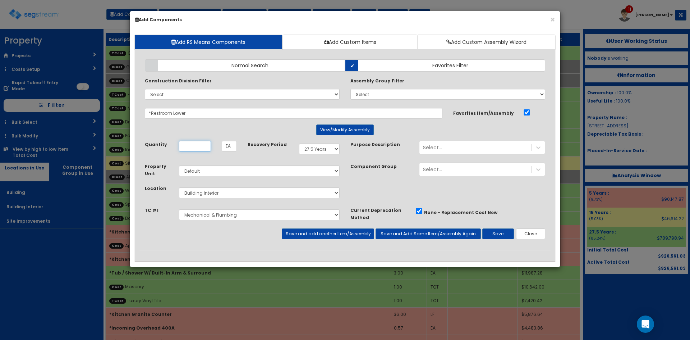
click at [192, 146] on input "Unit Quantity" at bounding box center [195, 146] width 32 height 11
type input "12"
click at [327, 154] on select "Select 5 Years 7 Years 9 Years 10 Years 15 Years 15 Year QLI 15 Year QRP 15 Yea…" at bounding box center [319, 148] width 41 height 11
click at [299, 143] on select "Select 5 Years 7 Years 9 Years 10 Years 15 Years 15 Year QLI 15 Year QRP 15 Yea…" at bounding box center [319, 148] width 41 height 11
click at [332, 146] on select "Select 5 Years 7 Years 9 Years 10 Years 15 Years 15 Year QLI 15 Year QRP 15 Yea…" at bounding box center [319, 148] width 41 height 11
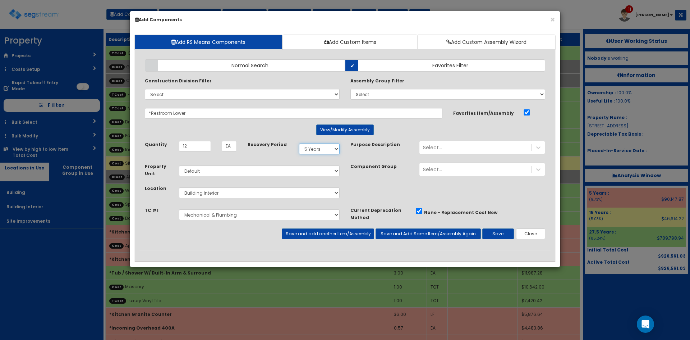
select select "275Y"
click at [299, 143] on select "Select 5 Years 7 Years 9 Years 10 Years 15 Years 15 Year QLI 15 Year QRP 15 Yea…" at bounding box center [319, 148] width 41 height 11
click at [238, 216] on select "Select Carpentry Cabinet & Countertops Luxury Vinyl Tile Plumbing Fixtures Mech…" at bounding box center [259, 214] width 161 height 11
select select "5276159"
click at [179, 209] on select "Select Carpentry Cabinet & Countertops Luxury Vinyl Tile Plumbing Fixtures Mech…" at bounding box center [259, 214] width 161 height 11
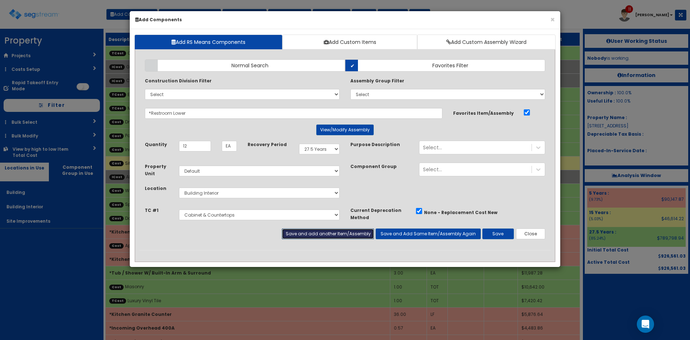
click at [308, 233] on button "Save and add another Item/Assembly" at bounding box center [328, 233] width 92 height 11
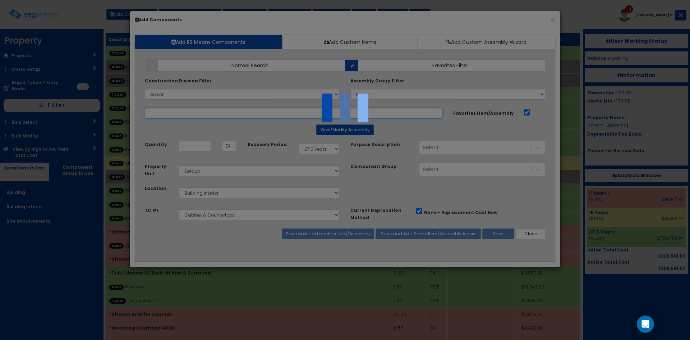
select select "5276159"
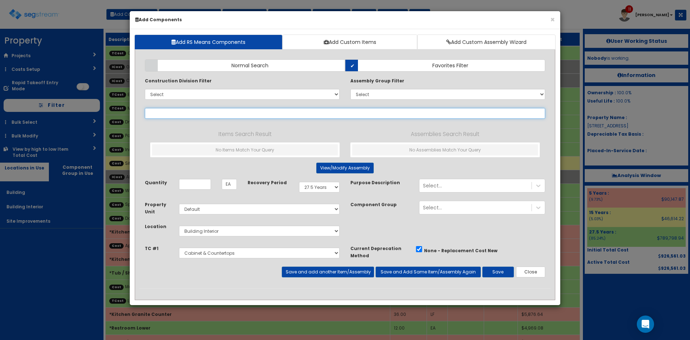
click at [230, 112] on input "text" at bounding box center [345, 113] width 401 height 11
type input "restroom gra"
select select "275Y"
select select "default"
select select "7"
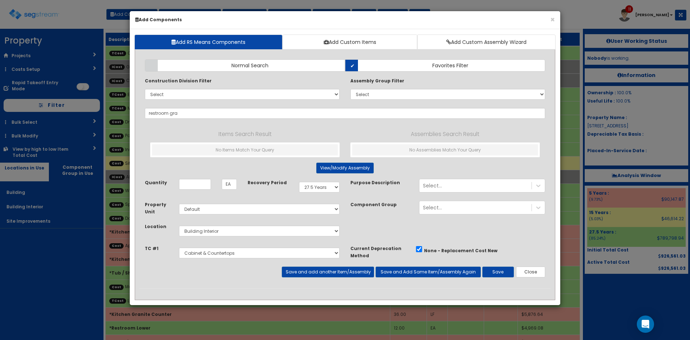
select select "5276159"
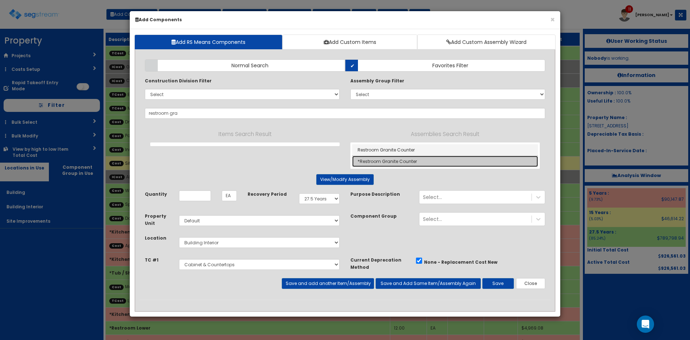
click at [390, 163] on link "*Restroom Granite Counter" at bounding box center [445, 161] width 186 height 11
type input "*Restroom Granite Counter"
type input "LF"
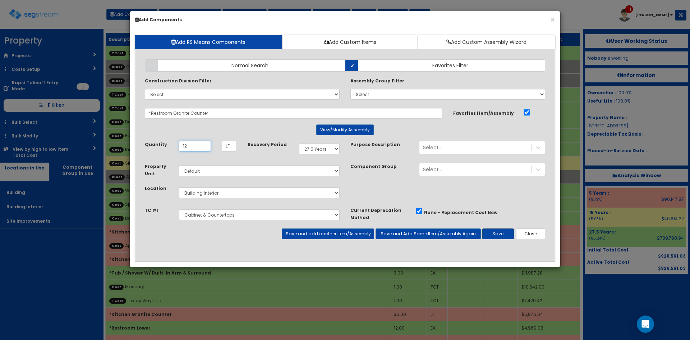
type input "12"
click at [495, 236] on button "Save" at bounding box center [498, 233] width 32 height 11
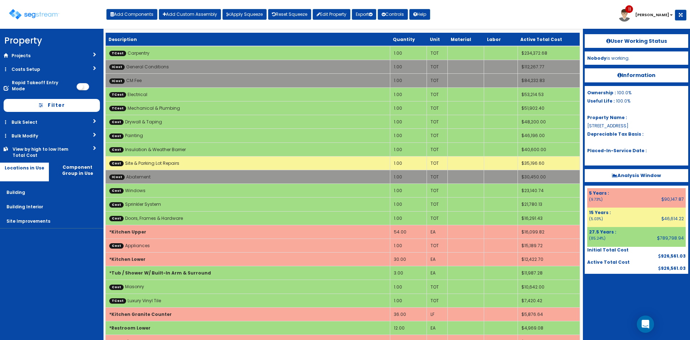
scroll to position [810, 0]
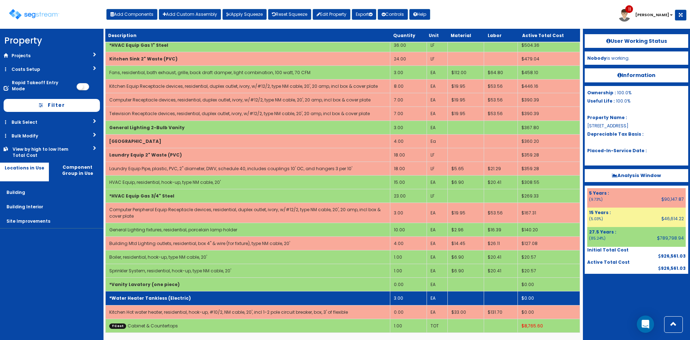
click at [196, 296] on td "*Water Heater Tankless (Electric)" at bounding box center [248, 298] width 285 height 14
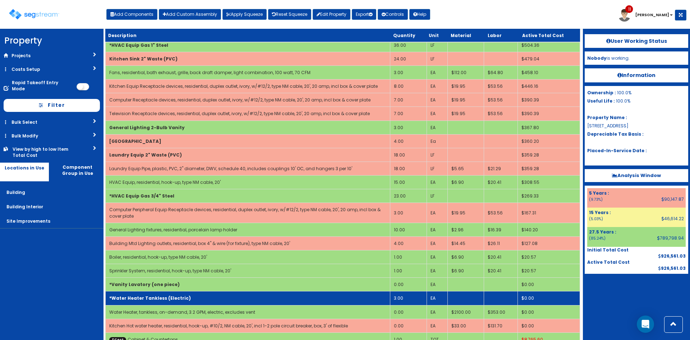
click at [405, 298] on td "3.00" at bounding box center [408, 298] width 37 height 14
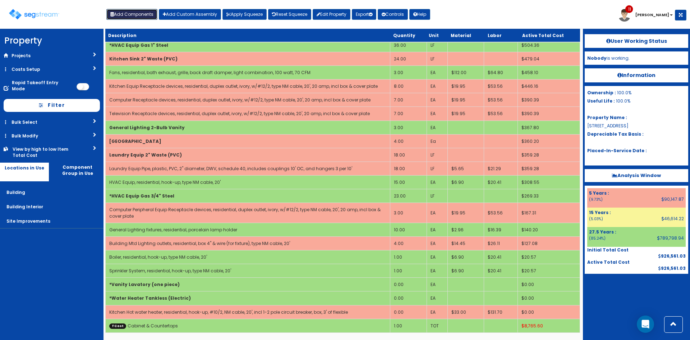
click at [134, 15] on button "Add Components" at bounding box center [131, 14] width 51 height 11
select select "5276159"
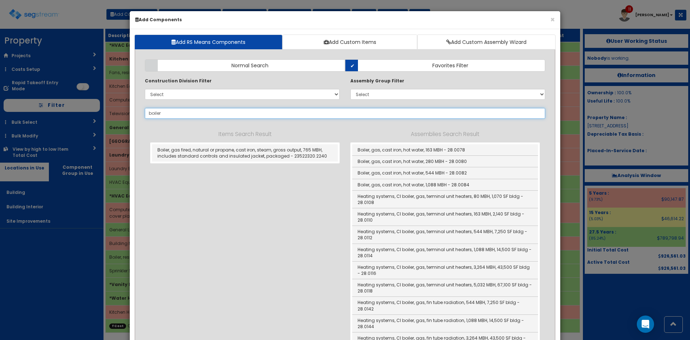
type input "boiler"
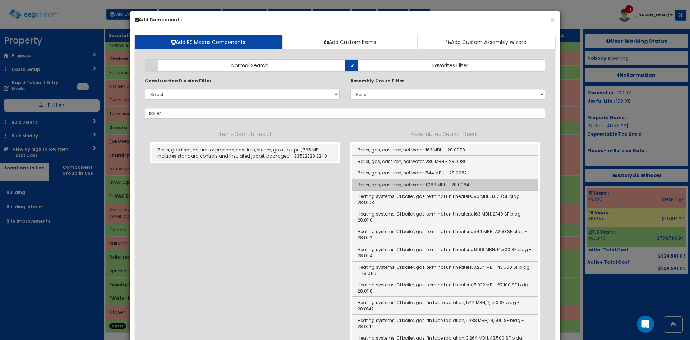
scroll to position [48, 0]
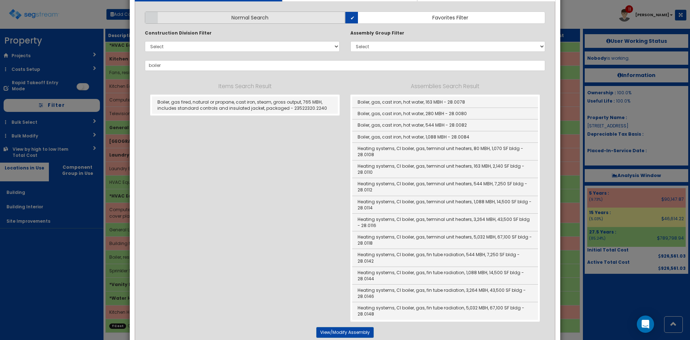
click at [295, 22] on label "Normal Search" at bounding box center [245, 18] width 200 height 12
click at [0, 0] on input "Normal Search" at bounding box center [0, 0] width 0 height 0
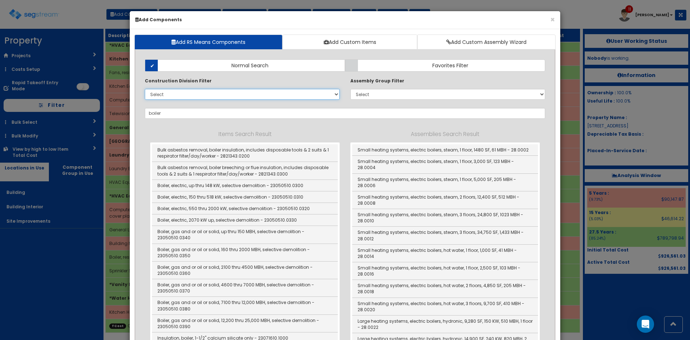
click at [256, 99] on select "Select 0. Custom Item 1. General Requirements 2. Existing Conditions 3. Concret…" at bounding box center [242, 94] width 195 height 11
select select "23000000"
click at [145, 89] on select "Select 0. Custom Item 1. General Requirements 2. Existing Conditions 3. Concret…" at bounding box center [242, 94] width 195 height 11
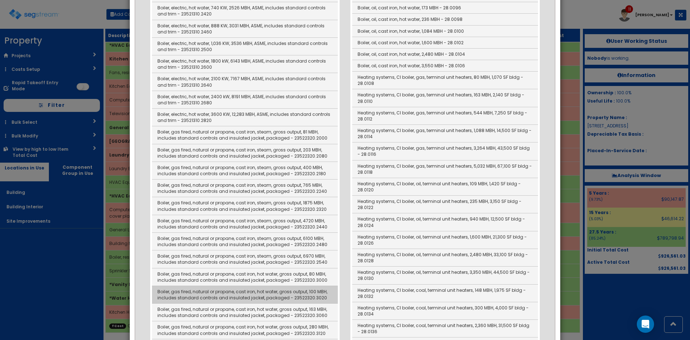
scroll to position [810, 0]
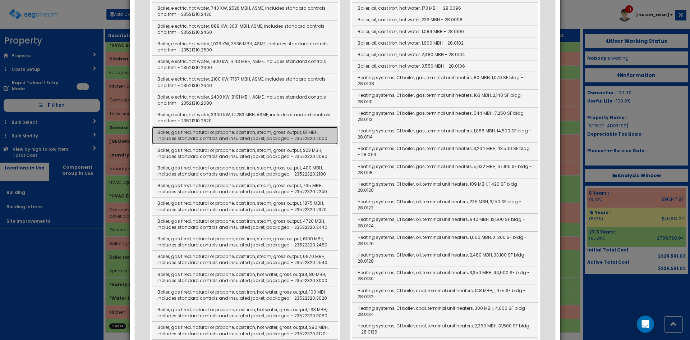
click at [232, 138] on link "Boiler, gas fired, natural or propane, cast iron, steam, gross output, 81 MBH, …" at bounding box center [245, 136] width 186 height 18
type input "Boiler, gas fired, natural or propane, cast iron, steam, gross output, 81 MBH, …"
checkbox input "false"
type input "EA"
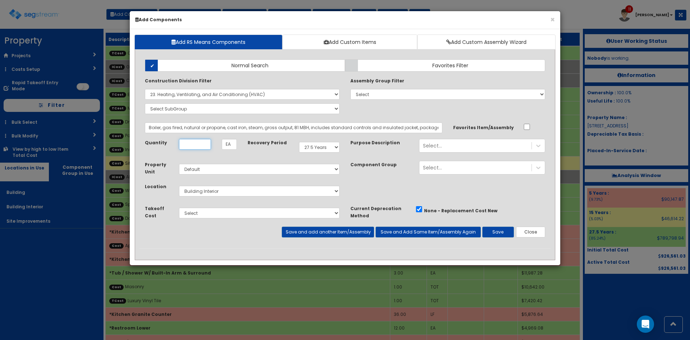
scroll to position [0, 0]
type input "3"
click at [299, 215] on select "Select Carpentry Cabinet & Countertops Luxury Vinyl Tile Plumbing Fixtures Mech…" at bounding box center [259, 212] width 161 height 11
select select "5276170"
click at [179, 207] on select "Select Carpentry Cabinet & Countertops Luxury Vinyl Tile Plumbing Fixtures Mech…" at bounding box center [259, 212] width 161 height 11
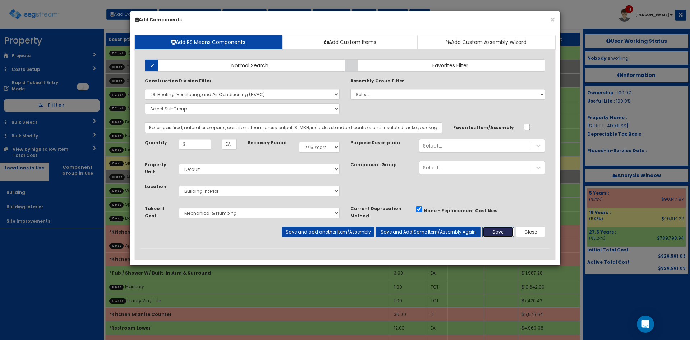
click at [501, 235] on button "Save" at bounding box center [498, 232] width 32 height 11
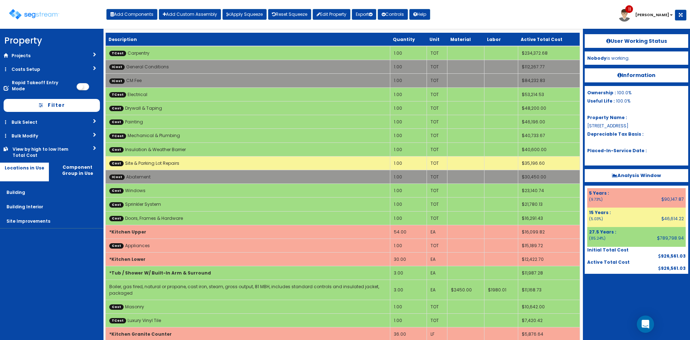
click at [451, 18] on div "Toggle navigation Add Components Add Custom Assembly Apply Squeeze Reset Squeez…" at bounding box center [345, 16] width 683 height 23
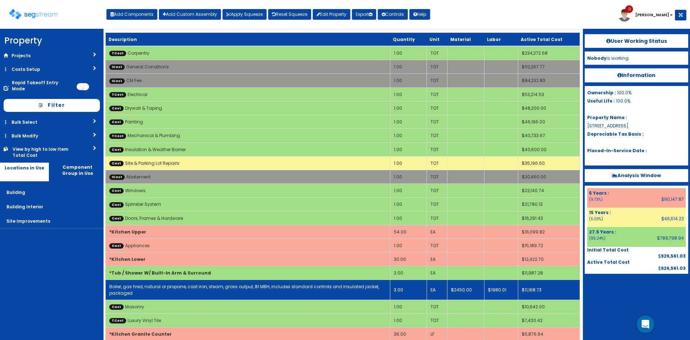
click at [178, 286] on link "Boiler, gas fired, natural or propane, cast iron, steam, gross output, 81 MBH, …" at bounding box center [244, 289] width 270 height 12
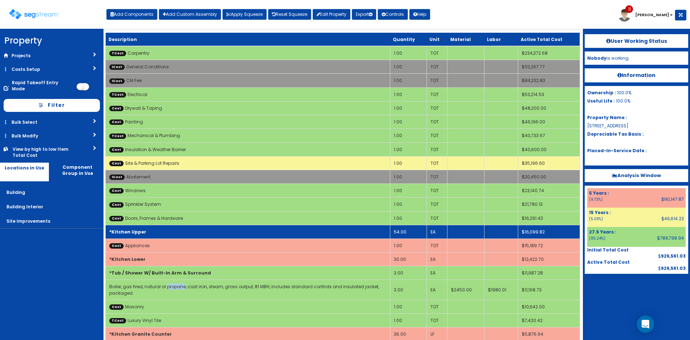
select select "5276170"
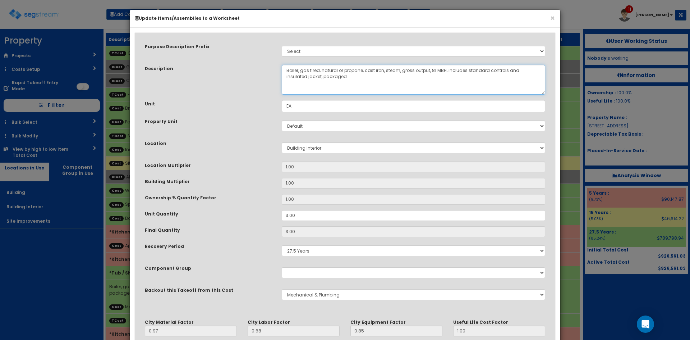
click at [351, 71] on textarea "Boiler, gas fired, natural or propane, cast iron, steam, gross output, 81 MBH, …" at bounding box center [414, 80] width 264 height 30
drag, startPoint x: 375, startPoint y: 70, endPoint x: 340, endPoint y: 72, distance: 35.3
click at [340, 72] on textarea "Boiler, gas fired, natural or propane, cast iron, steam, gross output, 81 MBH, …" at bounding box center [414, 80] width 264 height 30
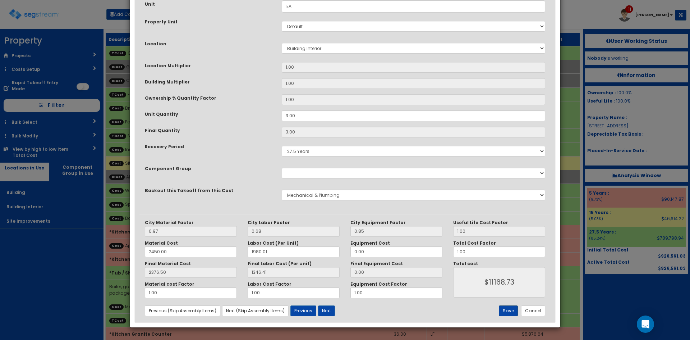
type textarea "Boiler, gas fired, natural, gross output, 81 MBH, includes standard controls an…"
click at [510, 309] on button "Save" at bounding box center [508, 310] width 19 height 11
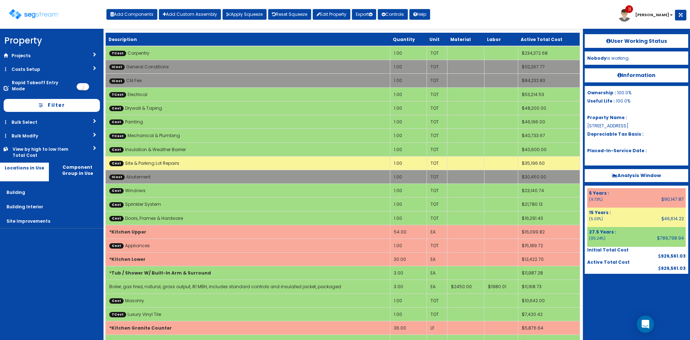
click at [468, 14] on div "Toggle navigation Add Components Add Custom Assembly Apply Squeeze Reset Squeez…" at bounding box center [345, 16] width 683 height 23
click at [473, 16] on div "Toggle navigation Add Components Add Custom Assembly Apply Squeeze Reset Squeez…" at bounding box center [345, 16] width 683 height 23
click at [135, 13] on button "Add Components" at bounding box center [131, 14] width 51 height 11
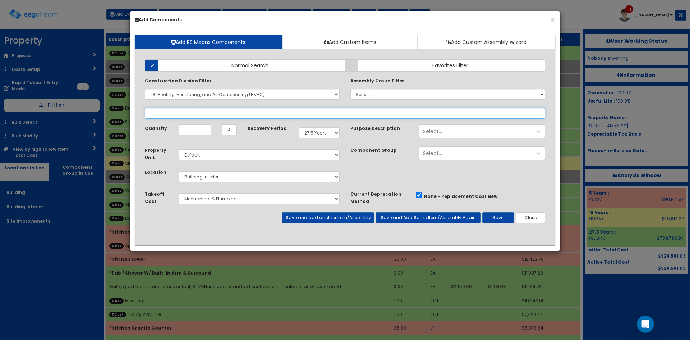
select select
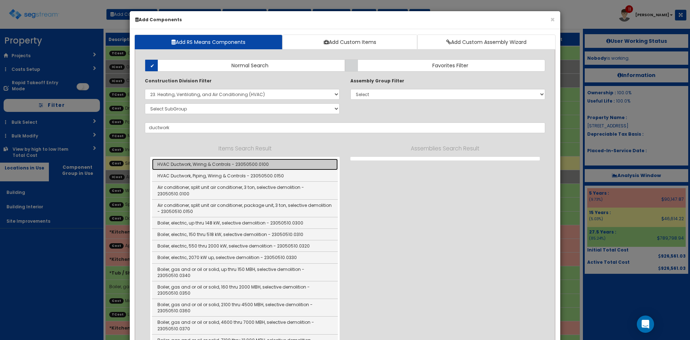
click at [198, 167] on link "HVAC Ductwork, Wiring & Controls - 23050500.0100" at bounding box center [245, 165] width 186 height 12
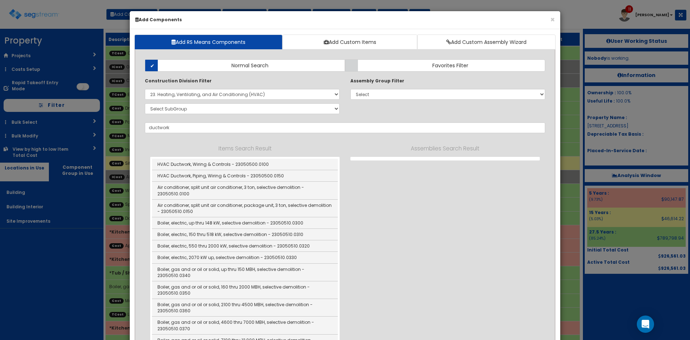
type input "HVAC Ductwork, Wiring & Controls - 23050500.0100"
checkbox input "true"
type input "SF"
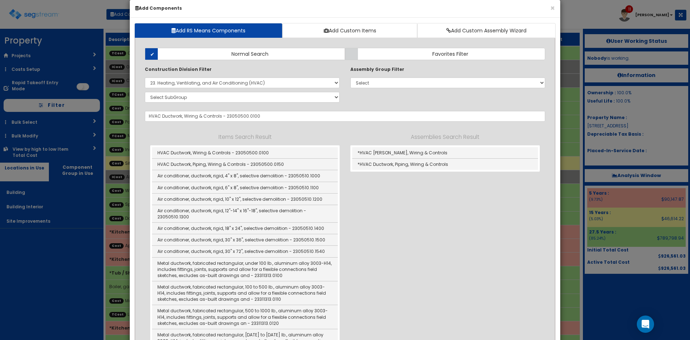
scroll to position [0, 0]
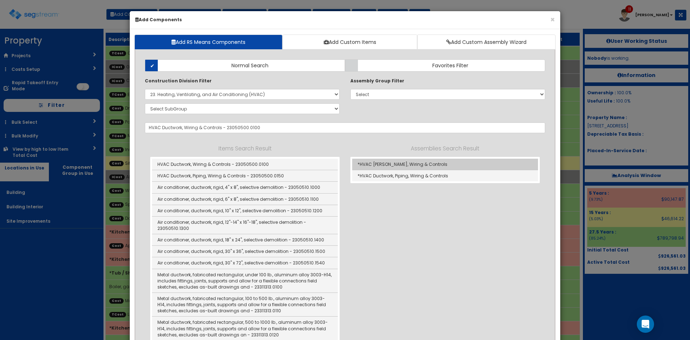
type input "3,660"
click at [397, 164] on link "*HVAC [PERSON_NAME], Wiring & Controls" at bounding box center [445, 165] width 186 height 12
type input "*HVAC [PERSON_NAME], Wiring & Controls"
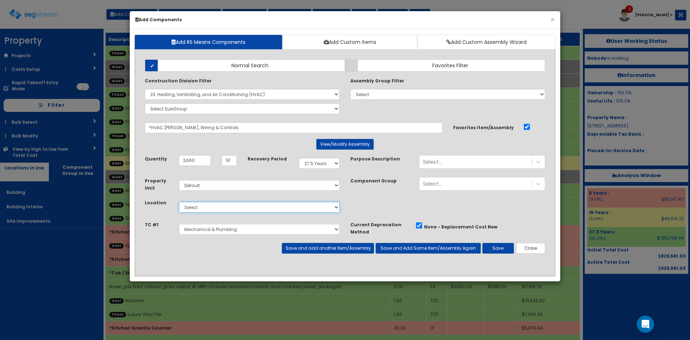
click at [287, 207] on select "Select Building Building Interior Site Improvements Add Additional Location" at bounding box center [259, 207] width 161 height 11
select select "7"
click at [179, 202] on select "Select Building Building Interior Site Improvements Add Additional Location" at bounding box center [259, 207] width 161 height 11
click at [341, 248] on button "Save and add another Item/Assembly" at bounding box center [328, 248] width 92 height 11
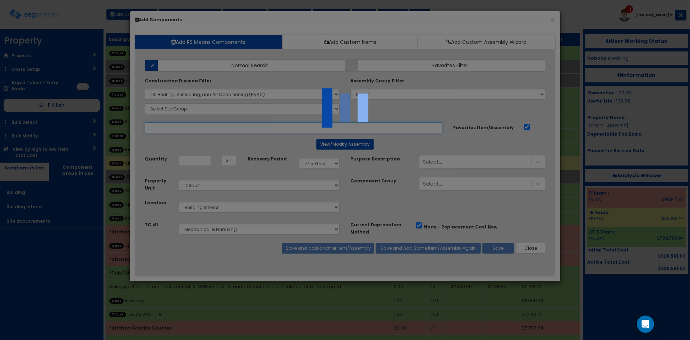
select select "5276170"
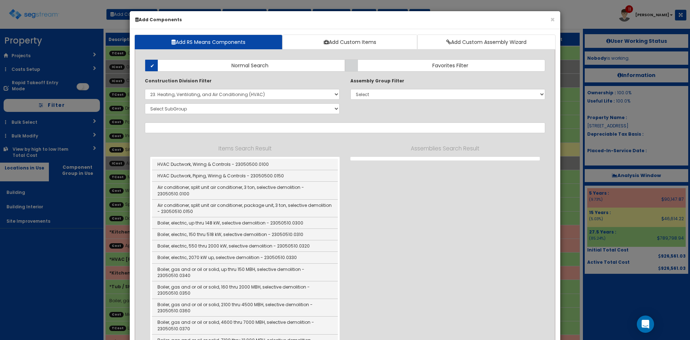
click at [553, 19] on button "×" at bounding box center [552, 20] width 5 height 8
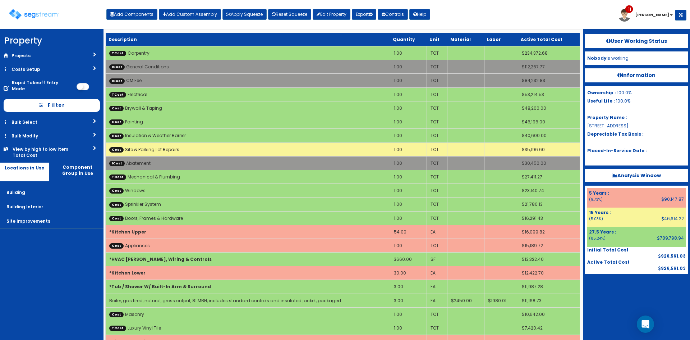
click at [555, 15] on div "Toggle navigation Add Components Add Custom Assembly Apply Squeeze Reset Squeez…" at bounding box center [345, 16] width 683 height 23
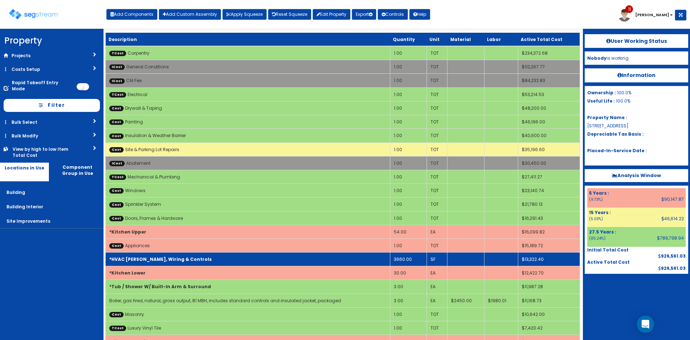
click at [169, 258] on b "*HVAC [PERSON_NAME], Wiring & Controls" at bounding box center [160, 259] width 102 height 6
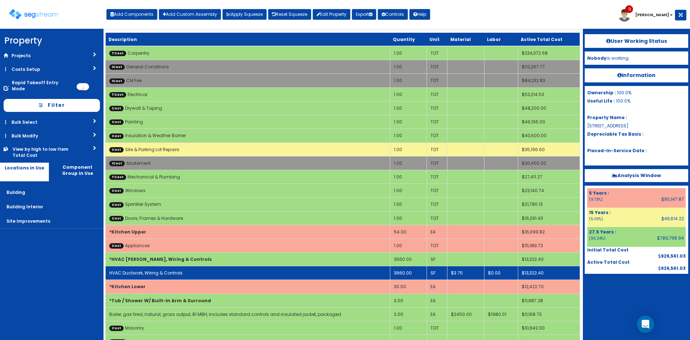
click at [165, 270] on link "HVAC Ductwork, Wiring & Controls" at bounding box center [145, 273] width 73 height 6
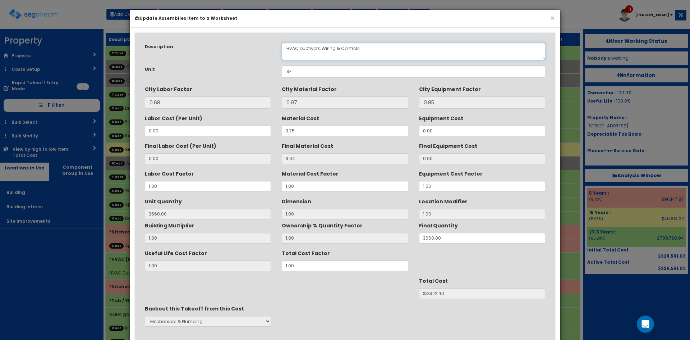
click at [313, 48] on textarea "HVAC Ductwork, Wiring & Controls" at bounding box center [414, 51] width 264 height 17
click at [296, 50] on textarea "HVAC Ductwork, Wiring & Controls" at bounding box center [414, 51] width 264 height 17
click at [443, 23] on div "× Update Assemblies Item to a Worksheet" at bounding box center [345, 19] width 431 height 18
click at [295, 48] on textarea "HVAC Ductwork, Wiring & Controls" at bounding box center [414, 51] width 264 height 17
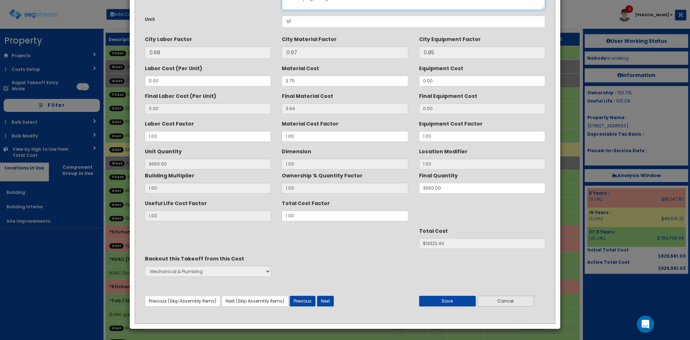
scroll to position [51, 0]
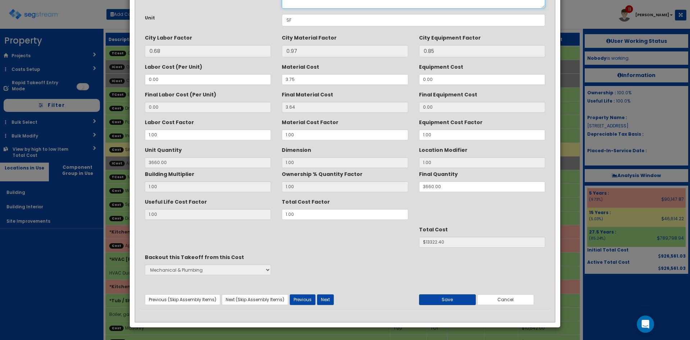
type textarea "HVAC Piping Wiring & Controls"
click at [458, 300] on button "Save" at bounding box center [447, 299] width 57 height 11
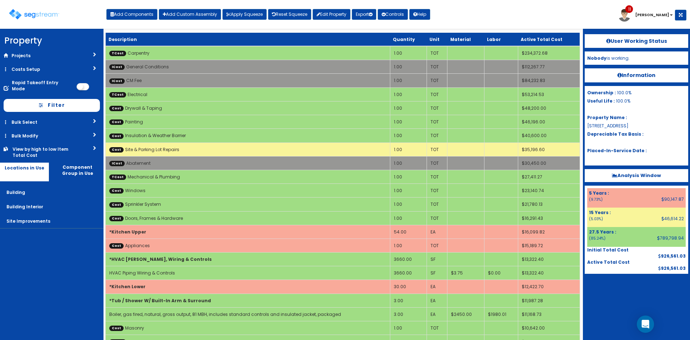
click at [631, 297] on div at bounding box center [637, 292] width 104 height 36
click at [446, 16] on div "Toggle navigation Add Components Add Custom Assembly Apply Squeeze Reset Squeez…" at bounding box center [345, 16] width 683 height 23
click at [118, 14] on button "Add Components" at bounding box center [131, 14] width 51 height 11
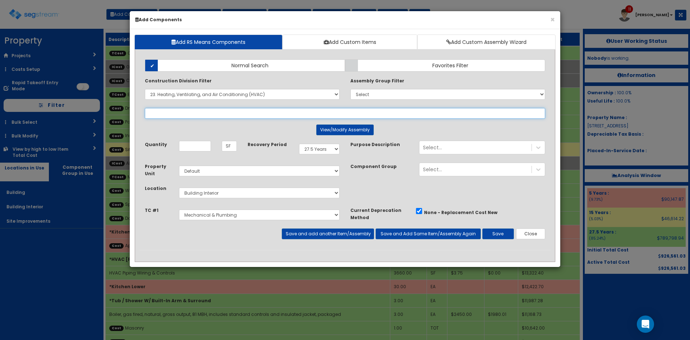
select select
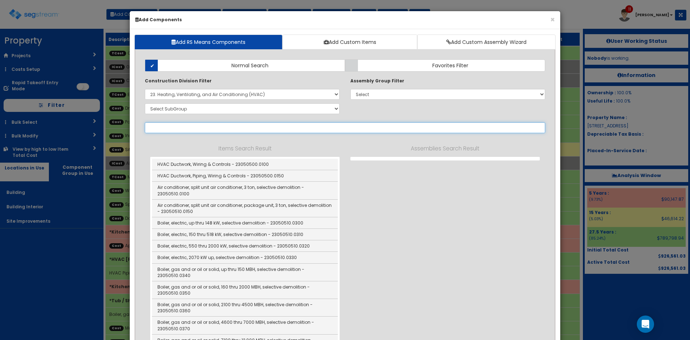
click at [213, 130] on input "text" at bounding box center [345, 127] width 401 height 11
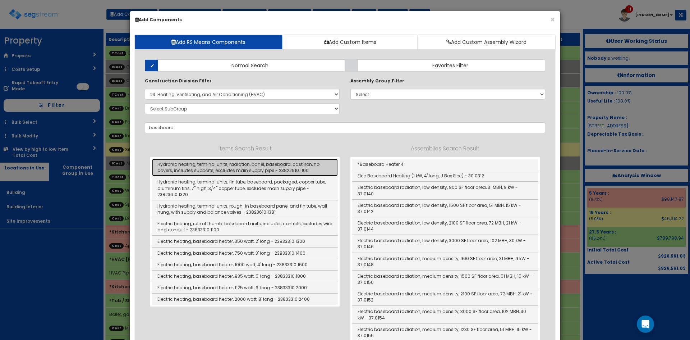
click at [222, 171] on link "Hydronic heating, terminal units, radiation, panel, baseboard, cast iron, no co…" at bounding box center [245, 168] width 186 height 18
type input "Hydronic heating, terminal units, radiation, panel, baseboard, cast iron, no co…"
checkbox input "false"
type input "LF"
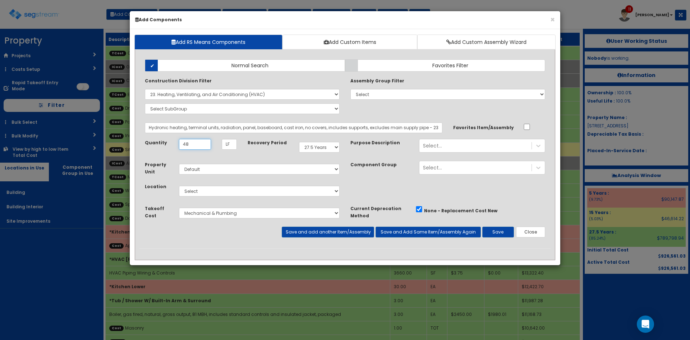
type input "48"
click at [244, 193] on select "Select Building Building Interior Site Improvements Add Additional Location" at bounding box center [259, 191] width 161 height 11
select select "7"
click at [179, 186] on select "Select Building Building Interior Site Improvements Add Additional Location" at bounding box center [259, 191] width 161 height 11
click at [494, 227] on button "Save" at bounding box center [498, 232] width 32 height 11
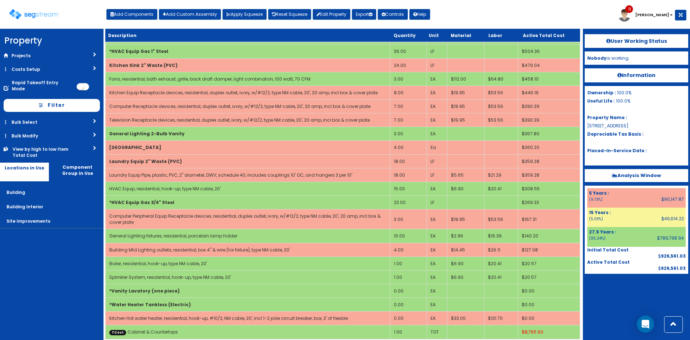
scroll to position [480, 0]
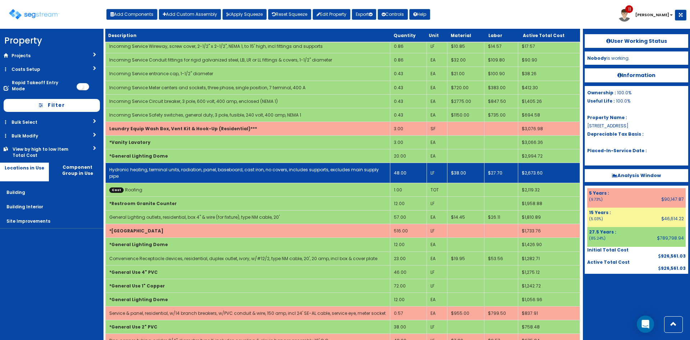
click at [284, 173] on td "Hydronic heating, terminal units, radiation, panel, baseboard, cast iron, no co…" at bounding box center [248, 173] width 285 height 20
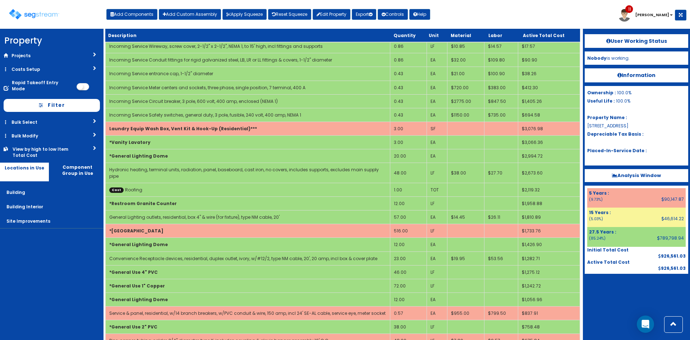
click at [639, 298] on div at bounding box center [637, 292] width 104 height 36
click at [460, 15] on div "Toggle navigation Add Components Add Custom Assembly Apply Squeeze Reset Squeez…" at bounding box center [345, 16] width 683 height 23
click at [136, 14] on button "Add Components" at bounding box center [131, 14] width 51 height 11
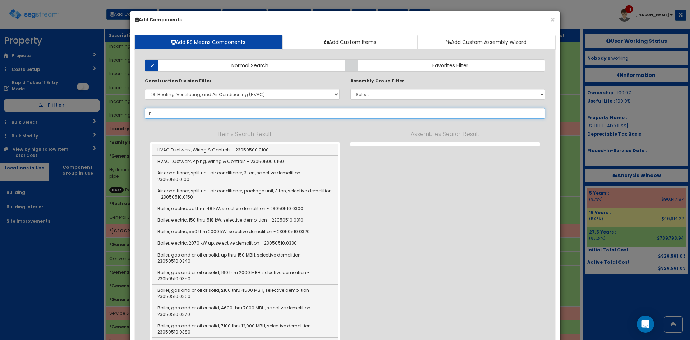
type input "hy"
select select
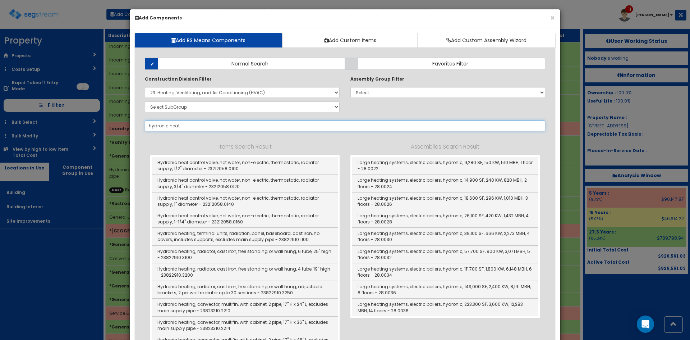
scroll to position [0, 0]
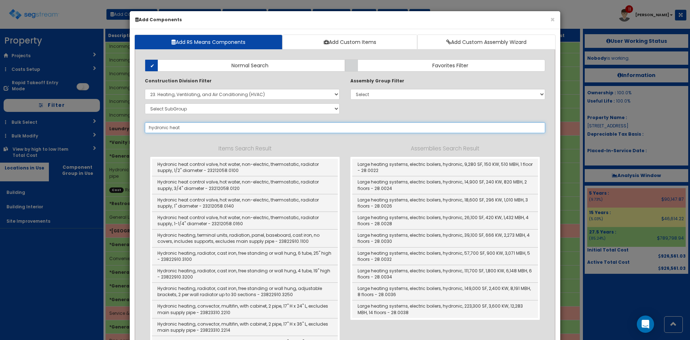
click at [194, 125] on input "hydronic heat" at bounding box center [345, 127] width 401 height 11
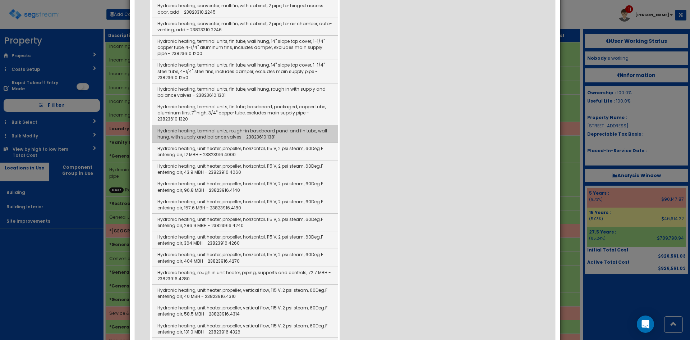
scroll to position [424, 0]
click at [234, 136] on link "Hydronic heating, terminal units, rough-in baseboard panel and fin tube, wall h…" at bounding box center [245, 134] width 186 height 18
type input "Hydronic heating, terminal units, rough-in baseboard panel and fin tube, wall h…"
type input "EA"
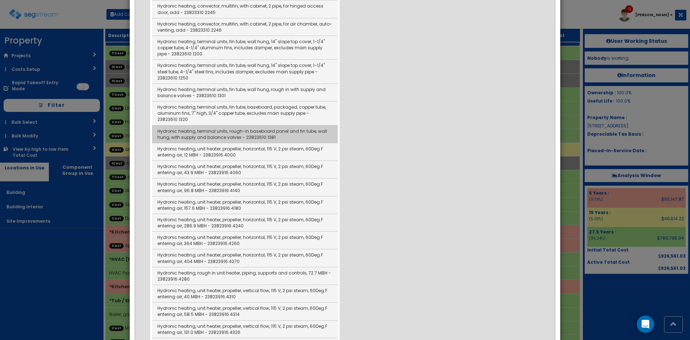
scroll to position [0, 0]
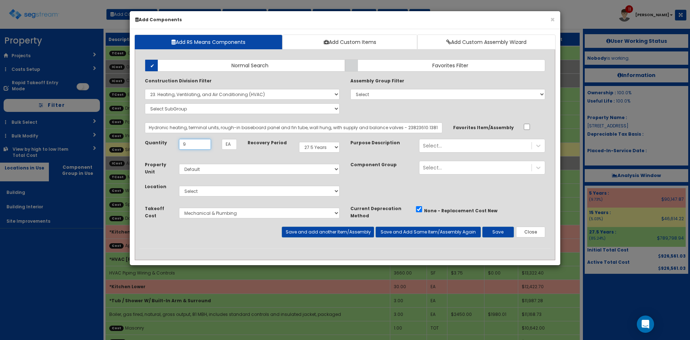
type input "9"
click at [269, 189] on select "Select Building Building Interior Site Improvements Add Additional Location" at bounding box center [259, 191] width 161 height 11
select select "7"
click at [179, 186] on select "Select Building Building Interior Site Improvements Add Additional Location" at bounding box center [259, 191] width 161 height 11
click at [498, 234] on button "Save" at bounding box center [498, 232] width 32 height 11
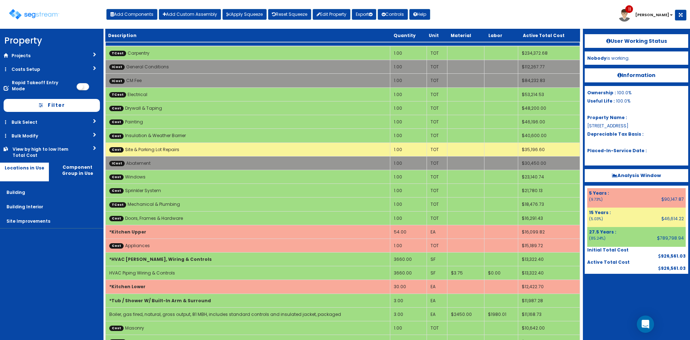
scroll to position [186, 0]
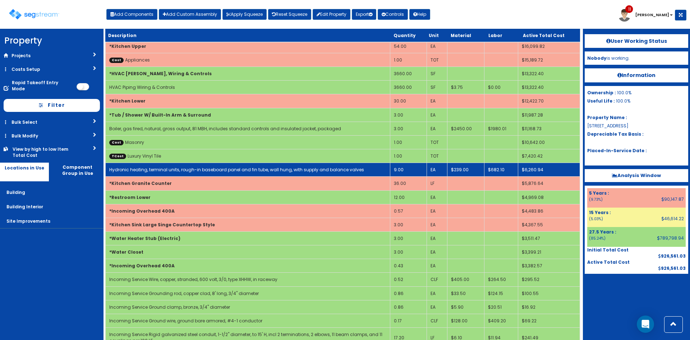
click at [223, 173] on td "Hydronic heating, terminal units, rough-in baseboard panel and fin tube, wall h…" at bounding box center [248, 170] width 285 height 14
select select "5276170"
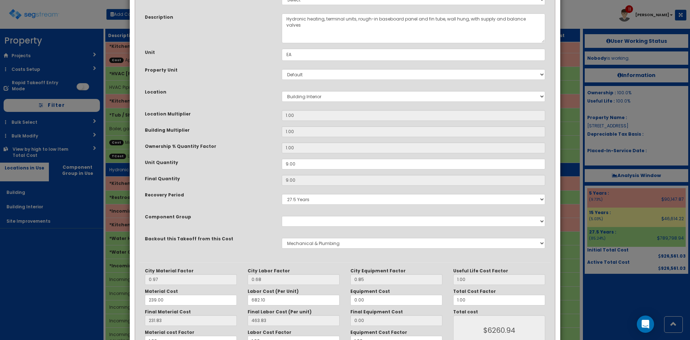
scroll to position [0, 0]
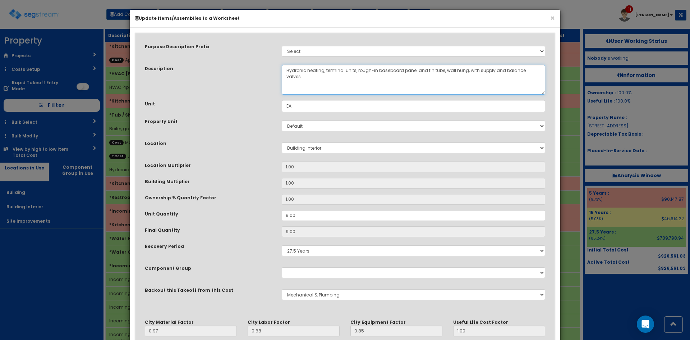
click at [444, 71] on textarea "Hydronic heating, terminal units, rough-in baseboard panel and fin tube, wall h…" at bounding box center [414, 80] width 264 height 30
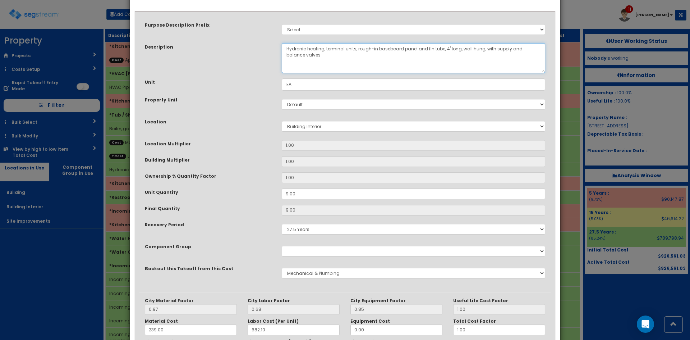
scroll to position [100, 0]
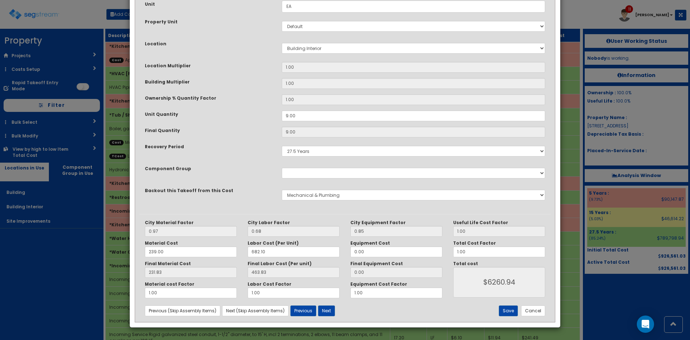
type textarea "Hydronic heating, terminal units, rough-in baseboard panel and fin tube, 4' lon…"
click at [505, 316] on div "City Material Factor 0.97 City Labor Factor 0.68 City Equipment Factor 0.85 Mat…" at bounding box center [344, 267] width 411 height 107
click at [507, 314] on button "Save" at bounding box center [508, 310] width 19 height 11
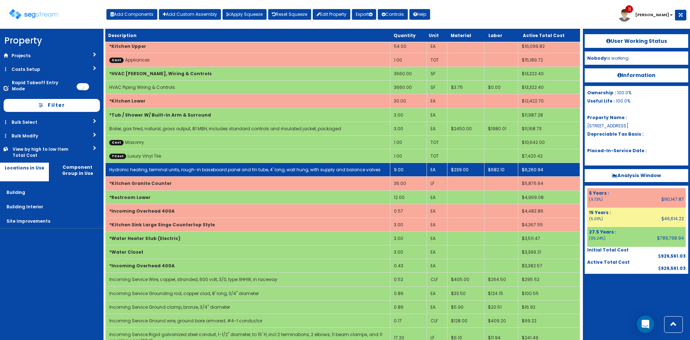
click at [259, 169] on link "Hydronic heating, terminal units, rough-in baseboard panel and fin tube, 4' lon…" at bounding box center [244, 169] width 271 height 6
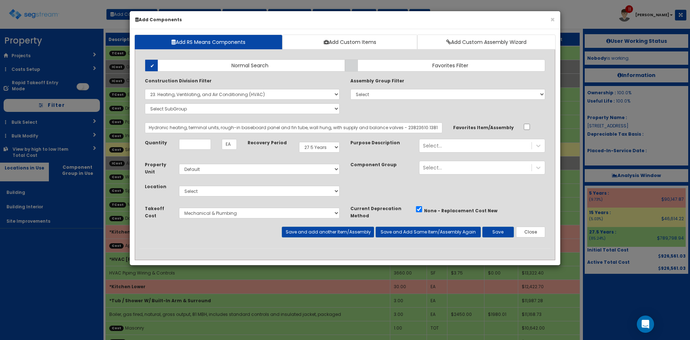
select select "23000000"
select select "275Y"
select select "default"
select select "5276170"
type input "3"
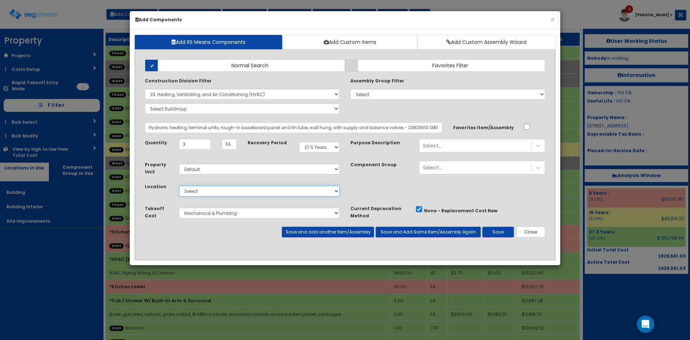
click at [239, 193] on select "Select Building Building Interior Site Improvements Add Additional Location" at bounding box center [259, 191] width 161 height 11
select select "7"
click at [179, 186] on select "Select Building Building Interior Site Improvements Add Additional Location" at bounding box center [259, 191] width 161 height 11
click at [495, 234] on button "Save" at bounding box center [498, 232] width 32 height 11
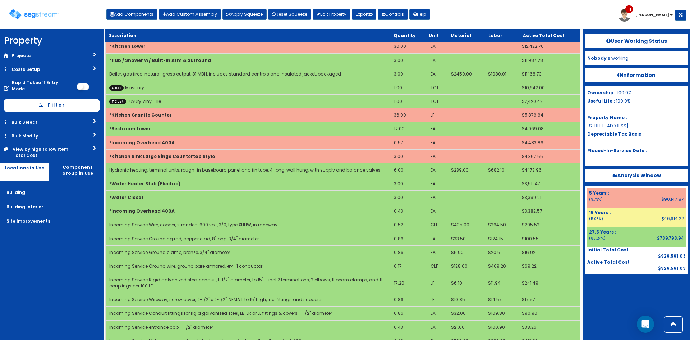
scroll to position [493, 0]
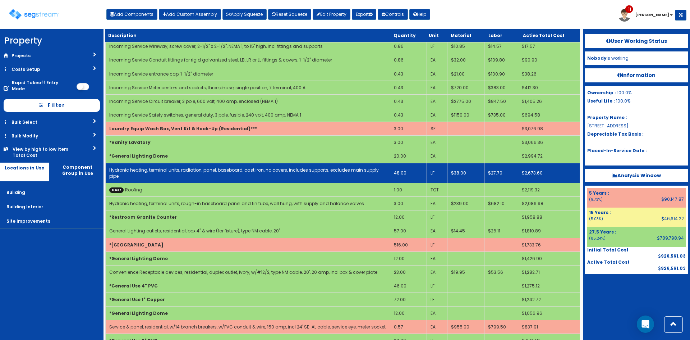
click at [405, 172] on td "48.00" at bounding box center [408, 173] width 37 height 20
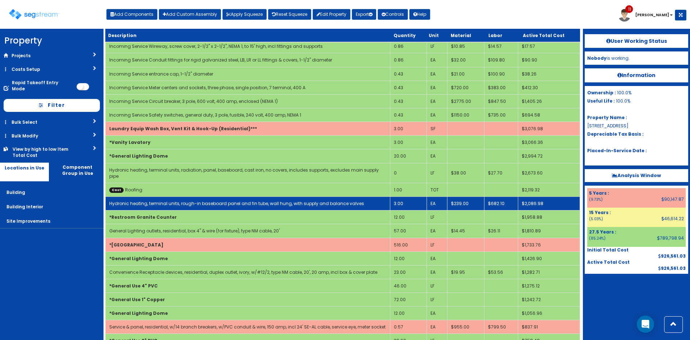
click at [358, 197] on td "Hydronic heating, terminal units, rough-in baseboard panel and fin tube, wall h…" at bounding box center [248, 204] width 285 height 14
click at [358, 196] on table "Description Quantity Unit Material Labor Active Total Cost TCost Carpentry 1.00…" at bounding box center [342, 138] width 475 height 1198
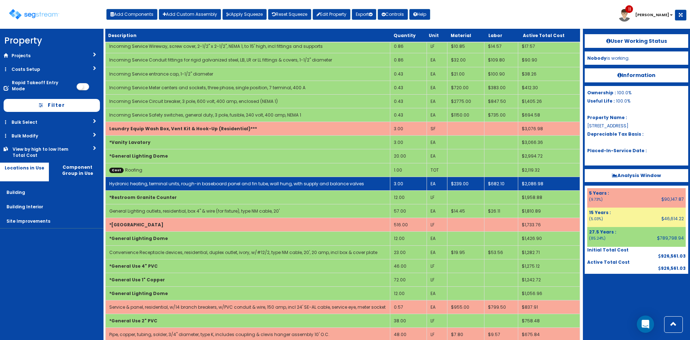
click at [354, 184] on link "Hydronic heating, terminal units, rough-in baseboard panel and fin tube, wall h…" at bounding box center [236, 183] width 255 height 6
select select "5276170"
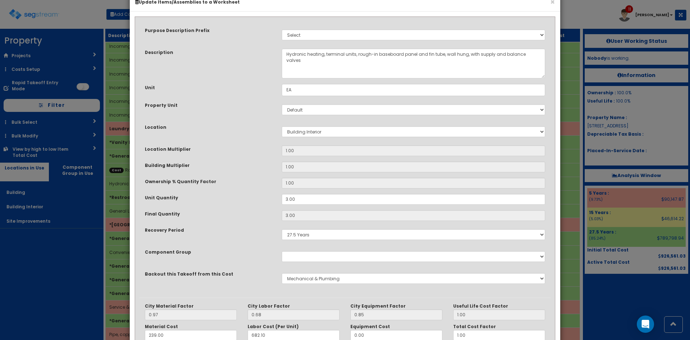
scroll to position [0, 0]
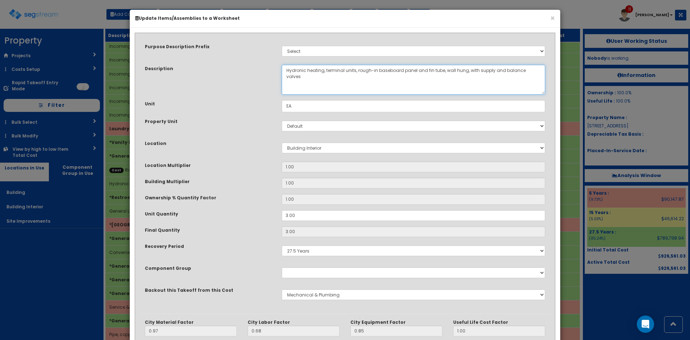
click at [446, 69] on textarea "Hydronic heating, terminal units, rough-in baseboard panel and fin tube, wall h…" at bounding box center [414, 80] width 264 height 30
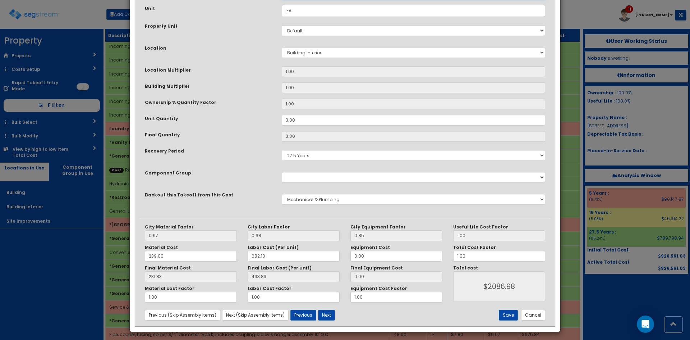
scroll to position [96, 0]
type textarea "Hydronic heating, terminal units, rough-in baseboard panel and fin tube, 8' lon…"
drag, startPoint x: 494, startPoint y: 257, endPoint x: 418, endPoint y: 257, distance: 76.6
click at [418, 258] on div "City Material Factor 0.97 City Labor Factor 0.68 City Equipment Factor 0.85 Mat…" at bounding box center [344, 263] width 411 height 78
type input "1.95"
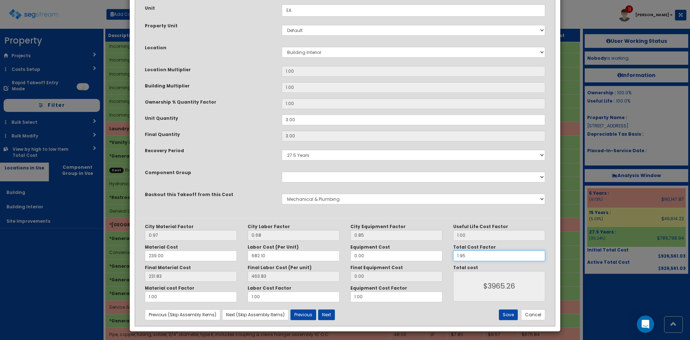
type input "$4069.61"
type input "1.95"
click at [510, 316] on button "Save" at bounding box center [508, 314] width 19 height 11
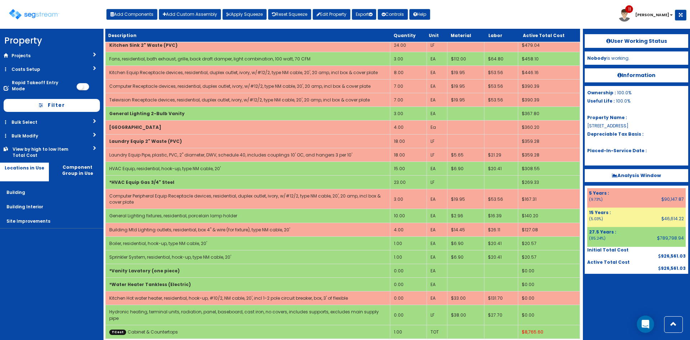
scroll to position [240, 0]
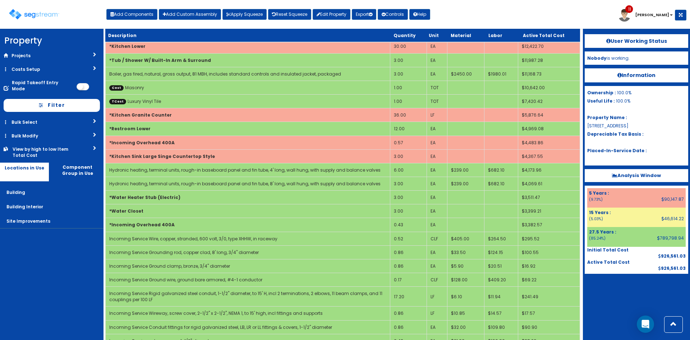
click at [477, 18] on div "Toggle navigation Add Components Add Custom Assembly Apply Squeeze Reset Squeez…" at bounding box center [345, 16] width 683 height 23
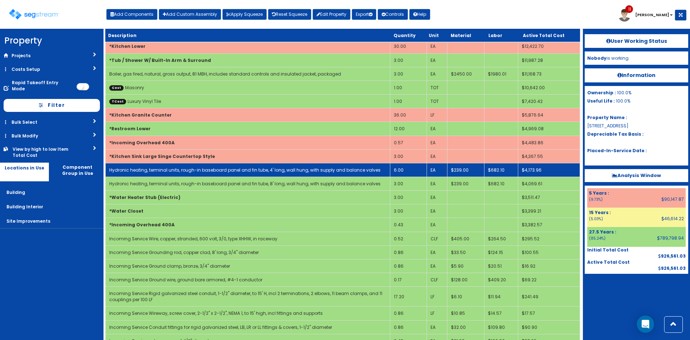
click at [299, 169] on link "Hydronic heating, terminal units, rough-in baseboard panel and fin tube, 4' lon…" at bounding box center [244, 170] width 271 height 6
select select "5276170"
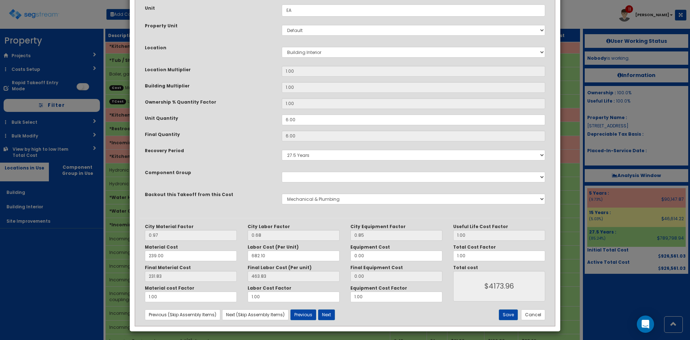
scroll to position [0, 0]
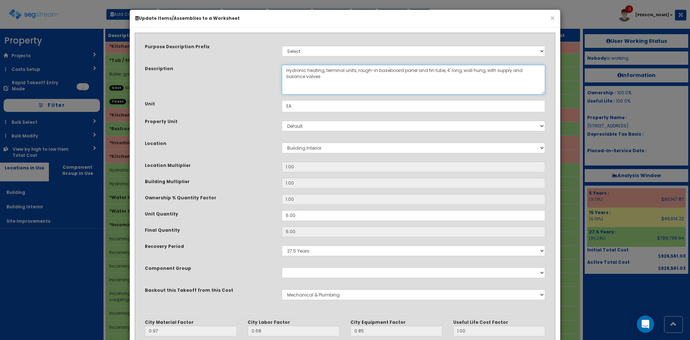
drag, startPoint x: 441, startPoint y: 70, endPoint x: 401, endPoint y: 71, distance: 40.6
click at [401, 71] on textarea "Hydronic heating, terminal units, rough-in baseboard panel and fin tube, 4' lon…" at bounding box center [414, 80] width 264 height 30
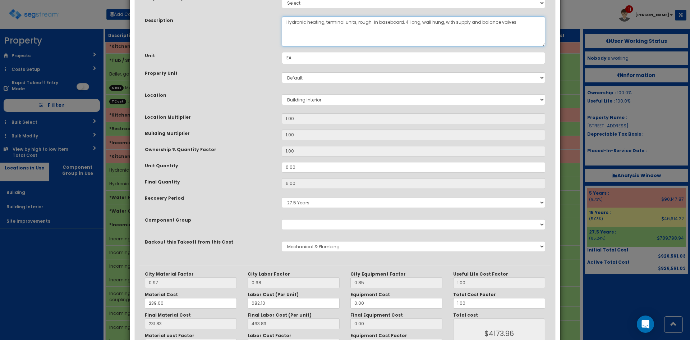
scroll to position [100, 0]
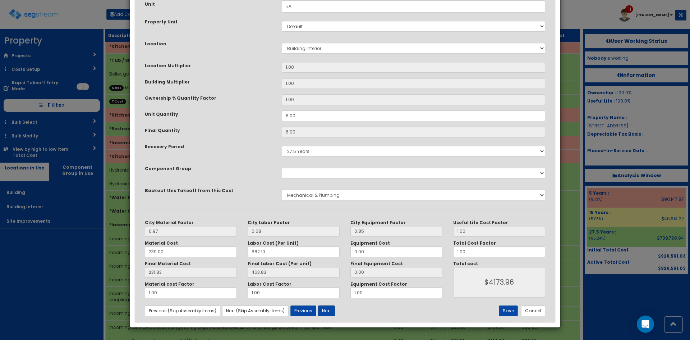
type textarea "Hydronic heating, terminal units, rough-in baseboard, 4' long, wall hung, with …"
click at [326, 309] on button "Next" at bounding box center [326, 310] width 17 height 11
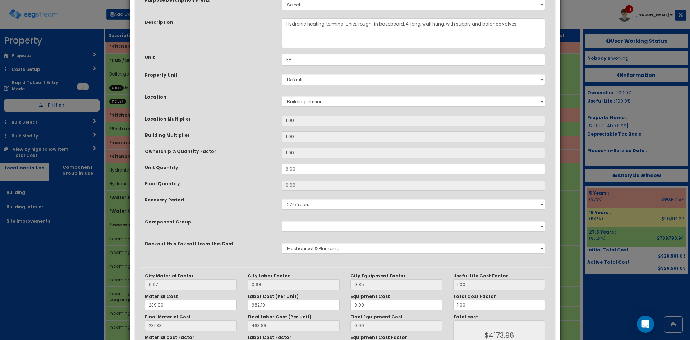
scroll to position [46, 0]
select select "5276170"
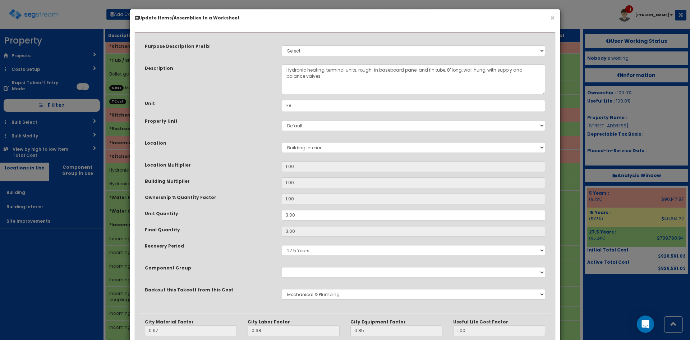
scroll to position [0, 0]
drag, startPoint x: 444, startPoint y: 69, endPoint x: 403, endPoint y: 70, distance: 41.4
click at [403, 70] on textarea "Hydronic heating, terminal units, rough-in baseboard panel and fin tube, 8' lon…" at bounding box center [414, 80] width 264 height 30
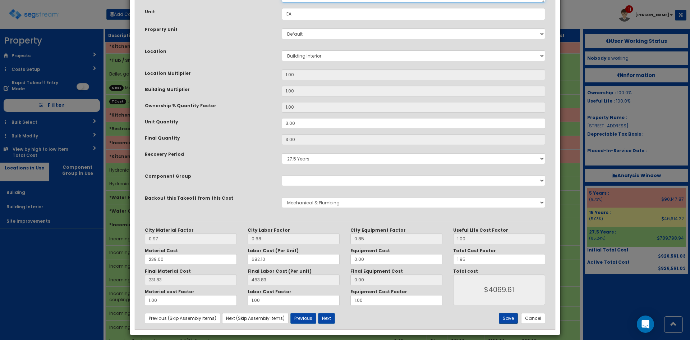
scroll to position [92, 0]
type textarea "Hydronic heating, terminal units, rough-in baseboard, 8' long, wall hung, with …"
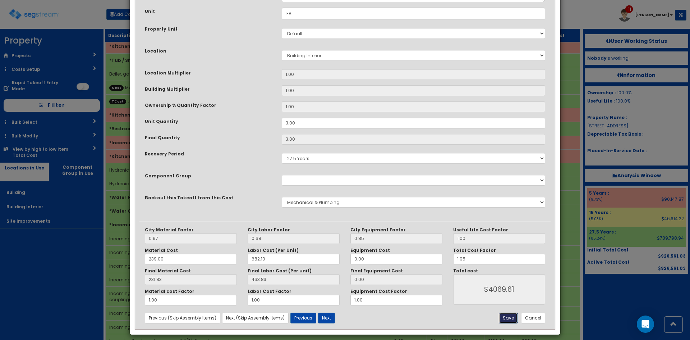
click at [509, 321] on button "Save" at bounding box center [508, 317] width 19 height 11
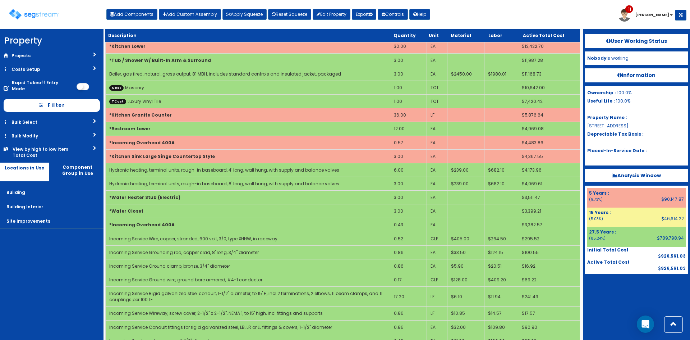
click at [35, 246] on nav "Property DB Projects Recent Properties [GEOGRAPHIC_DATA] Phase II Lab Machines …" at bounding box center [52, 184] width 104 height 311
click at [43, 243] on nav "Property DB Projects Recent Properties [GEOGRAPHIC_DATA] Phase II Lab Machines …" at bounding box center [52, 184] width 104 height 311
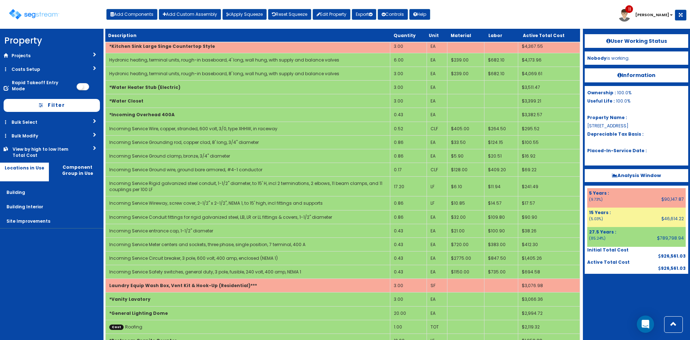
scroll to position [90, 0]
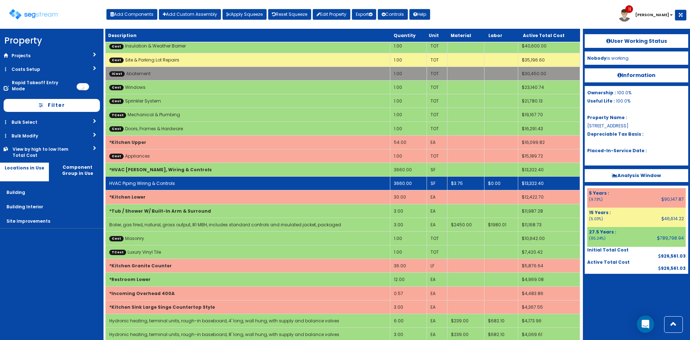
click at [190, 183] on td "HVAC Piping Wiring & Controls" at bounding box center [248, 184] width 285 height 14
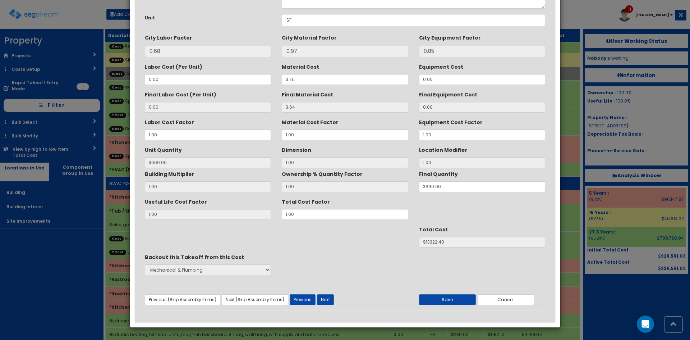
scroll to position [0, 0]
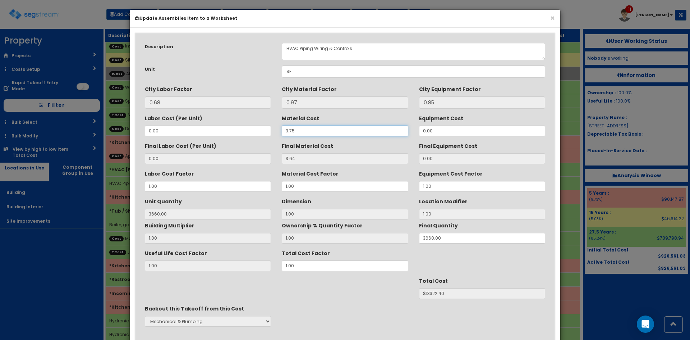
drag, startPoint x: 294, startPoint y: 130, endPoint x: 262, endPoint y: 131, distance: 31.3
click at [262, 131] on div "Labor Cost (Per Unit) 0.00 Material Cost 3.75 Equipment Cost 0.00" at bounding box center [344, 124] width 411 height 24
type input "2"
type input "1.94"
type input "3660"
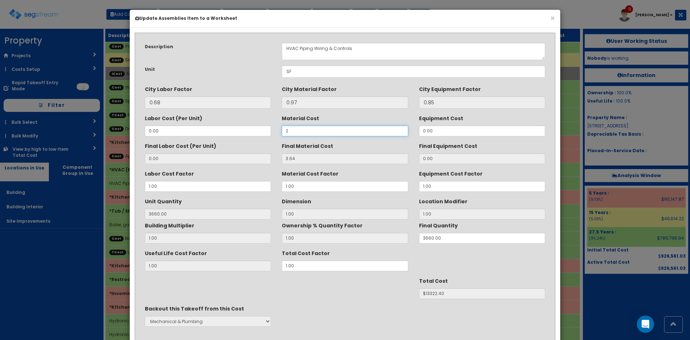
type input "$7100.40"
type input "2.2"
type input "2.13"
type input "$7795.80"
type input "2.25"
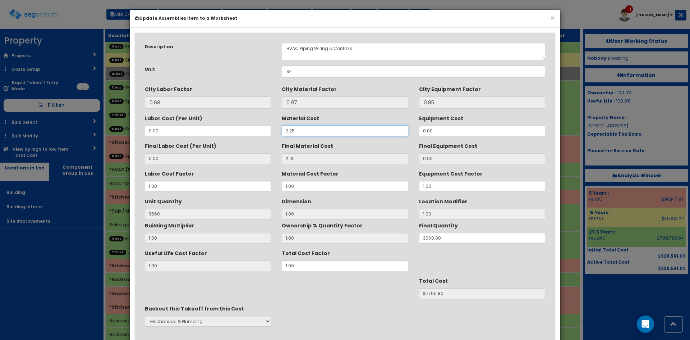
type input "2.18"
type input "$7978.80"
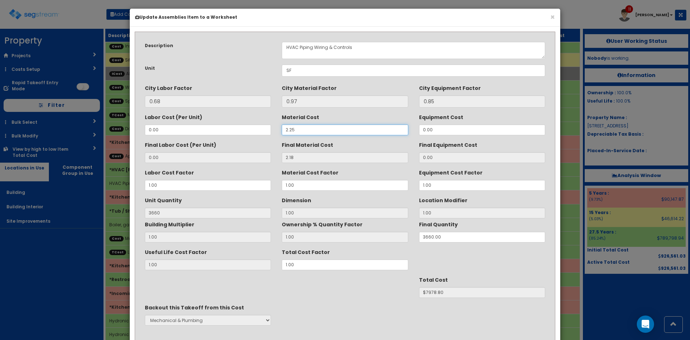
scroll to position [1, 0]
type input "2.25"
click at [312, 49] on textarea "HVAC Piping Wiring & Controls" at bounding box center [414, 50] width 264 height 17
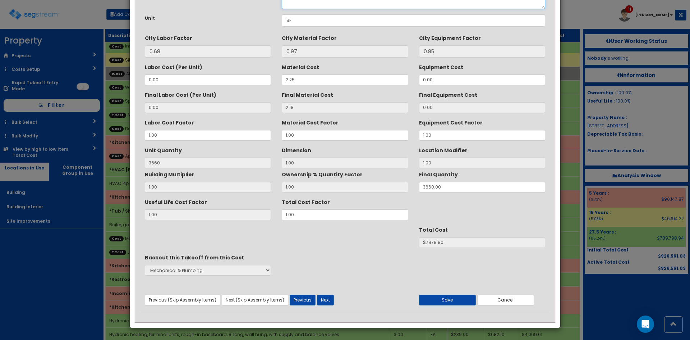
scroll to position [51, 0]
type textarea "HVAC Piping, Wiring & Controls"
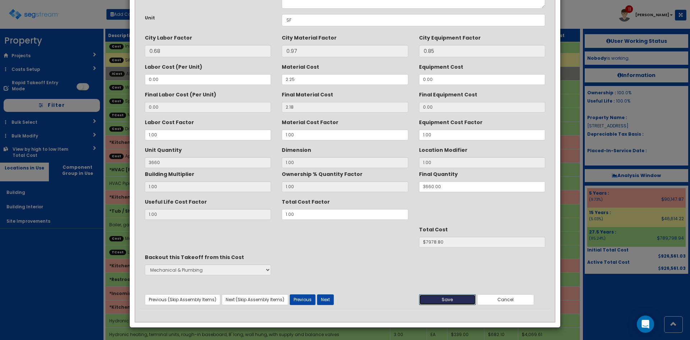
click at [459, 301] on button "Save" at bounding box center [447, 299] width 57 height 11
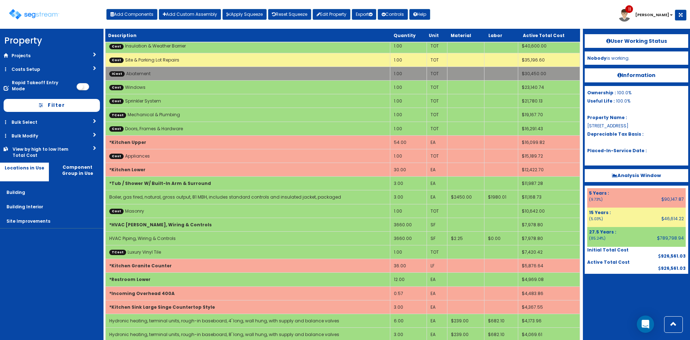
click at [610, 290] on div at bounding box center [637, 292] width 104 height 36
click at [58, 259] on nav "Property DB Projects Recent Properties [GEOGRAPHIC_DATA] Phase II Lab Machines …" at bounding box center [52, 184] width 104 height 311
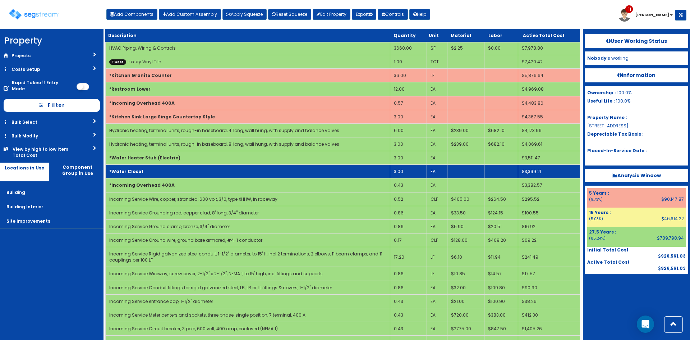
scroll to position [280, 0]
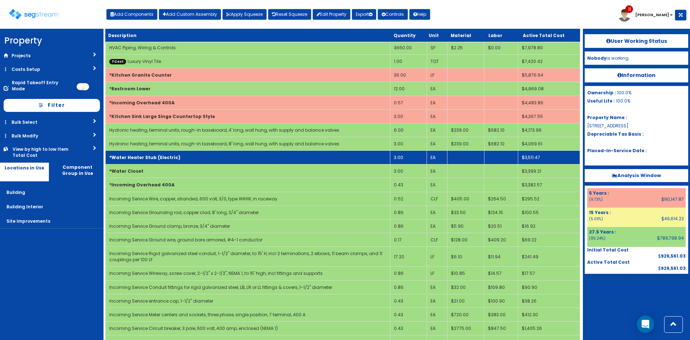
click at [189, 153] on td "*Water Heater Stub (Electric)" at bounding box center [248, 158] width 285 height 14
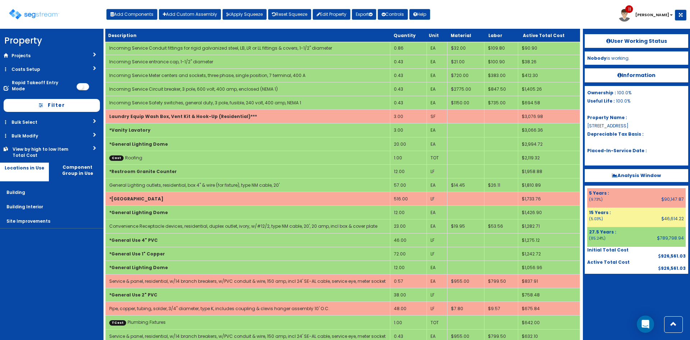
scroll to position [616, 0]
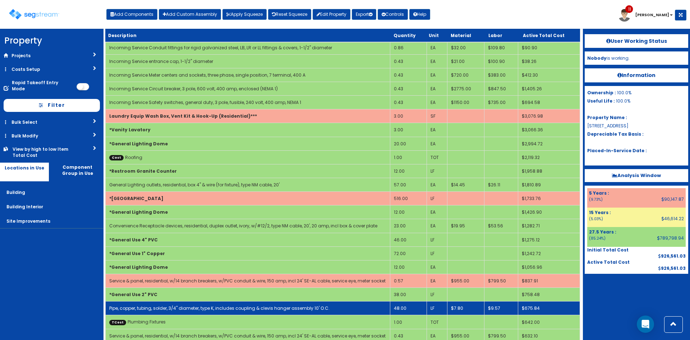
click at [148, 304] on td "Pipe, copper, tubing, solder, 3/4" diameter, type K, includes coupling & clevis…" at bounding box center [248, 308] width 285 height 14
select select "5276170"
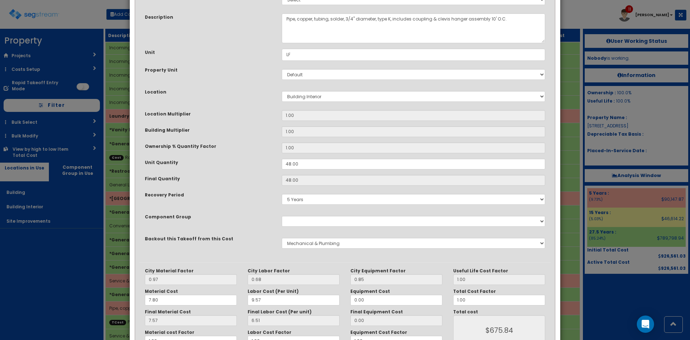
scroll to position [0, 0]
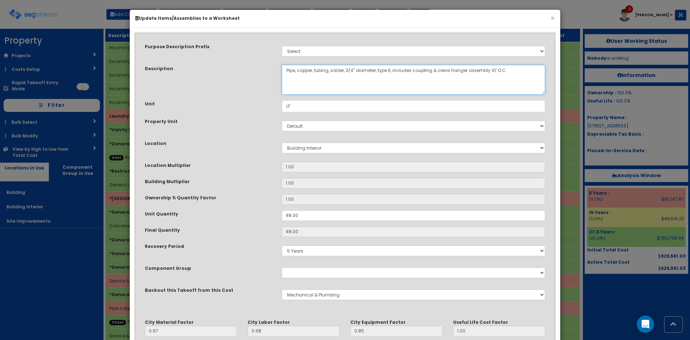
click at [288, 70] on textarea "Pipe, copper, tubing, solder, 3/4" diameter, type K, includes coupling & clevis…" at bounding box center [414, 80] width 264 height 30
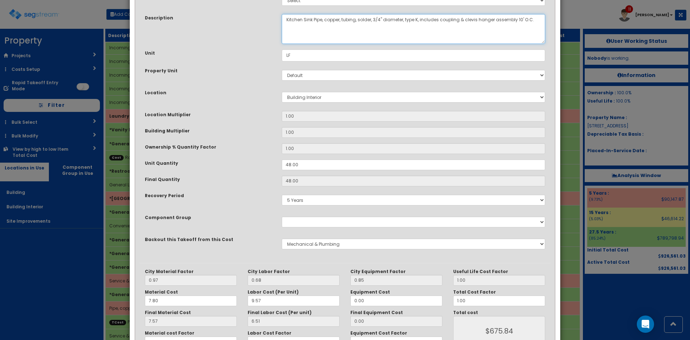
scroll to position [100, 0]
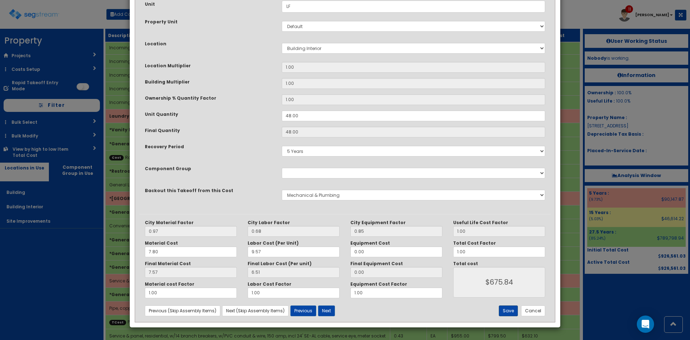
type textarea "Kitchen Sink Pipe, copper, tubing, solder, 3/4" diameter, type K, includes coup…"
click at [513, 314] on button "Save" at bounding box center [508, 310] width 19 height 11
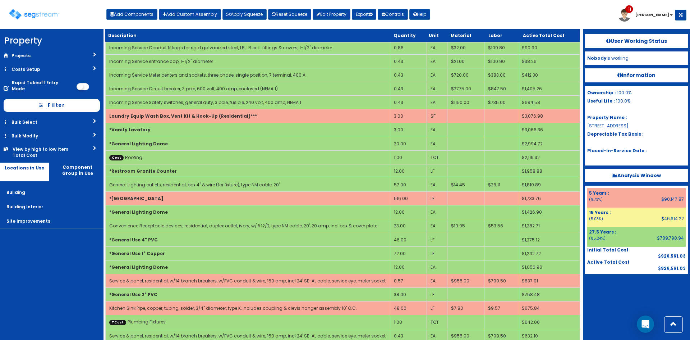
click at [604, 290] on div at bounding box center [637, 292] width 104 height 36
click at [252, 13] on button "Apply Squeeze" at bounding box center [245, 14] width 44 height 11
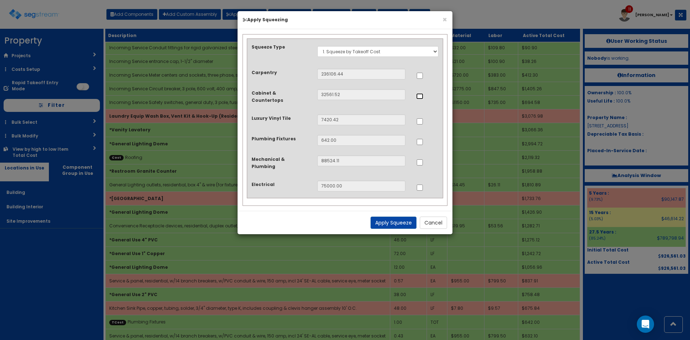
click at [420, 99] on input "..." at bounding box center [419, 96] width 7 height 6
checkbox input "true"
drag, startPoint x: 421, startPoint y: 138, endPoint x: 427, endPoint y: 150, distance: 13.0
click at [421, 139] on input "..." at bounding box center [419, 142] width 7 height 6
checkbox input "true"
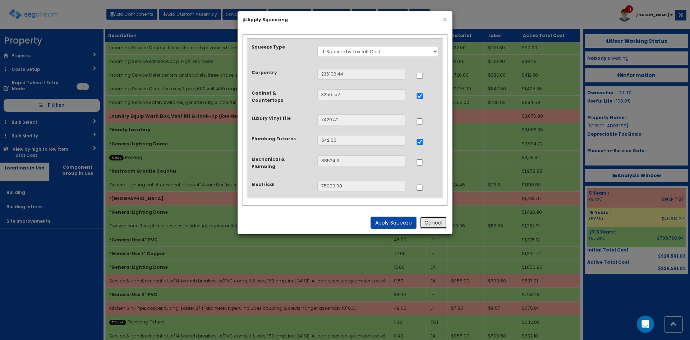
click at [439, 216] on button "Cancel" at bounding box center [433, 222] width 27 height 12
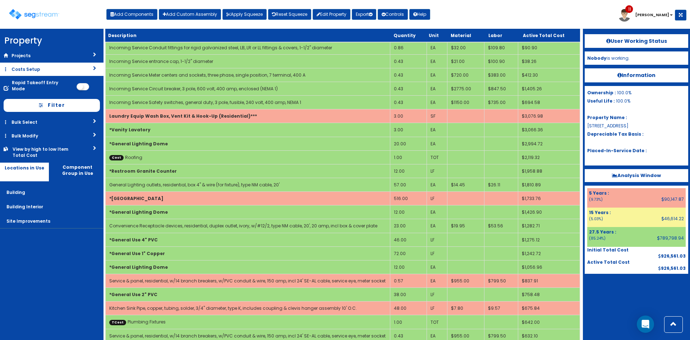
click at [80, 71] on link "Costs Setup" at bounding box center [52, 69] width 104 height 13
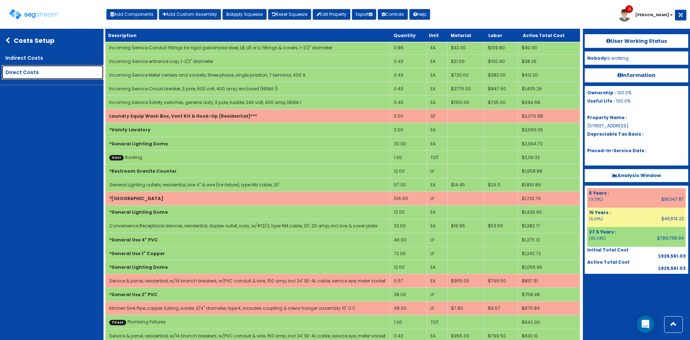
click at [45, 74] on link "Direct Costs" at bounding box center [53, 72] width 102 height 14
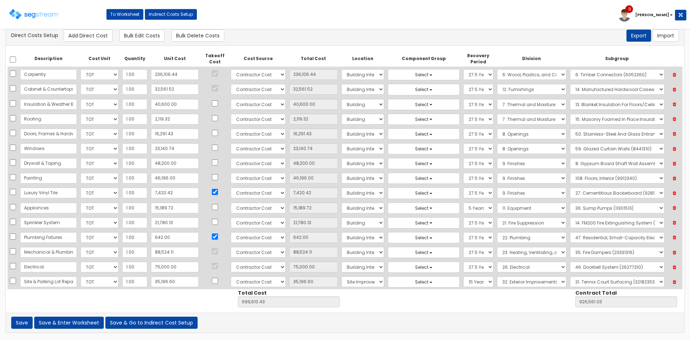
scroll to position [15, 0]
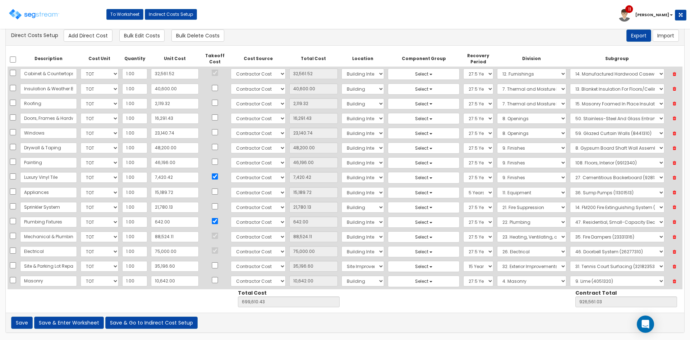
click at [675, 222] on icon at bounding box center [674, 221] width 13 height 9
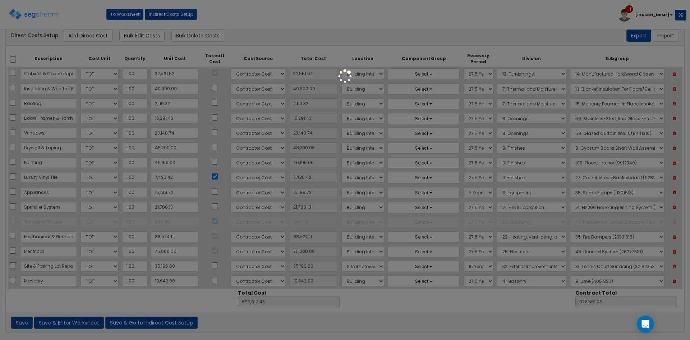
type input "698,968.43"
type input "925,919.03"
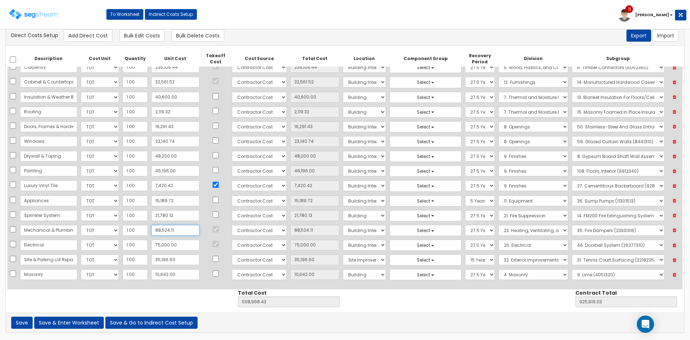
click at [177, 232] on input "88,524.11" at bounding box center [175, 230] width 48 height 11
type input "89"
type input "89.00"
type input "610,533.32"
type input "837,483.92"
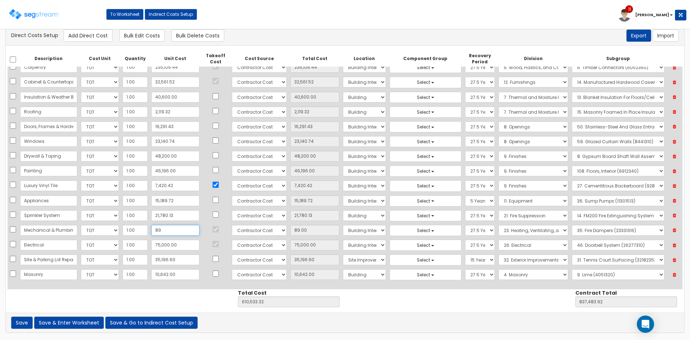
type input "891"
type input "891.00"
type input "611,335.32"
type input "838,285.92"
type input "8,916"
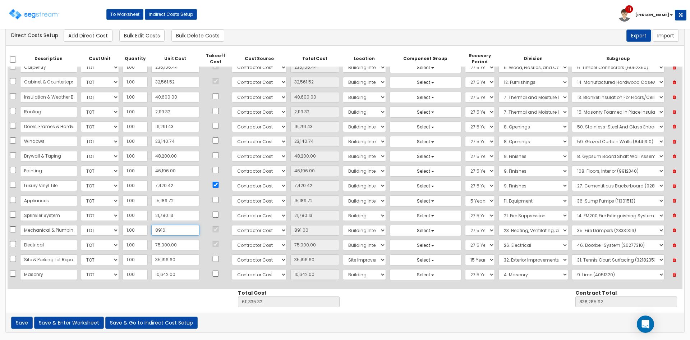
type input "8,916.00"
type input "619,360.32"
type input "846,310.92"
type input "89,166"
type input "89,166.00"
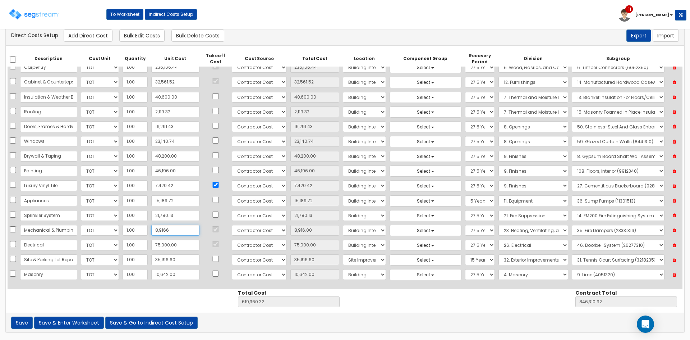
type input "699,610.32"
type input "926,560.92"
type input "89,166.1"
type input "89,166.10"
type input "699,610.42"
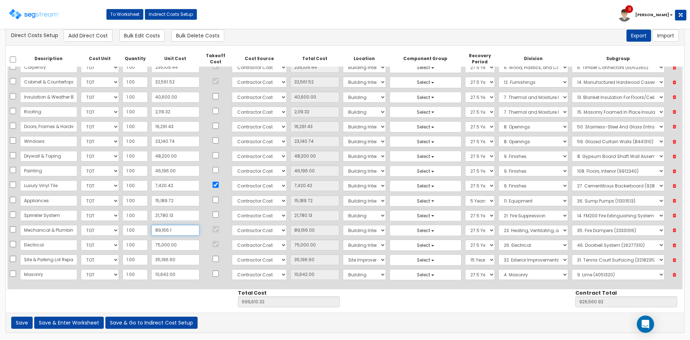
type input "926,561.02"
type input "89,166.11"
type input "699,610.43"
type input "926,561.03"
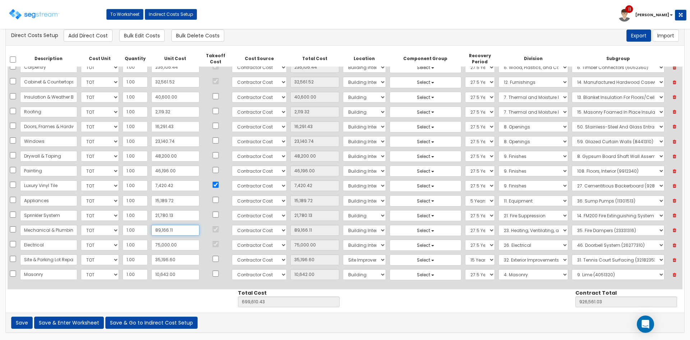
type input "89,166.11"
click at [76, 321] on button "Save & Enter Worksheet" at bounding box center [69, 322] width 70 height 12
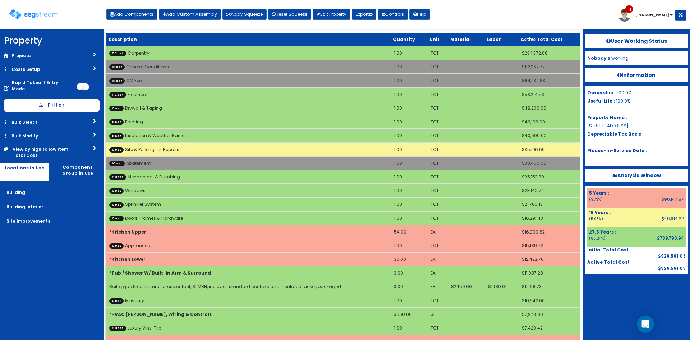
click at [525, 15] on div "Toggle navigation Add Components Add Custom Assembly Apply Squeeze Reset Squeez…" at bounding box center [345, 16] width 683 height 23
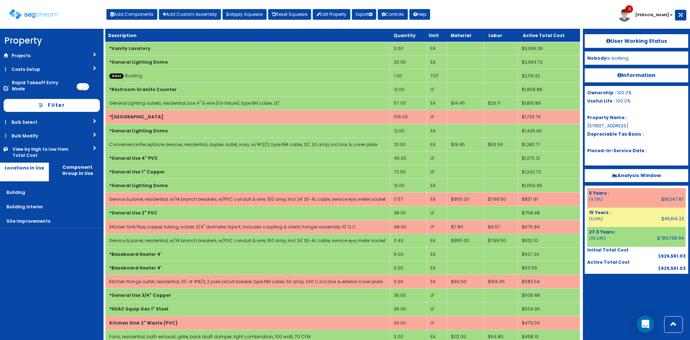
scroll to position [431, 0]
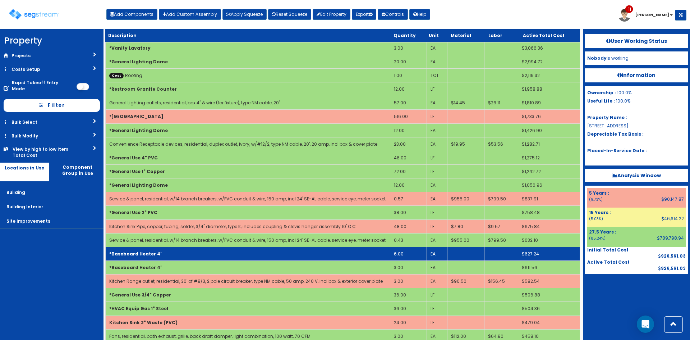
click at [231, 255] on td "*Baseboard Heater 4'" at bounding box center [248, 254] width 285 height 14
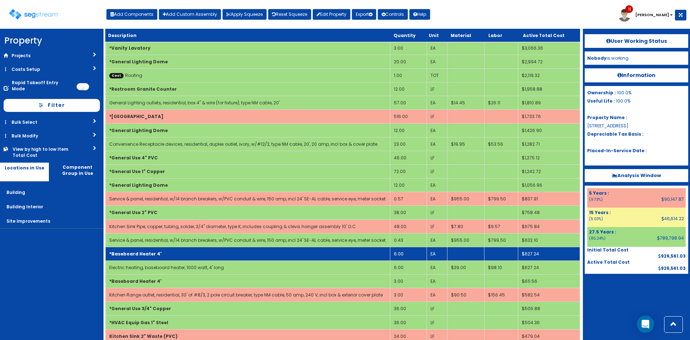
click at [231, 255] on td "*Baseboard Heater 4'" at bounding box center [248, 254] width 285 height 14
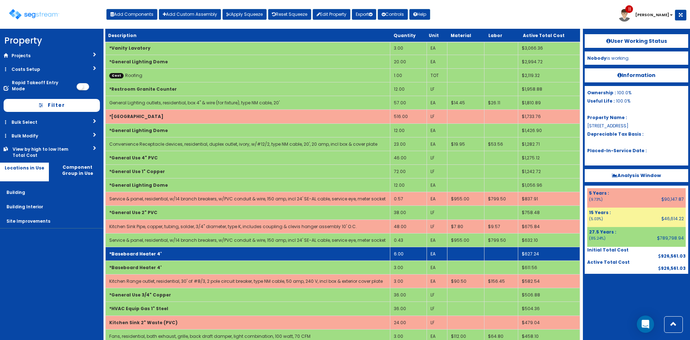
click at [402, 253] on td "6.00" at bounding box center [408, 254] width 37 height 14
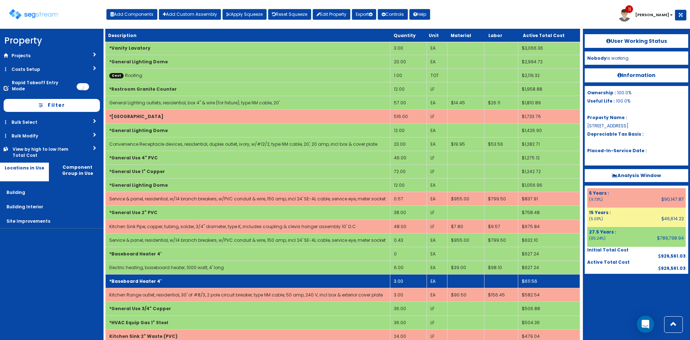
click at [414, 282] on td "3.00" at bounding box center [408, 281] width 37 height 14
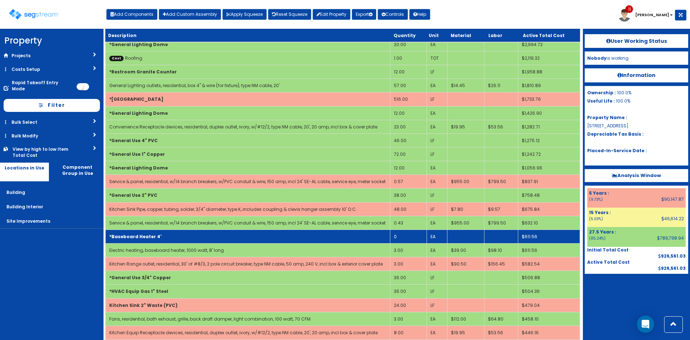
scroll to position [448, 0]
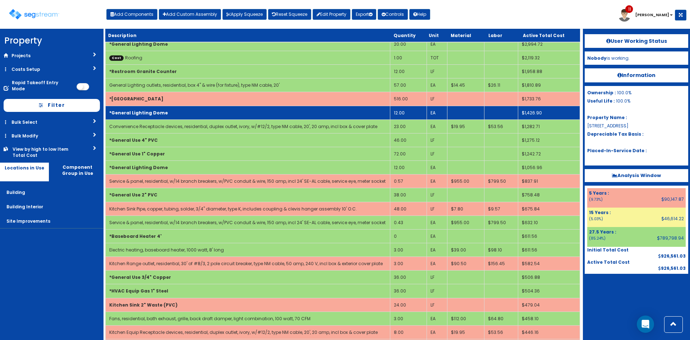
click at [222, 109] on td "*General Lighting Dome" at bounding box center [248, 113] width 285 height 14
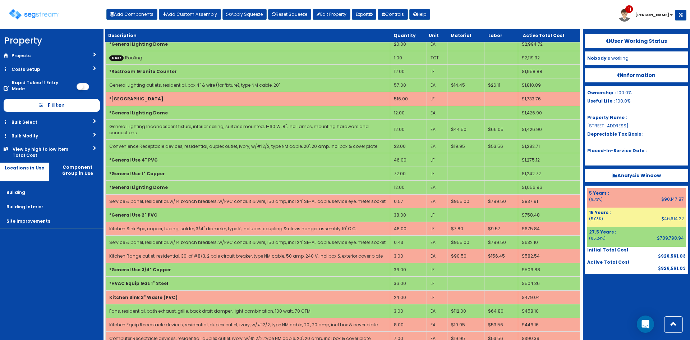
click at [542, 10] on div "Toggle navigation Add Components Add Custom Assembly Apply Squeeze Reset Squeez…" at bounding box center [345, 16] width 683 height 23
click at [294, 18] on link "Reset Squeeze" at bounding box center [289, 14] width 43 height 11
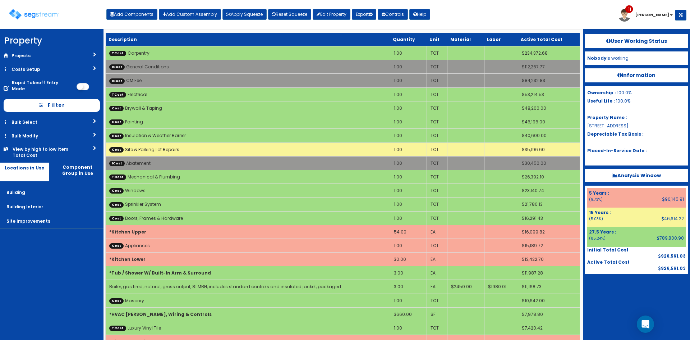
click at [476, 14] on div "Toggle navigation Add Components Add Custom Assembly Apply Squeeze Reset Squeez…" at bounding box center [345, 16] width 683 height 23
click at [514, 24] on div "Toggle navigation Add Components Add Custom Assembly Apply Squeeze Reset Squeez…" at bounding box center [345, 16] width 683 height 23
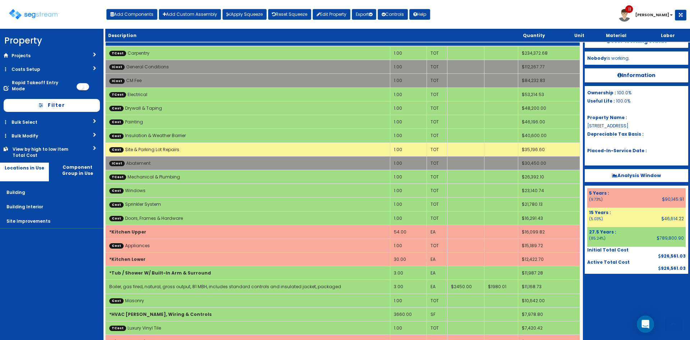
scroll to position [652, 0]
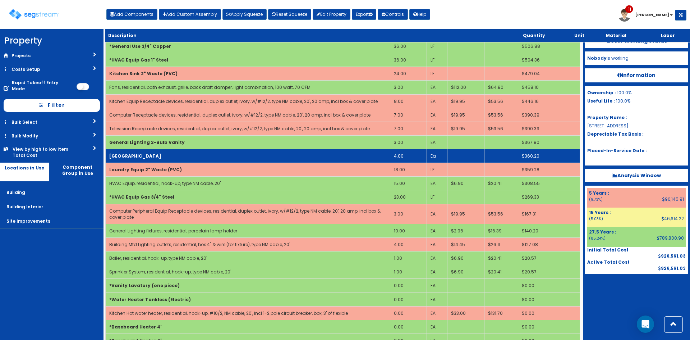
click at [258, 152] on td "[GEOGRAPHIC_DATA]" at bounding box center [248, 156] width 285 height 14
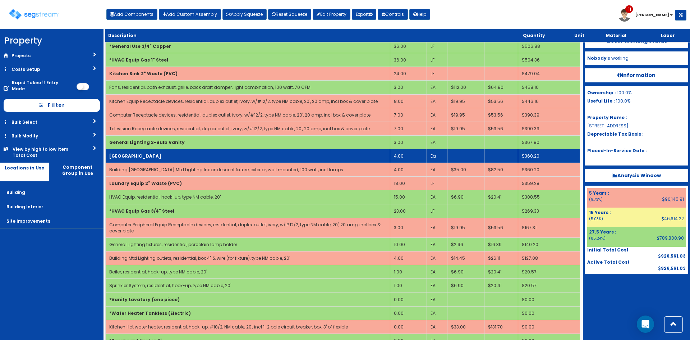
click at [406, 157] on td "4.00" at bounding box center [408, 156] width 37 height 14
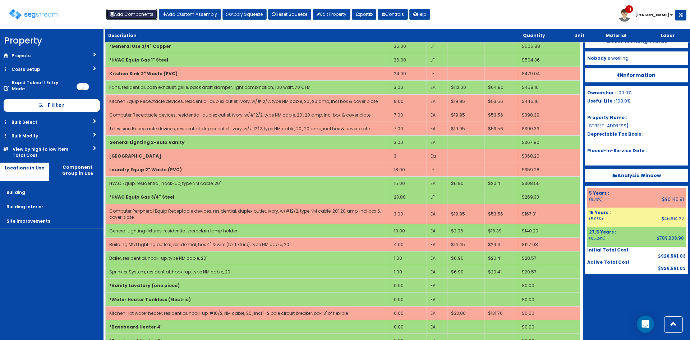
click at [134, 11] on button "Add Components" at bounding box center [131, 14] width 51 height 11
select select "23000000"
select select "275Y"
select select "default"
select select "7"
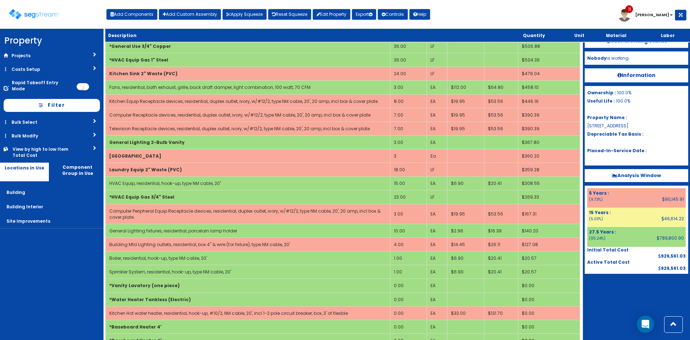
select select "5276170"
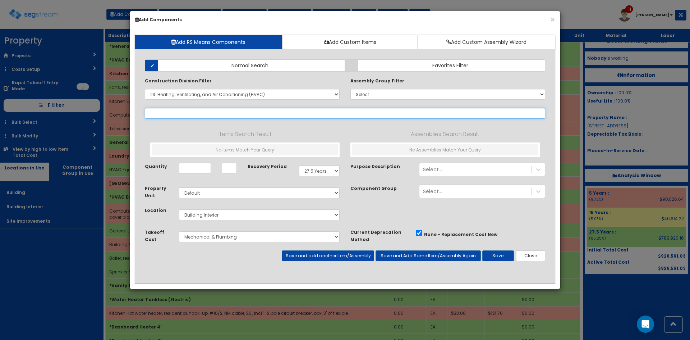
type input "b"
select select
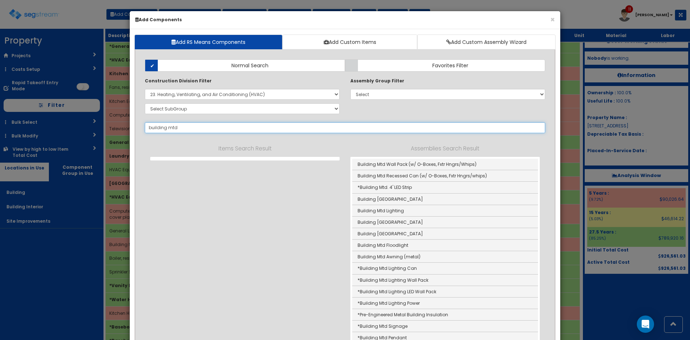
drag, startPoint x: 187, startPoint y: 126, endPoint x: 98, endPoint y: 122, distance: 88.9
click at [98, 122] on div "× Add Components Add RS Means Components Add Custom Items Add Custom Assembly W…" at bounding box center [345, 170] width 690 height 340
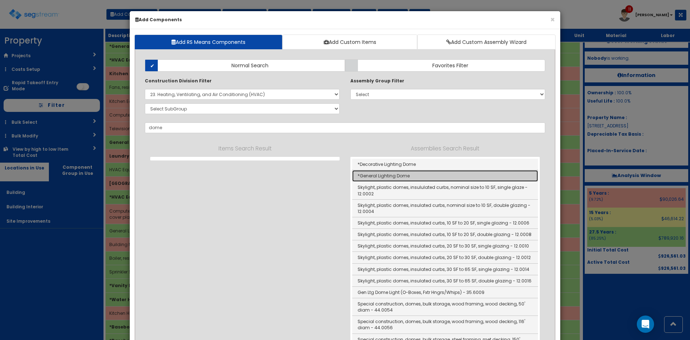
click at [383, 176] on link "*General Lighting Dome" at bounding box center [445, 176] width 186 height 12
type input "*General Lighting Dome"
checkbox input "true"
type input "EA"
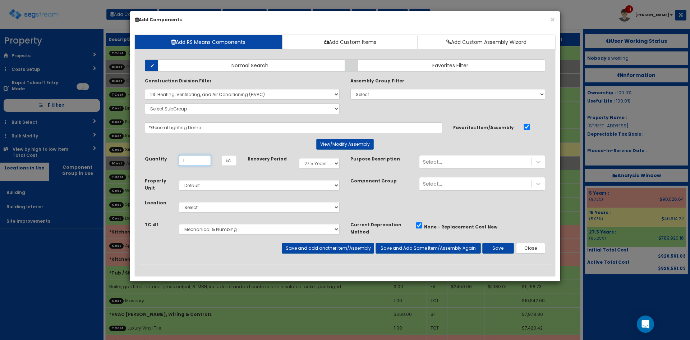
type input "1"
click at [330, 165] on select "Select 5 Years 7 Years 9 Years 10 Years 15 Years 15 Year QLI 15 Year QRP 15 Yea…" at bounding box center [319, 163] width 41 height 11
select select "5Y"
click at [299, 158] on select "Select 5 Years 7 Years 9 Years 10 Years 15 Years 15 Year QLI 15 Year QRP 15 Yea…" at bounding box center [319, 163] width 41 height 11
click at [260, 204] on select "Select Building Building Interior Site Improvements Add Additional Location" at bounding box center [259, 207] width 161 height 11
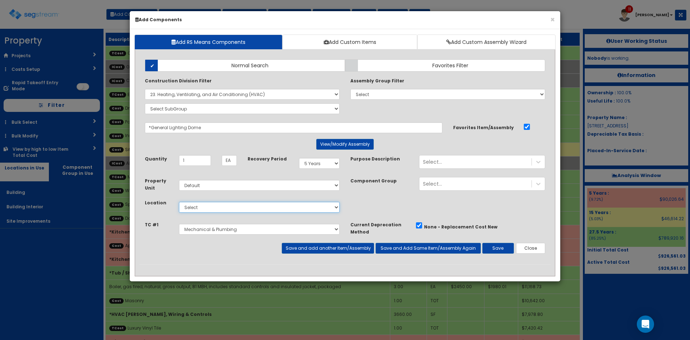
click at [179, 202] on select "Select Building Building Interior Site Improvements Add Additional Location" at bounding box center [259, 207] width 161 height 11
click at [240, 209] on select "Select Building Building Interior Site Improvements Add Additional Location" at bounding box center [259, 207] width 161 height 11
select select "6"
click at [179, 202] on select "Select Building Building Interior Site Improvements Add Additional Location" at bounding box center [259, 207] width 161 height 11
click at [221, 229] on select "Select Carpentry Cabinet & Countertops Luxury Vinyl Tile Mechanical & Plumbing …" at bounding box center [259, 229] width 161 height 11
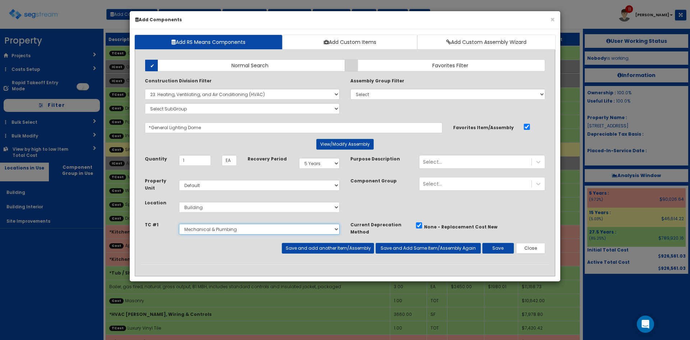
select select "5276171"
click at [179, 224] on select "Select Carpentry Cabinet & Countertops Luxury Vinyl Tile Mechanical & Plumbing …" at bounding box center [259, 229] width 161 height 11
click at [450, 159] on div "Select..." at bounding box center [476, 162] width 112 height 12
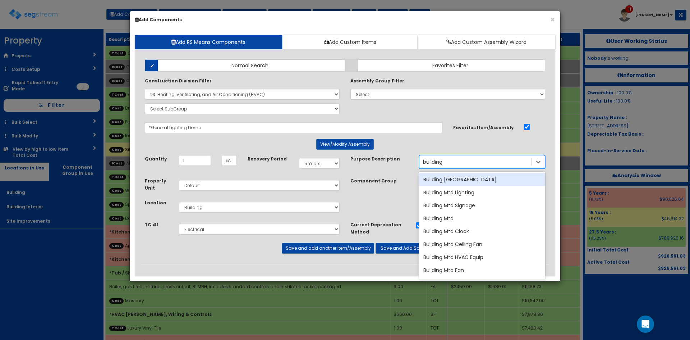
type input "building"
drag, startPoint x: 465, startPoint y: 135, endPoint x: 473, endPoint y: 142, distance: 10.5
click at [465, 135] on div "Add Items Add Assemblies Both Normal Search Select" at bounding box center [344, 159] width 411 height 210
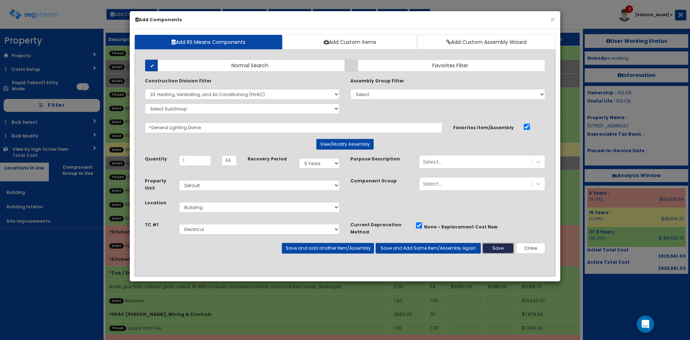
click at [498, 251] on button "Save" at bounding box center [498, 248] width 32 height 11
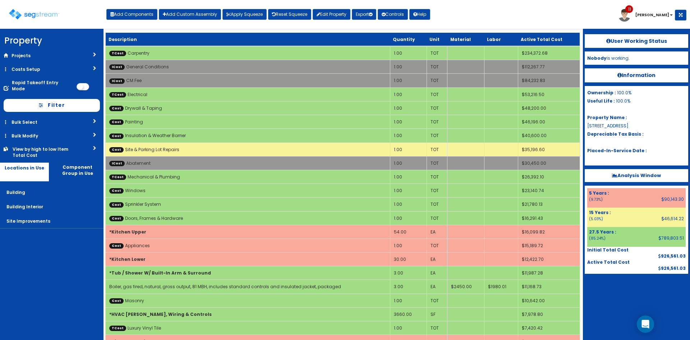
scroll to position [322, 0]
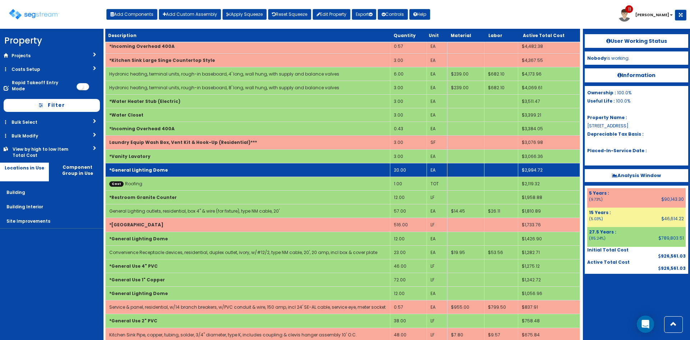
click at [264, 168] on td "*General Lighting Dome" at bounding box center [248, 170] width 285 height 14
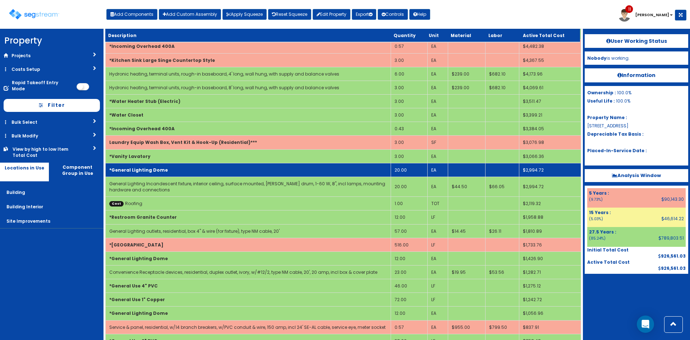
click at [264, 168] on td "*General Lighting Dome" at bounding box center [248, 170] width 285 height 14
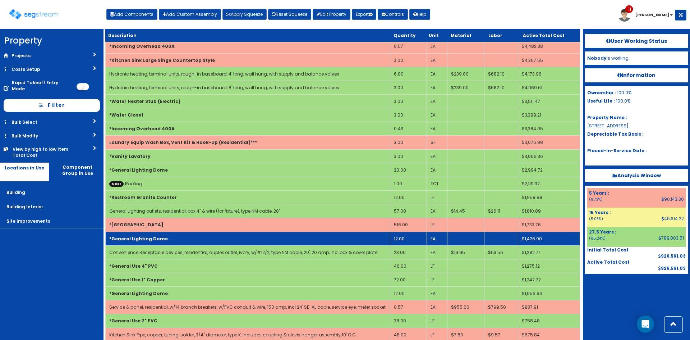
click at [340, 239] on td "*General Lighting Dome" at bounding box center [248, 239] width 285 height 14
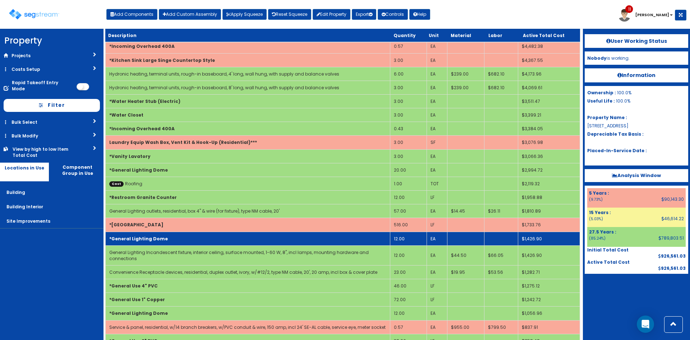
click at [340, 239] on td "*General Lighting Dome" at bounding box center [248, 239] width 285 height 14
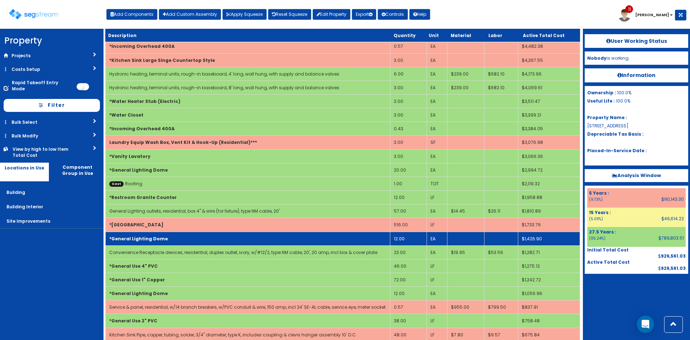
click at [322, 239] on td "*General Lighting Dome" at bounding box center [248, 239] width 285 height 14
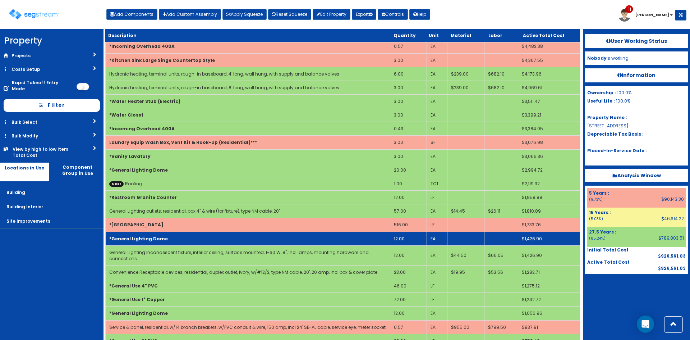
click at [322, 239] on td "*General Lighting Dome" at bounding box center [248, 239] width 285 height 14
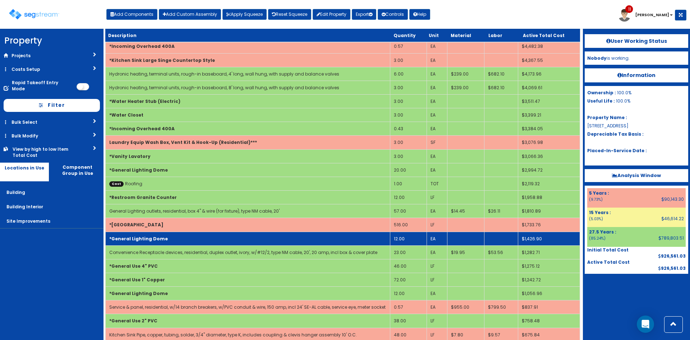
click at [322, 239] on td "*General Lighting Dome" at bounding box center [248, 239] width 285 height 14
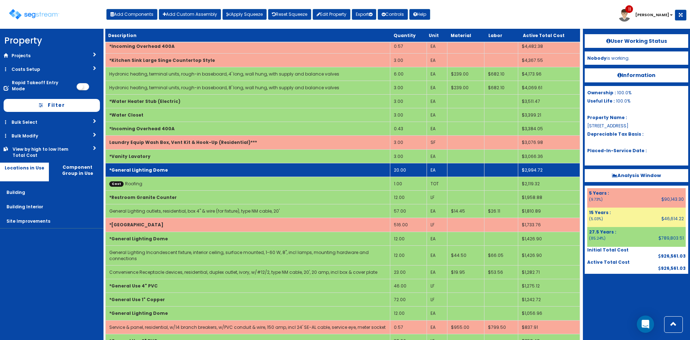
click at [169, 168] on td "*General Lighting Dome" at bounding box center [248, 170] width 285 height 14
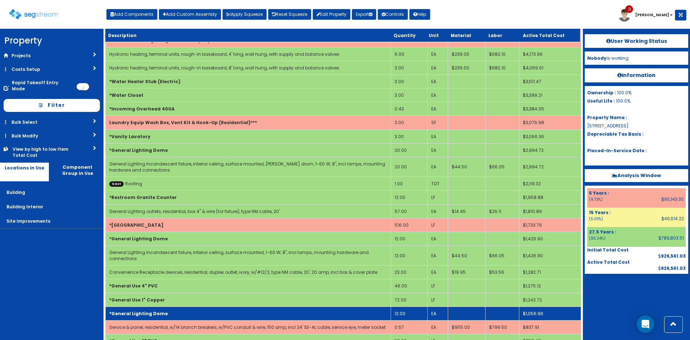
click at [245, 312] on td "*General Lighting Dome" at bounding box center [248, 313] width 285 height 14
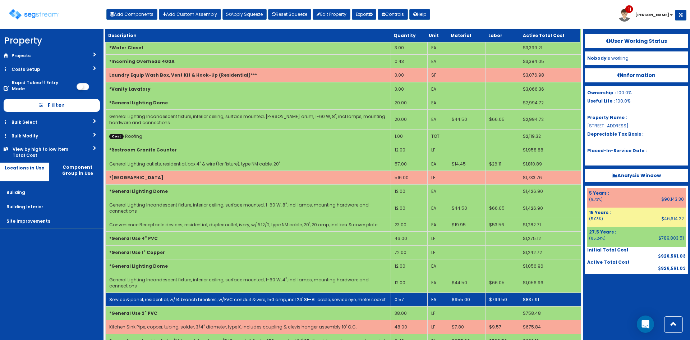
scroll to position [390, 0]
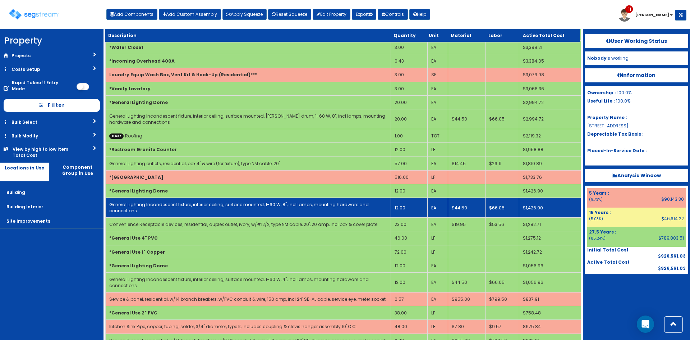
click at [253, 203] on link "General Lighting Incandescent fixture, interior ceiling, surface mounted, 1-60 …" at bounding box center [239, 207] width 260 height 12
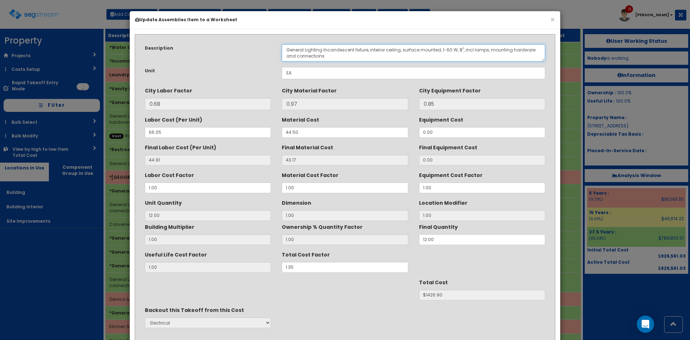
click at [459, 50] on textarea "General Lighting Incandescent fixture, interior ceiling, surface mounted, 1-60 …" at bounding box center [414, 52] width 264 height 17
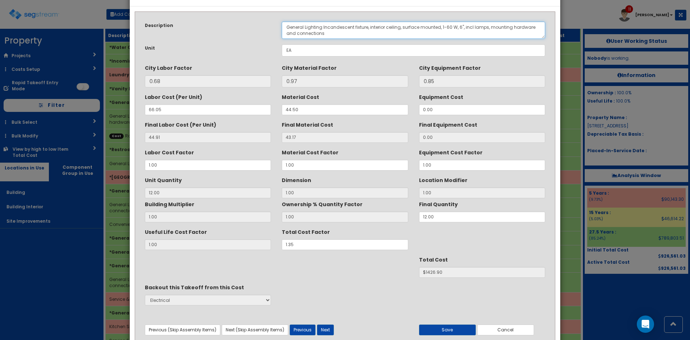
scroll to position [51, 0]
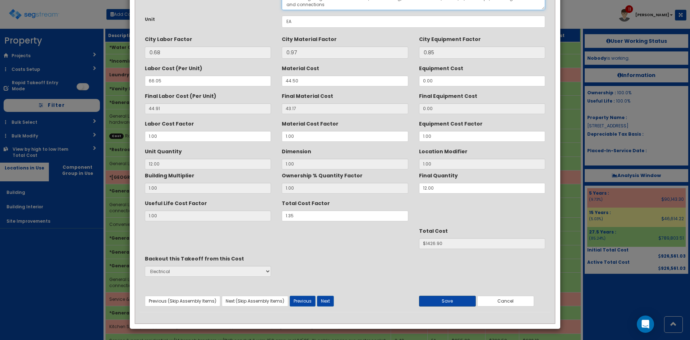
type textarea "General Lighting Incandescent fixture, interior ceiling, surface mounted, 1-60 …"
click at [467, 303] on button "Save" at bounding box center [447, 301] width 57 height 11
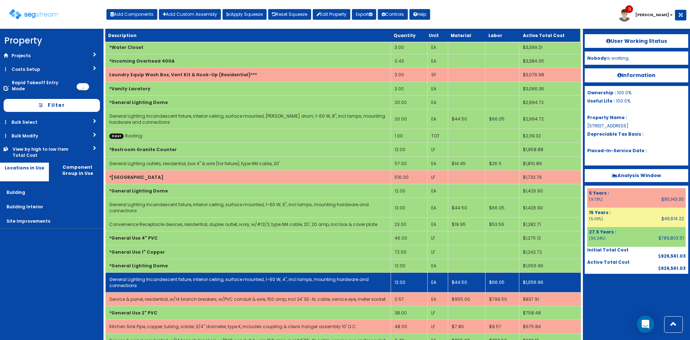
click at [292, 284] on td "General Lighting Incandescent fixture, interior ceiling, surface mounted, 1-60 …" at bounding box center [248, 282] width 285 height 20
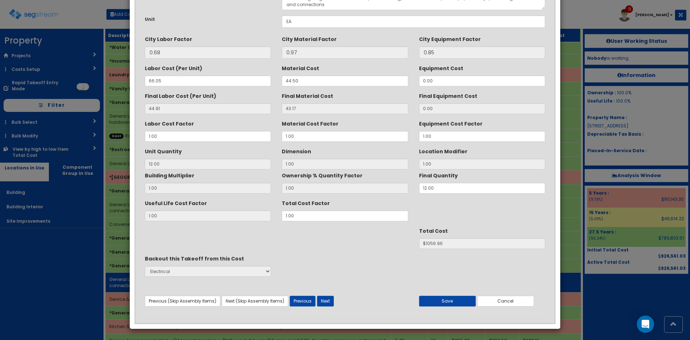
scroll to position [0, 0]
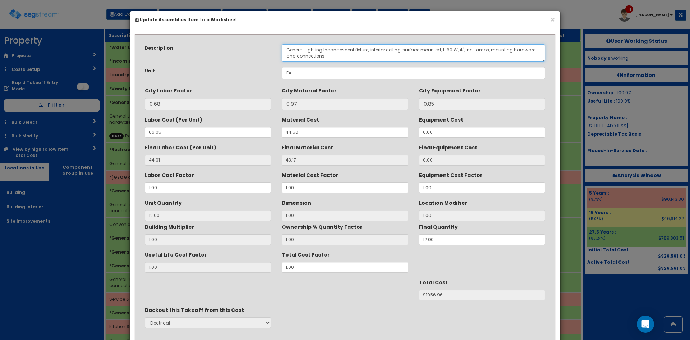
drag, startPoint x: 322, startPoint y: 59, endPoint x: 254, endPoint y: 40, distance: 71.1
click at [254, 40] on div "Description General Lighting Incandescent fixture, interior ceiling, surface mo…" at bounding box center [344, 201] width 411 height 324
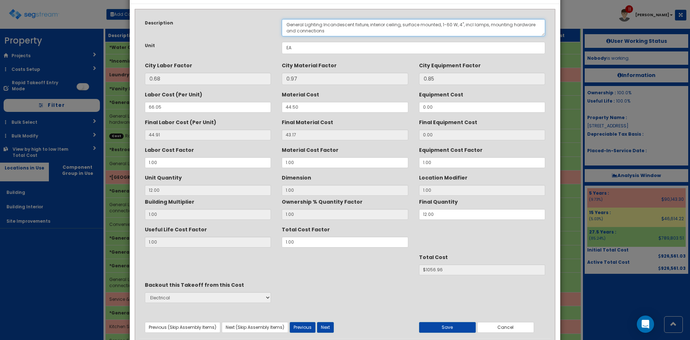
scroll to position [51, 0]
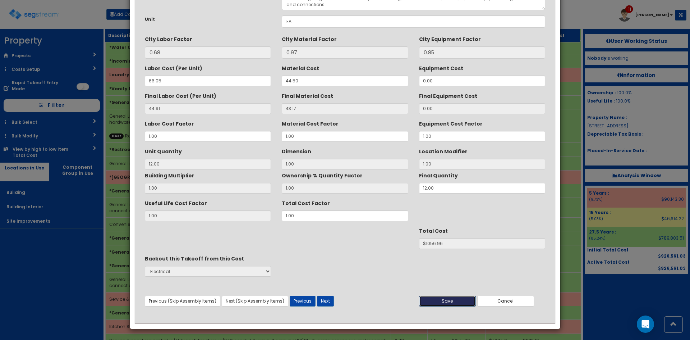
click at [467, 303] on button "Save" at bounding box center [447, 301] width 57 height 11
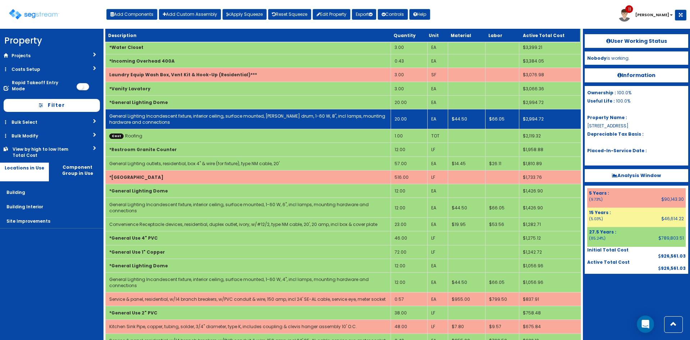
click at [207, 116] on link "General Lighting Incandescent fixture, interior ceiling, surface mounted, opal …" at bounding box center [247, 119] width 276 height 12
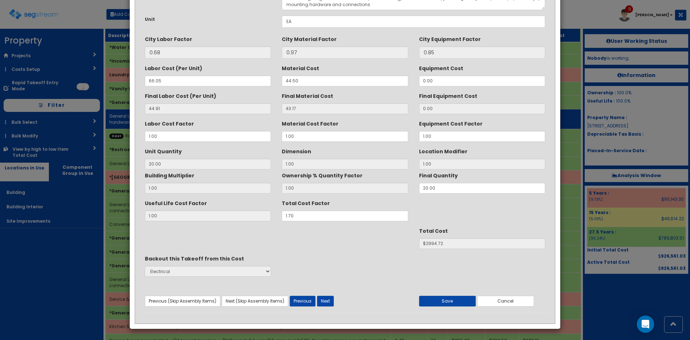
scroll to position [0, 0]
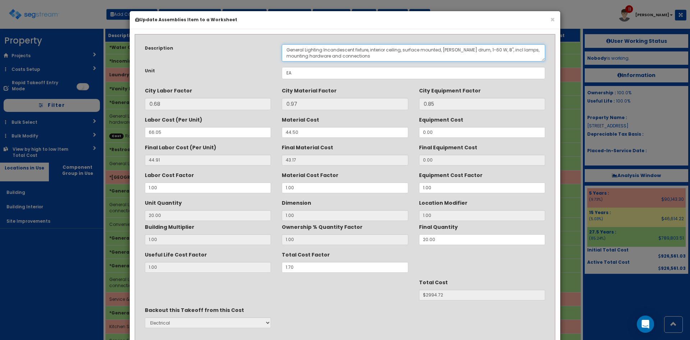
click at [495, 50] on textarea "General Lighting Incandescent fixture, interior ceiling, surface mounted, opal …" at bounding box center [414, 52] width 264 height 17
drag, startPoint x: 477, startPoint y: 50, endPoint x: 444, endPoint y: 51, distance: 32.4
click at [444, 51] on textarea "General Lighting Incandescent fixture, interior ceiling, surface mounted, opal …" at bounding box center [414, 52] width 264 height 17
drag, startPoint x: 366, startPoint y: 57, endPoint x: 258, endPoint y: 50, distance: 108.4
click at [258, 50] on div "Description General Lighting Incandescent fixture, interior ceiling, surface mo…" at bounding box center [344, 52] width 411 height 17
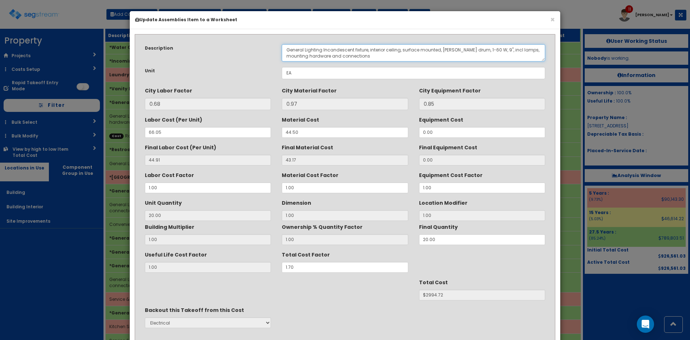
paste textarea "1-60 W, 4"
click at [461, 50] on textarea "General Lighting Incandescent fixture, interior ceiling, surface mounted, opal …" at bounding box center [414, 52] width 264 height 17
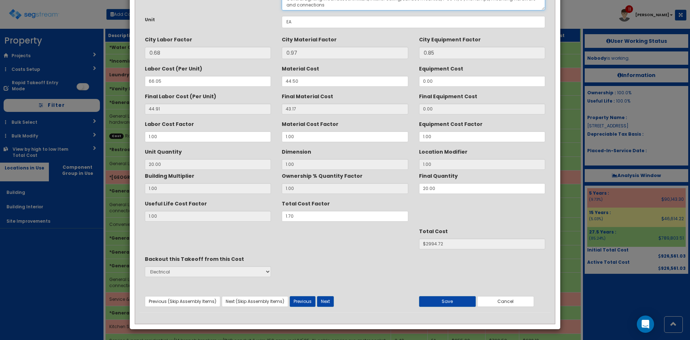
scroll to position [51, 0]
type textarea "General Lighting Incandescent fixture, interior ceiling, surface mounted, 1-60 …"
click at [458, 303] on button "Save" at bounding box center [447, 301] width 57 height 11
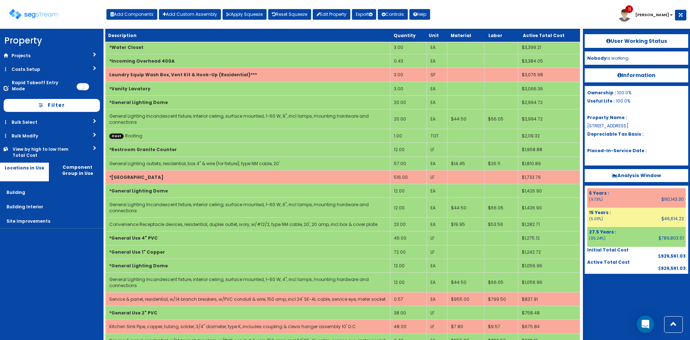
scroll to position [768, 0]
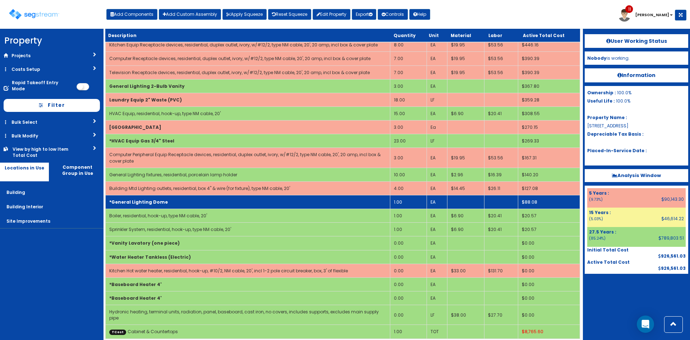
click at [235, 201] on td "*General Lighting Dome" at bounding box center [248, 202] width 285 height 14
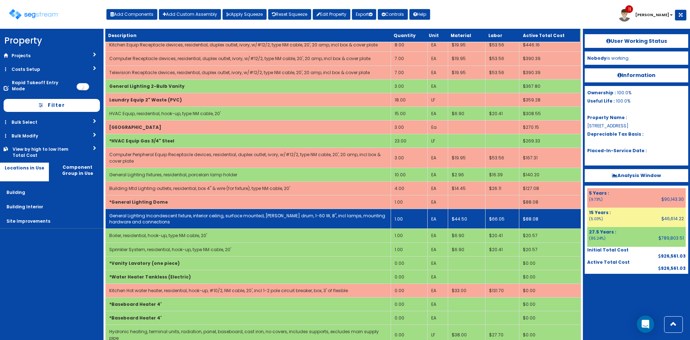
click at [234, 214] on link "General Lighting Incandescent fixture, interior ceiling, surface mounted, opal …" at bounding box center [247, 218] width 276 height 12
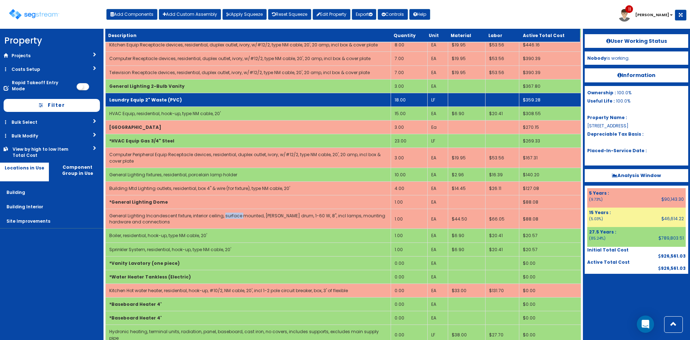
scroll to position [0, 0]
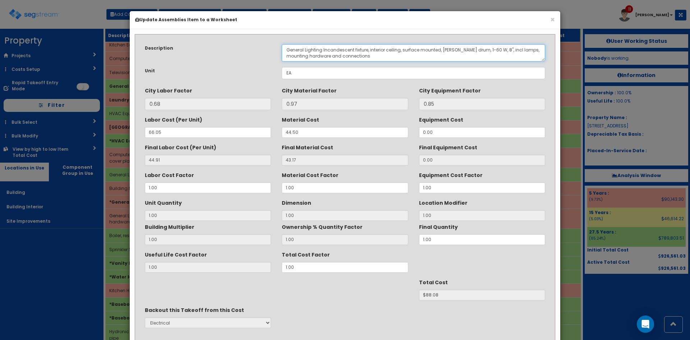
drag, startPoint x: 383, startPoint y: 59, endPoint x: 284, endPoint y: 48, distance: 99.8
click at [284, 48] on textarea "General Lighting Incandescent fixture, interior ceiling, surface mounted, opal …" at bounding box center [414, 52] width 264 height 17
paste textarea "1-60 W, 4"
click at [297, 50] on textarea "General Lighting Incandescent fixture, interior ceiling, surface mounted, opal …" at bounding box center [414, 52] width 264 height 17
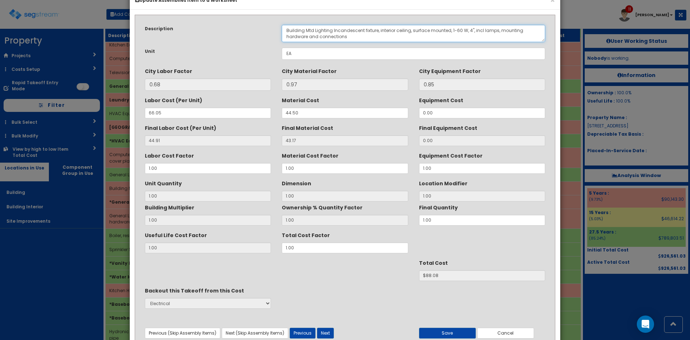
scroll to position [51, 0]
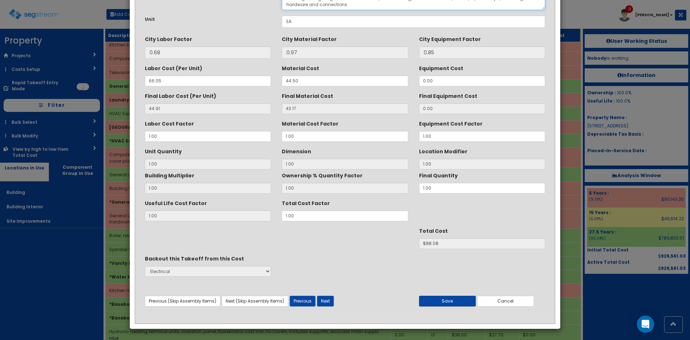
type textarea "Building Mtd Lighting Incandescent fixture, interior ceiling, surface mounted, …"
click at [456, 303] on button "Save" at bounding box center [447, 301] width 57 height 11
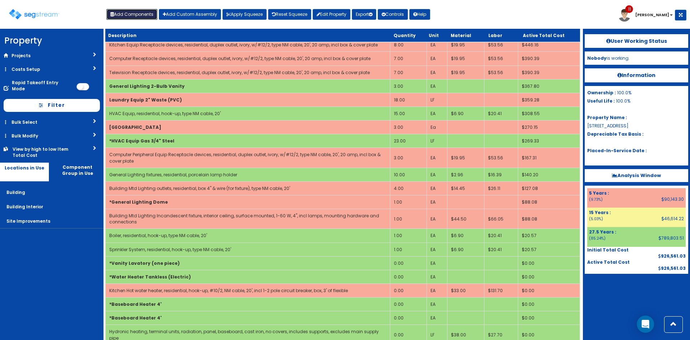
click at [138, 14] on button "Add Components" at bounding box center [131, 14] width 51 height 11
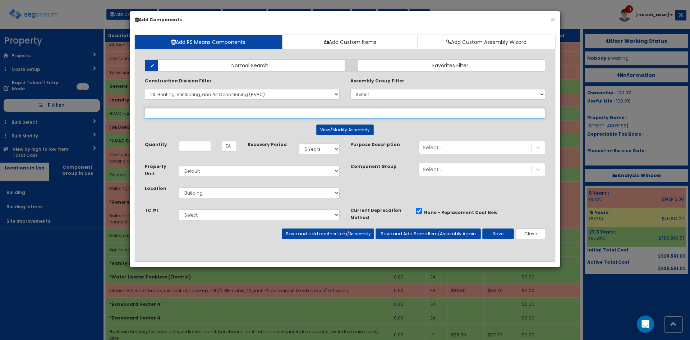
select select
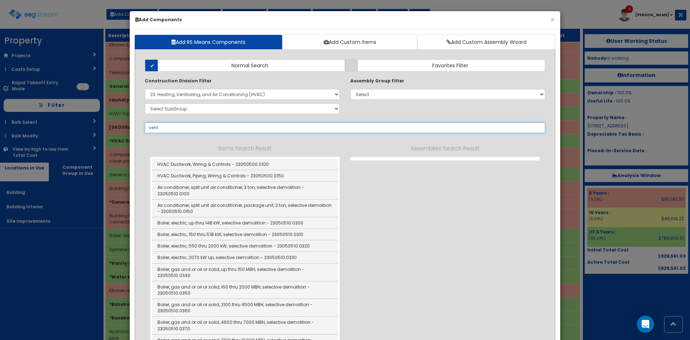
drag, startPoint x: 169, startPoint y: 128, endPoint x: 130, endPoint y: 129, distance: 38.9
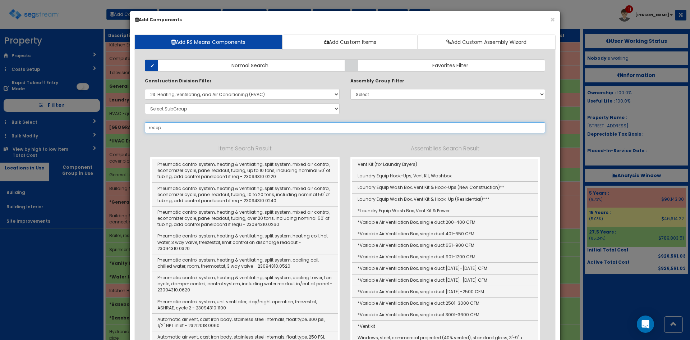
type input "recep"
click at [207, 95] on select "Select 0. Custom Item 1. General Requirements 2. Existing Conditions 3. Concret…" at bounding box center [242, 94] width 195 height 11
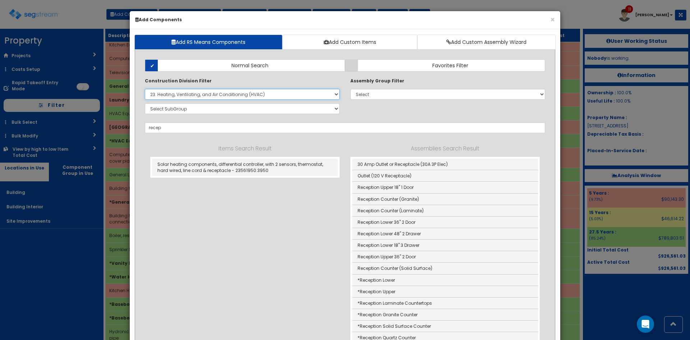
select select "26000000"
click at [145, 89] on select "Select 0. Custom Item 1. General Requirements 2. Existing Conditions 3. Concret…" at bounding box center [242, 94] width 195 height 11
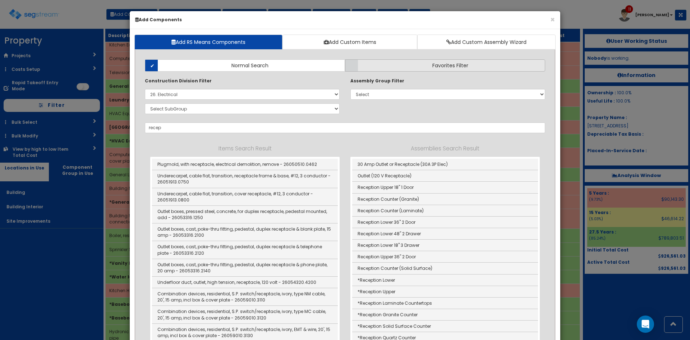
click at [382, 66] on label "Favorites Filter" at bounding box center [445, 65] width 200 height 12
click at [0, 0] on input "Favorites Filter" at bounding box center [0, 0] width 0 height 0
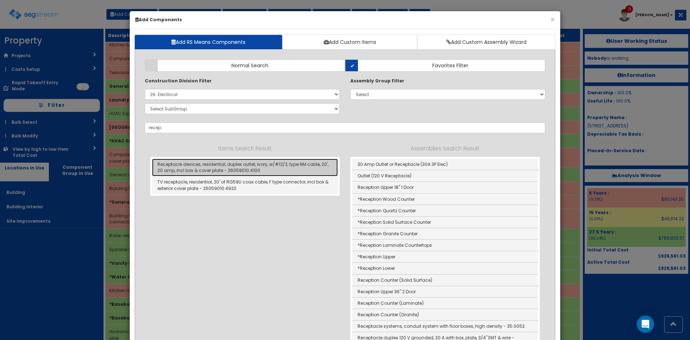
click at [193, 168] on link "Receptacle devices, residential, duplex outlet, ivory, w/#12/2, type NM cable, …" at bounding box center [245, 168] width 186 height 18
type input "Receptacle devices, residential, duplex outlet, ivory, w/#12/2, type NM cable, …"
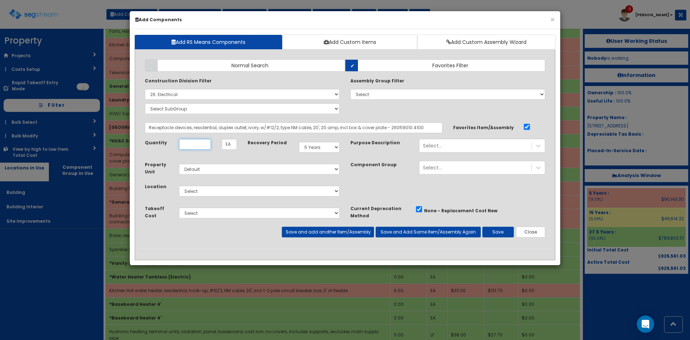
scroll to position [0, 0]
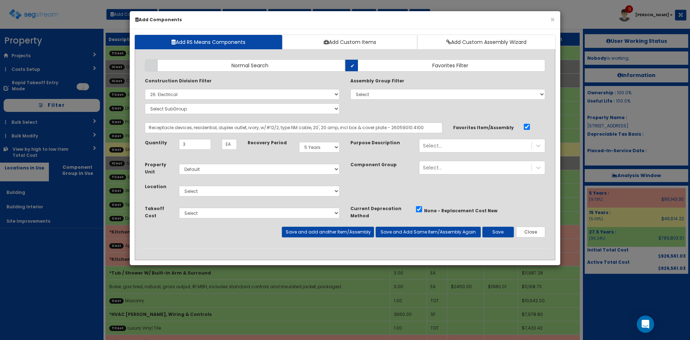
click at [252, 151] on div "Recovery Period Select 5 Years 7 Years 9 Years 10 Years 15 Years 15 Year QLI 15…" at bounding box center [293, 147] width 103 height 17
drag, startPoint x: 196, startPoint y: 145, endPoint x: 168, endPoint y: 145, distance: 27.7
click at [168, 145] on div "Quantity 3 EA" at bounding box center [190, 144] width 103 height 11
type input "2"
click at [274, 152] on div "Recovery Period Select 5 Years 7 Years 9 Years 10 Years 15 Years 15 Year QLI 15…" at bounding box center [293, 147] width 103 height 17
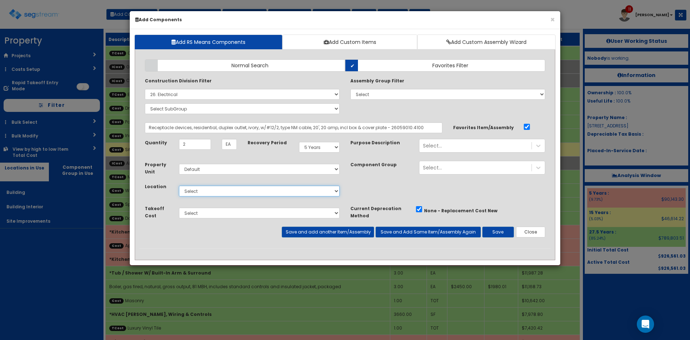
click at [230, 196] on select "Select Building Building Interior Site Improvements Add Additional Location" at bounding box center [259, 191] width 161 height 11
select select "7"
click at [179, 186] on select "Select Building Building Interior Site Improvements Add Additional Location" at bounding box center [259, 191] width 161 height 11
click at [225, 215] on select "Select Carpentry Cabinet & Countertops Luxury Vinyl Tile Mechanical & Plumbing …" at bounding box center [259, 212] width 161 height 11
click at [179, 207] on select "Select Carpentry Cabinet & Countertops Luxury Vinyl Tile Mechanical & Plumbing …" at bounding box center [259, 212] width 161 height 11
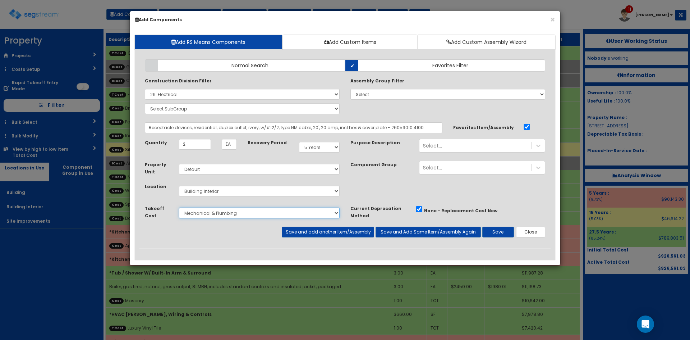
click at [280, 211] on select "Select Carpentry Cabinet & Countertops Luxury Vinyl Tile Mechanical & Plumbing …" at bounding box center [259, 212] width 161 height 11
select select "5276171"
click at [179, 207] on select "Select Carpentry Cabinet & Countertops Luxury Vinyl Tile Mechanical & Plumbing …" at bounding box center [259, 212] width 161 height 11
click at [481, 146] on div "Select..." at bounding box center [476, 146] width 112 height 12
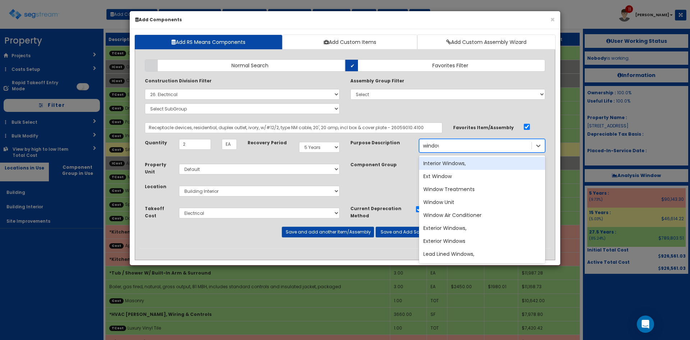
type input "window"
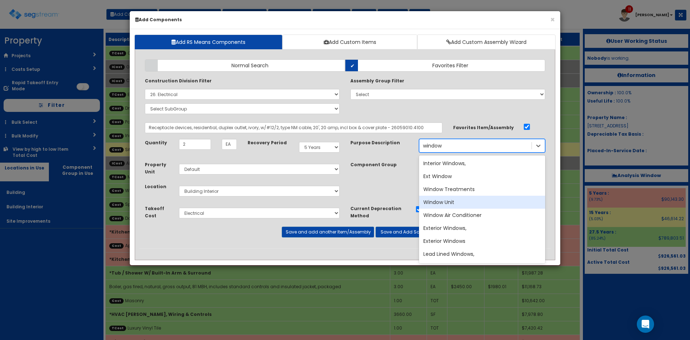
click at [464, 205] on div "Window Unit" at bounding box center [482, 202] width 126 height 13
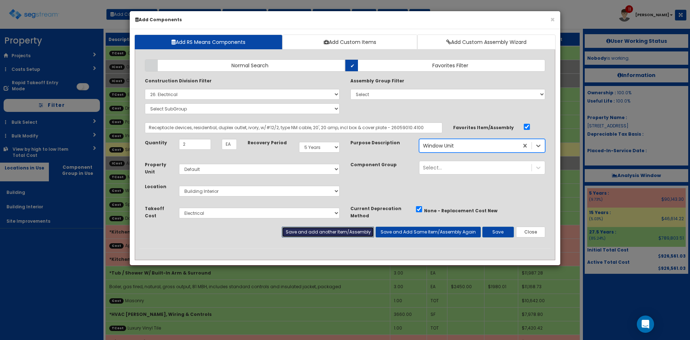
click at [331, 234] on button "Save and add another Item/Assembly" at bounding box center [328, 232] width 92 height 11
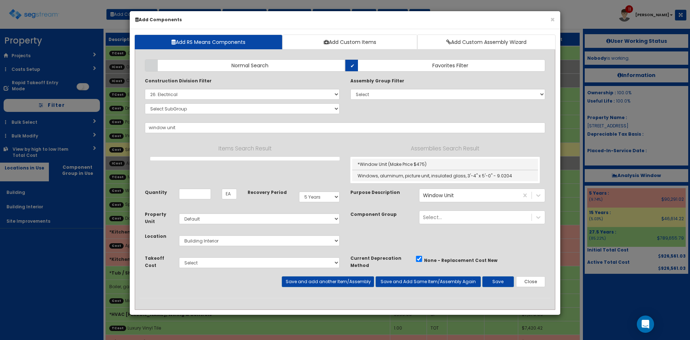
click at [379, 165] on link "*Window Unit (Make Price $475)" at bounding box center [445, 165] width 186 height 12
type input "*Window Unit (Make Price $475)"
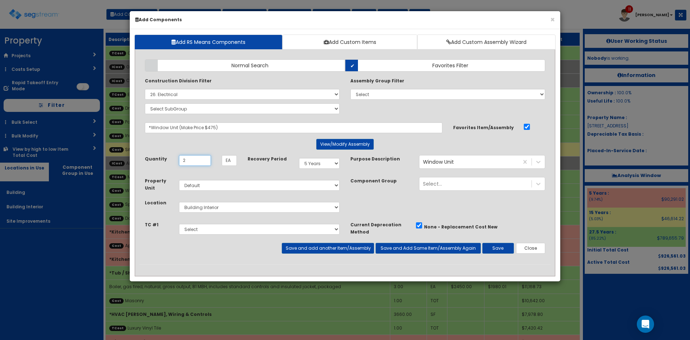
type input "2"
click at [292, 229] on select "Select Carpentry Cabinet & Countertops Luxury Vinyl Tile Mechanical & Plumbing …" at bounding box center [259, 229] width 161 height 11
select select "5276170"
click at [179, 224] on select "Select Carpentry Cabinet & Countertops Luxury Vinyl Tile Mechanical & Plumbing …" at bounding box center [259, 229] width 161 height 11
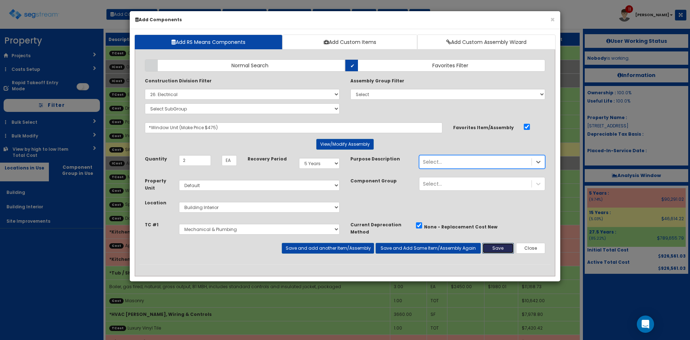
click at [502, 252] on button "Save" at bounding box center [498, 248] width 32 height 11
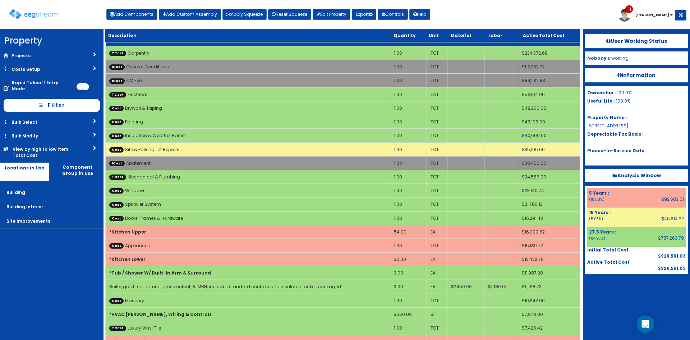
scroll to position [397, 0]
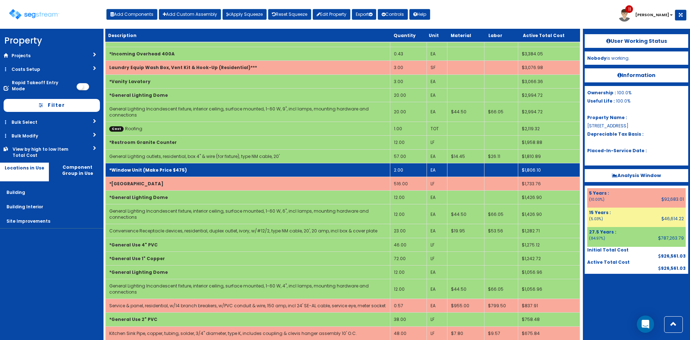
click at [213, 170] on td "*Window Unit (Make Price $475)" at bounding box center [248, 170] width 285 height 14
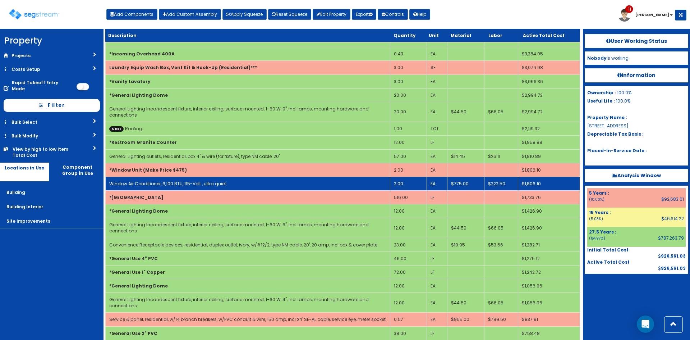
click at [212, 181] on link "Window Air Conditioner, 6,100 BTU, 115-Volt , ultra quiet" at bounding box center [167, 183] width 117 height 6
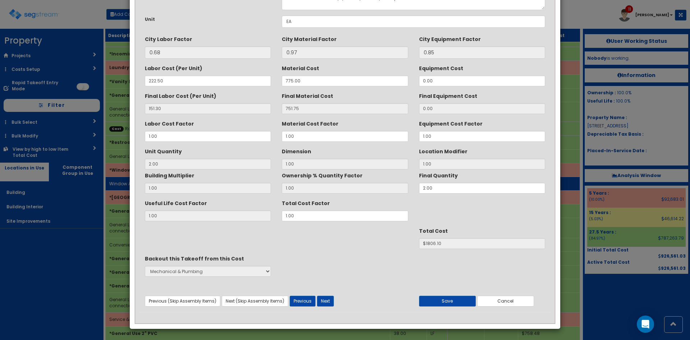
scroll to position [0, 0]
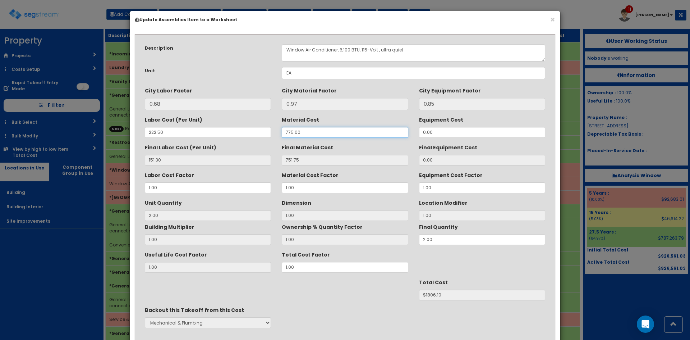
drag, startPoint x: 310, startPoint y: 133, endPoint x: 254, endPoint y: 125, distance: 56.7
click at [251, 129] on div "Labor Cost (Per Unit) 222.50 Material Cost 775.00 Equipment Cost 0.00" at bounding box center [344, 126] width 411 height 24
type input "4"
type input "3.88"
type input "2"
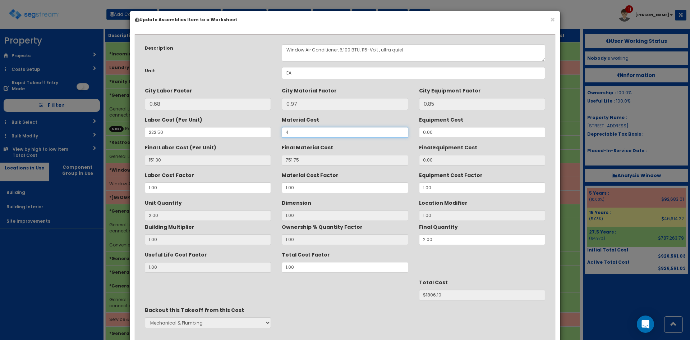
type input "$310.36"
type input "475"
type input "460.75"
type input "$1224.10"
type input "475"
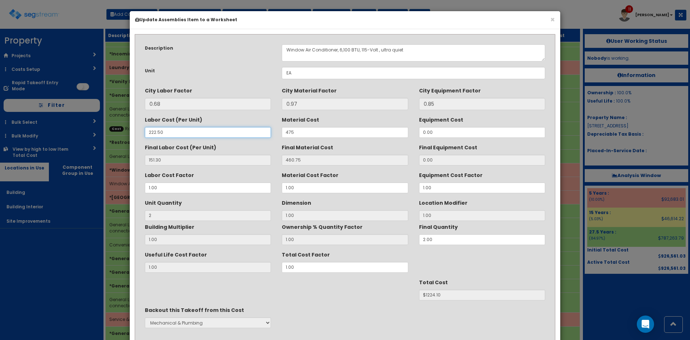
drag, startPoint x: 209, startPoint y: 135, endPoint x: 99, endPoint y: 128, distance: 109.5
click at [100, 131] on div "× Update Assemblies Item to a Worksheet Description Window Air Conditioner, 6,1…" at bounding box center [345, 170] width 690 height 340
type input "0"
type input "0.00"
type input "$921.50"
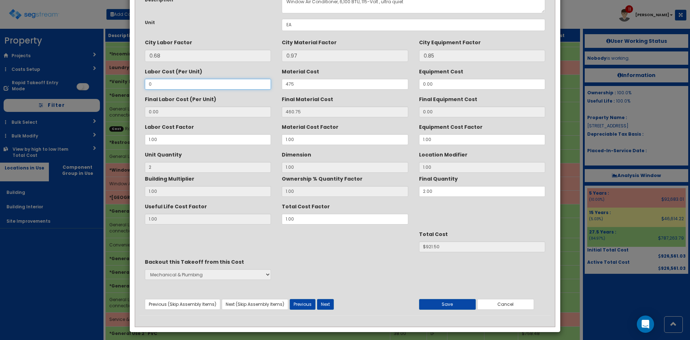
scroll to position [51, 0]
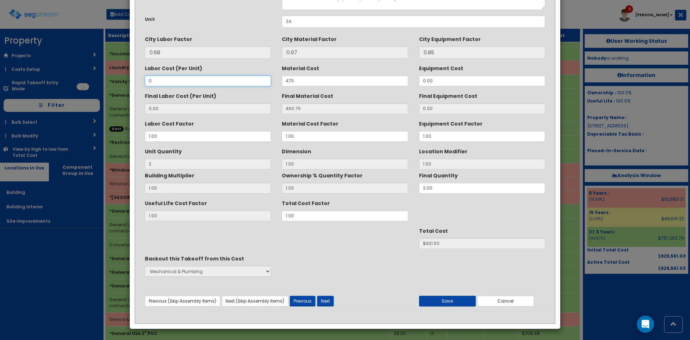
type input "0"
click at [443, 302] on button "Save" at bounding box center [447, 301] width 57 height 11
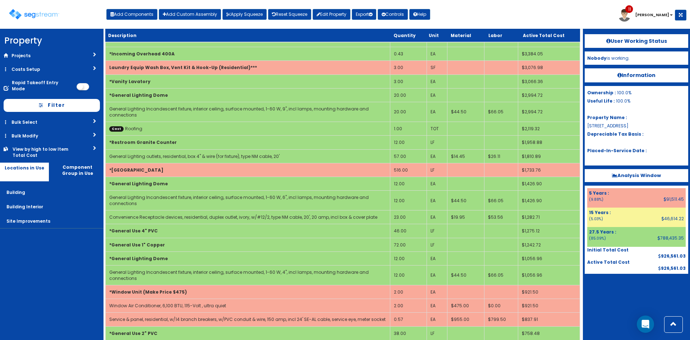
click at [629, 297] on div at bounding box center [637, 292] width 104 height 36
click at [53, 252] on nav "Property DB Projects Recent Properties Lexington Hills Phase II Lab Machines - …" at bounding box center [52, 184] width 104 height 311
click at [463, 20] on div "Toggle navigation Add Components Add Custom Assembly Apply Squeeze Reset Squeez…" at bounding box center [345, 16] width 683 height 23
click at [231, 13] on button "Apply Squeeze" at bounding box center [245, 14] width 44 height 11
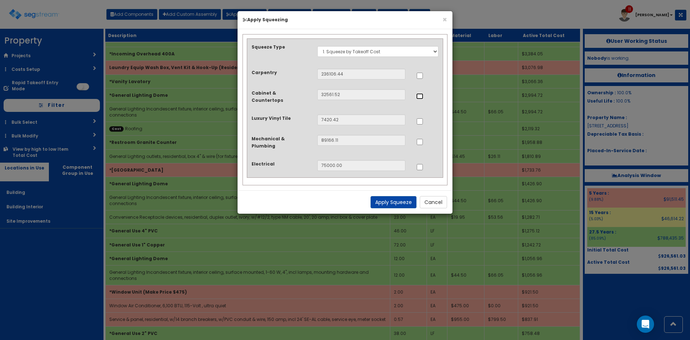
click at [418, 96] on input "..." at bounding box center [419, 96] width 7 height 6
checkbox input "true"
click at [422, 139] on input "..." at bounding box center [419, 142] width 7 height 6
checkbox input "true"
click at [421, 164] on input "..." at bounding box center [419, 167] width 7 height 6
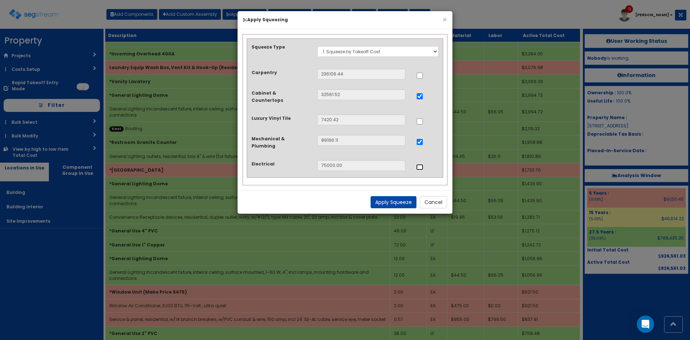
checkbox input "true"
click at [400, 196] on button "Apply Squeeze" at bounding box center [394, 202] width 46 height 12
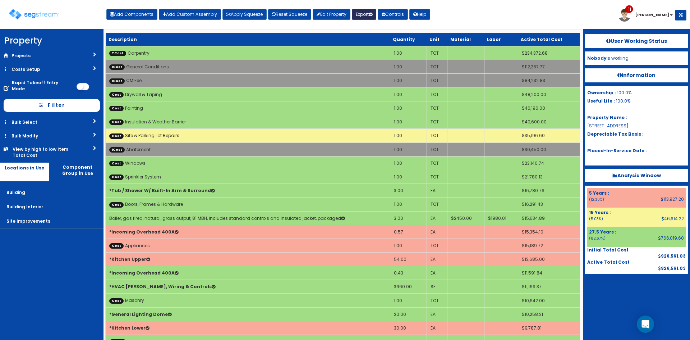
click at [362, 17] on button "Export" at bounding box center [364, 14] width 24 height 11
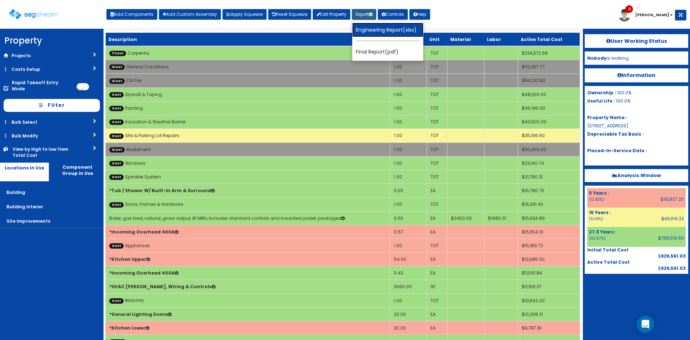
click at [367, 27] on link "Engineering Report(xlsx)" at bounding box center [387, 30] width 71 height 14
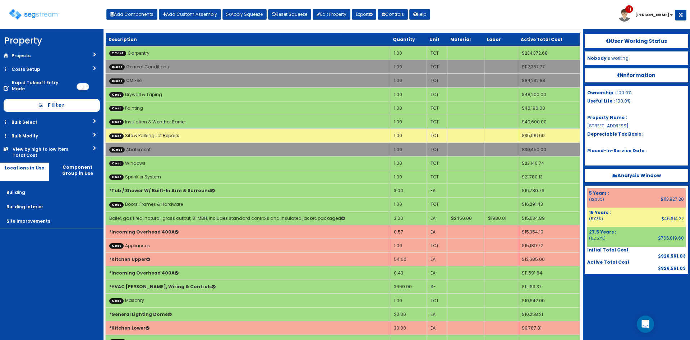
click at [490, 18] on div "Toggle navigation Add Components Add Custom Assembly Apply Squeeze Reset Squeez…" at bounding box center [345, 16] width 683 height 23
click at [613, 282] on div at bounding box center [637, 292] width 104 height 36
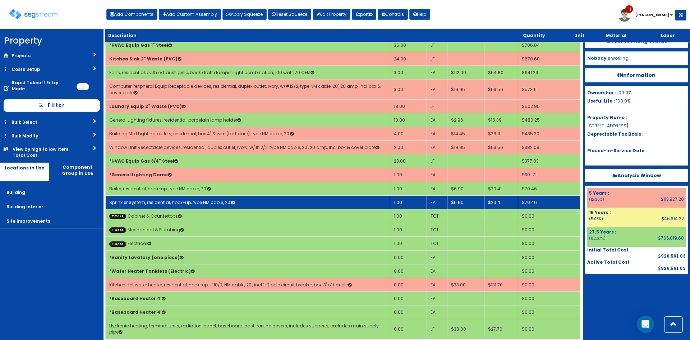
click at [182, 199] on link "Sprinkler System, residential, hook-up, type NM cable, 20'" at bounding box center [171, 202] width 125 height 6
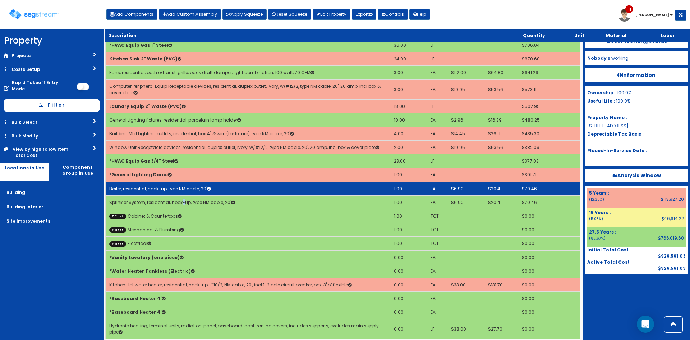
select select "5276171"
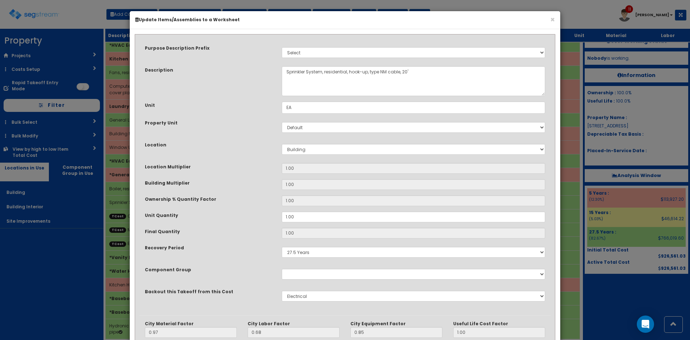
click at [251, 230] on div "Final Quantity" at bounding box center [207, 232] width 137 height 9
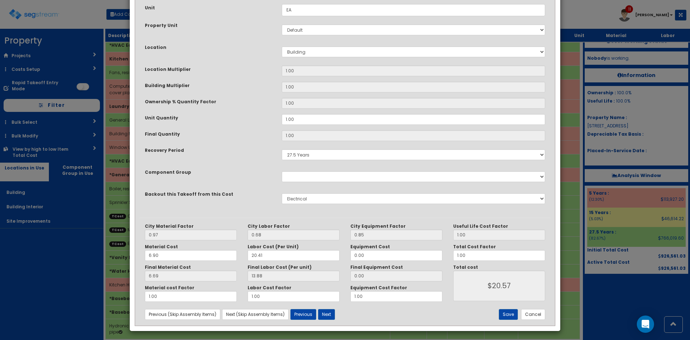
scroll to position [100, 0]
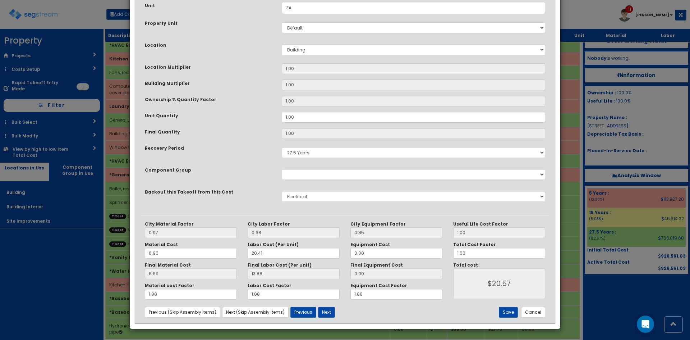
click at [500, 313] on div "Save Cancel" at bounding box center [482, 312] width 137 height 11
click at [513, 312] on button "Save" at bounding box center [508, 312] width 19 height 11
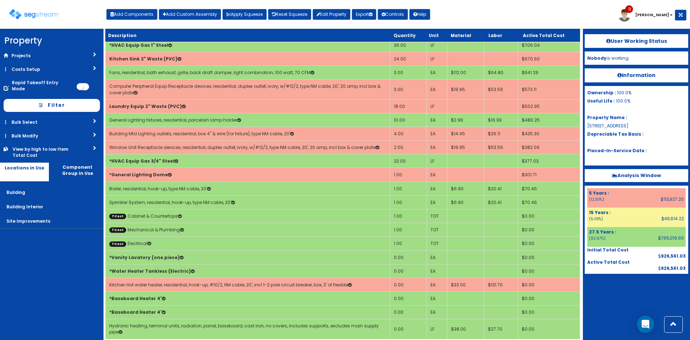
scroll to position [48, 0]
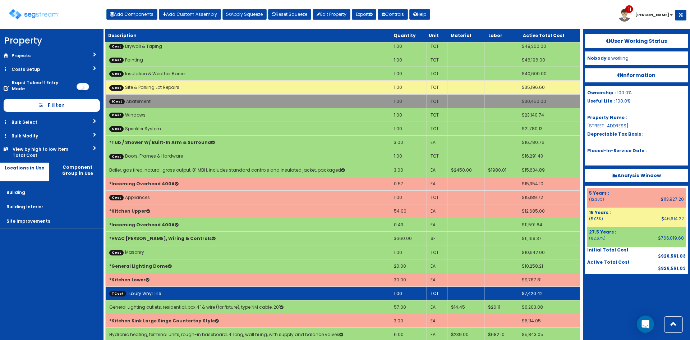
click at [282, 292] on td "TCost Luxury Vinyl Tile" at bounding box center [248, 293] width 285 height 14
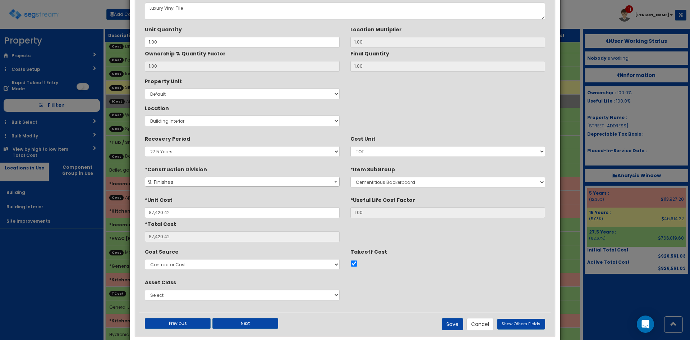
scroll to position [47, 0]
drag, startPoint x: 303, startPoint y: 151, endPoint x: 287, endPoint y: 156, distance: 16.5
click at [303, 151] on select "5 Years 7 Years 9 Years 10 Years 15 Years 15 Year QLI 15 Year QRP 15 Year QIP 2…" at bounding box center [242, 151] width 195 height 11
select select "5Y"
click at [145, 146] on select "5 Years 7 Years 9 Years 10 Years 15 Years 15 Year QLI 15 Year QRP 15 Year QIP 2…" at bounding box center [242, 151] width 195 height 11
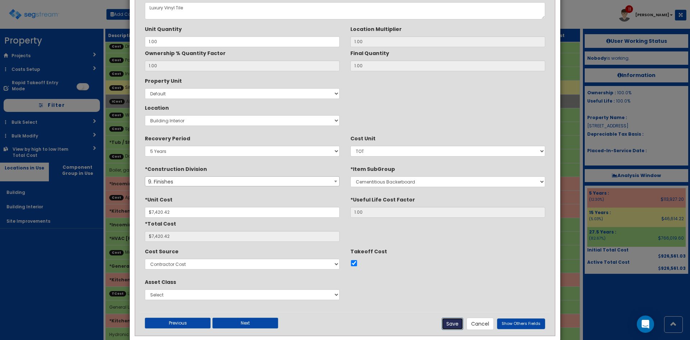
click at [451, 323] on button "Save" at bounding box center [453, 323] width 22 height 12
